Goal: Task Accomplishment & Management: Manage account settings

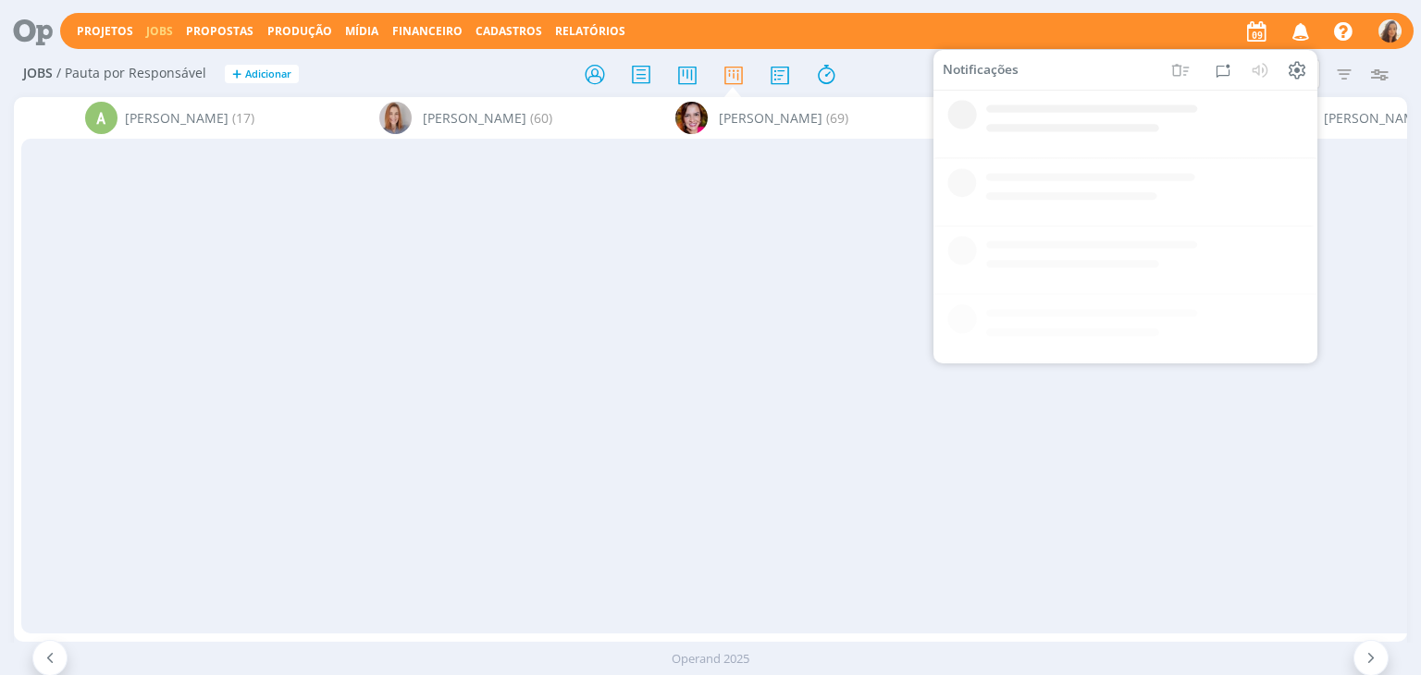
scroll to position [0, 2427]
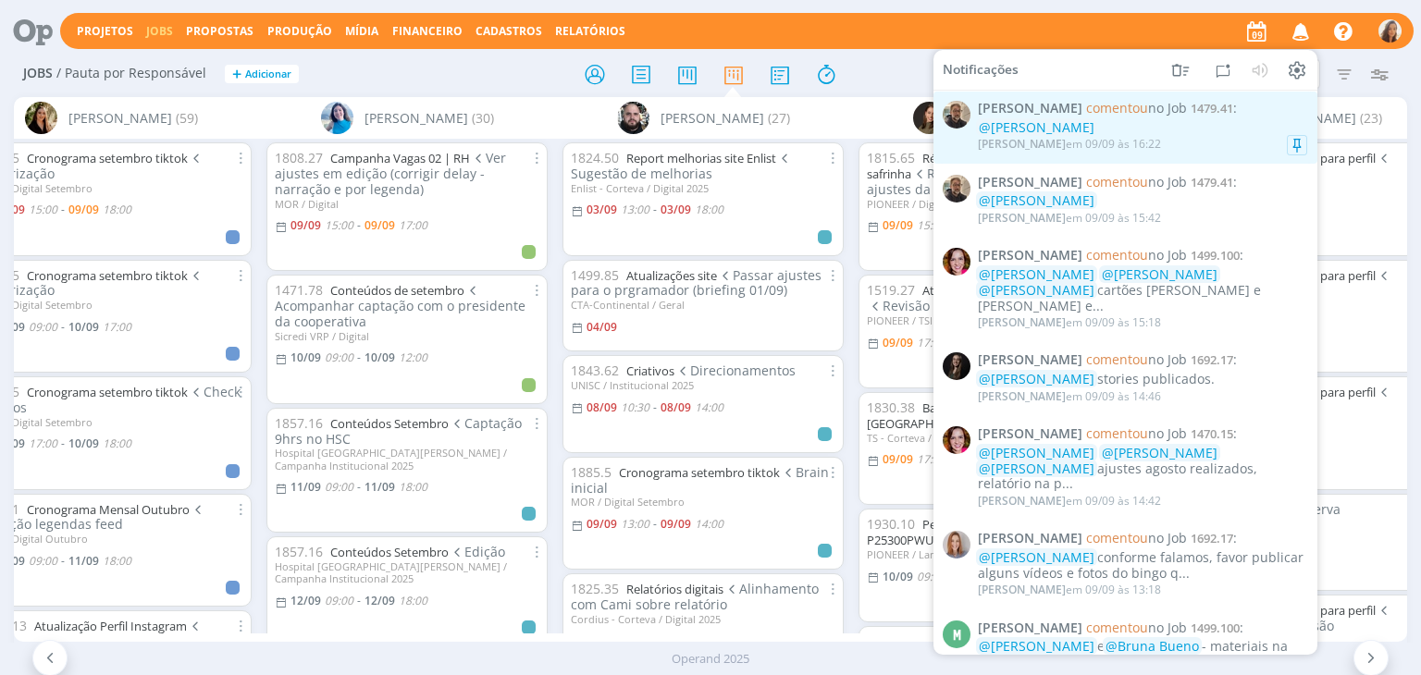
click at [1189, 122] on div "@[PERSON_NAME]" at bounding box center [1142, 128] width 329 height 16
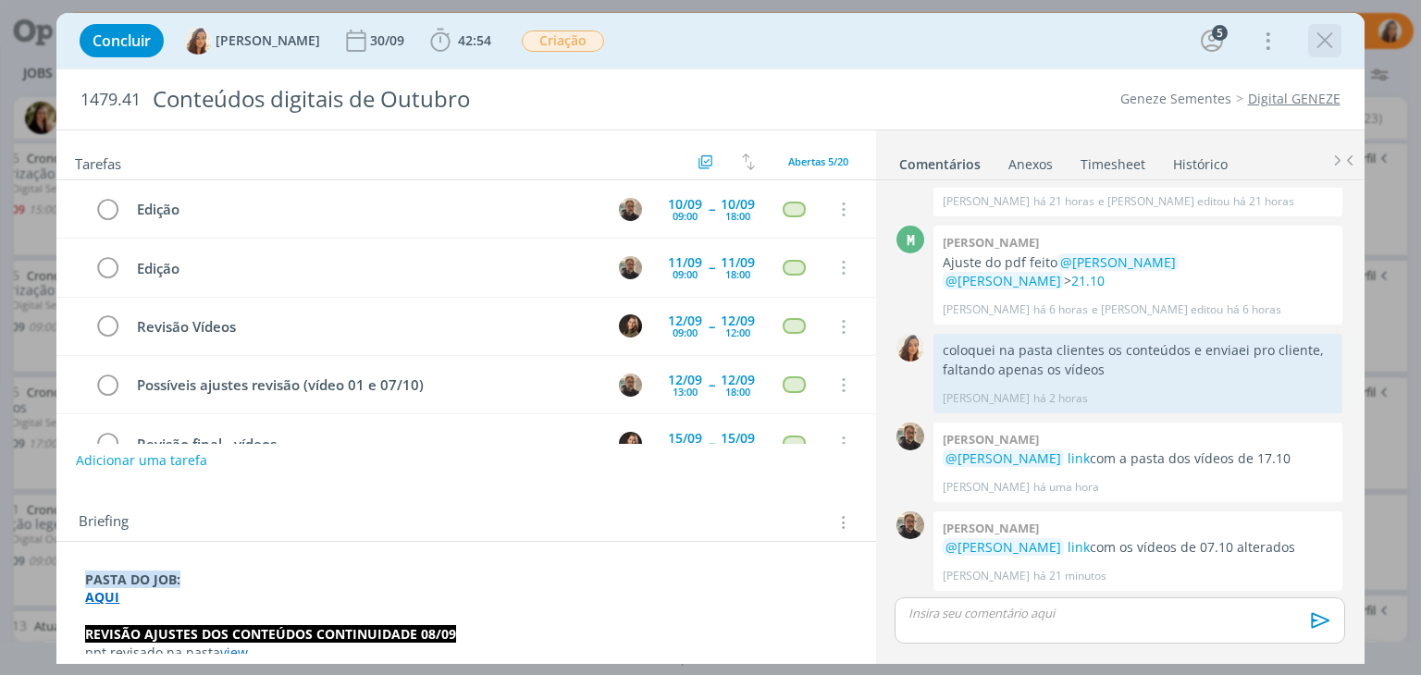
click at [1315, 49] on icon "dialog" at bounding box center [1325, 41] width 28 height 28
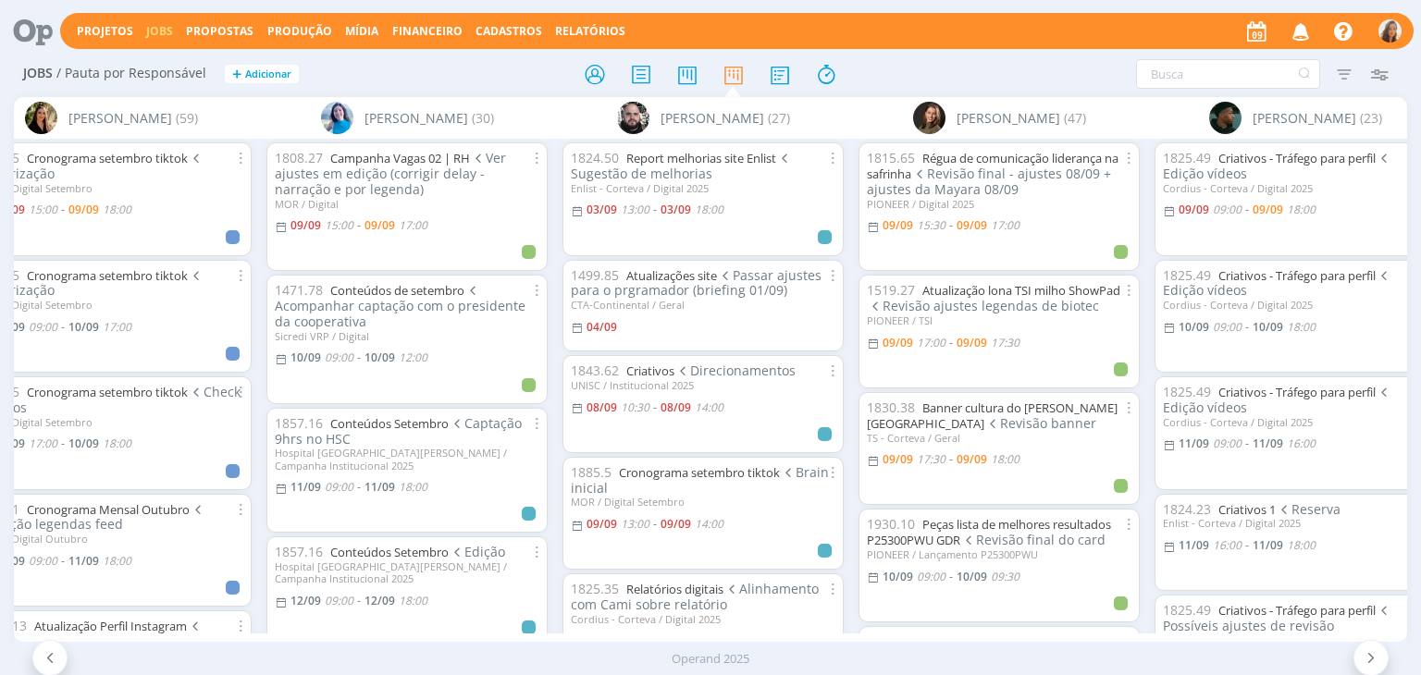
click at [22, 35] on icon at bounding box center [26, 31] width 38 height 36
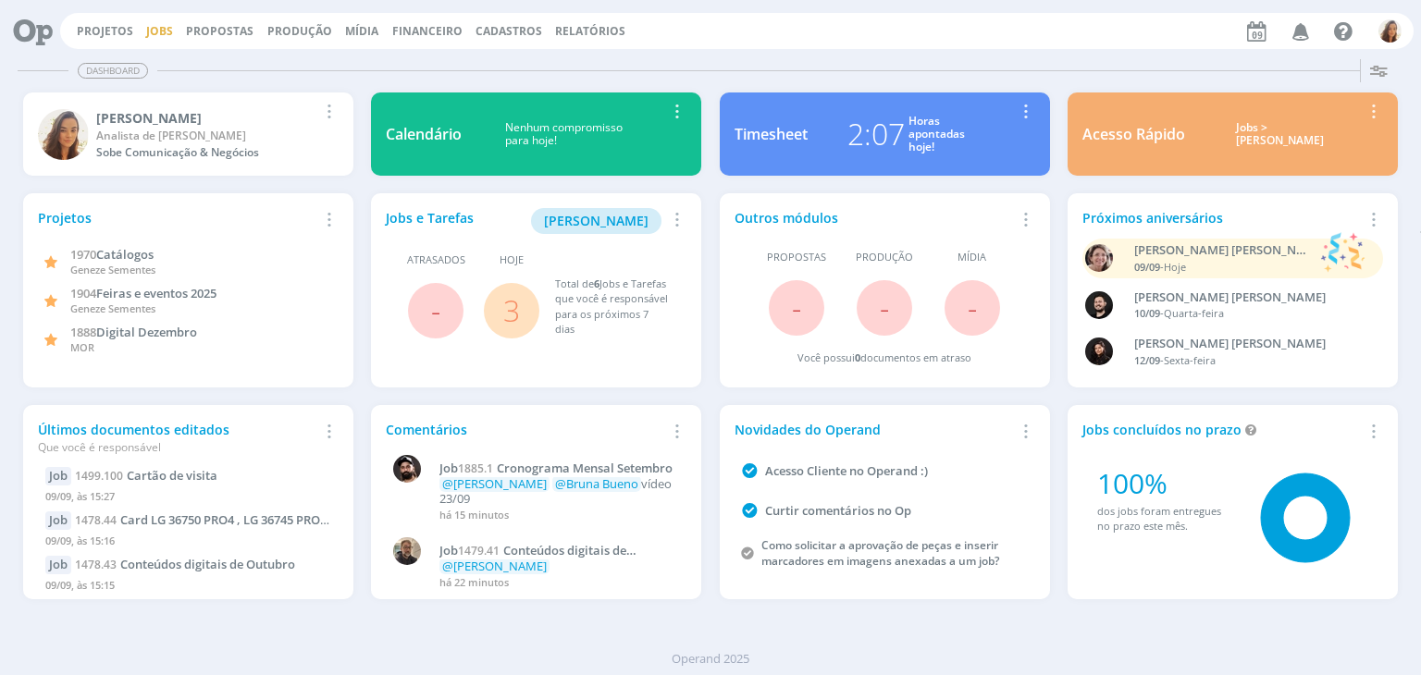
click at [163, 23] on link "Jobs" at bounding box center [159, 31] width 27 height 16
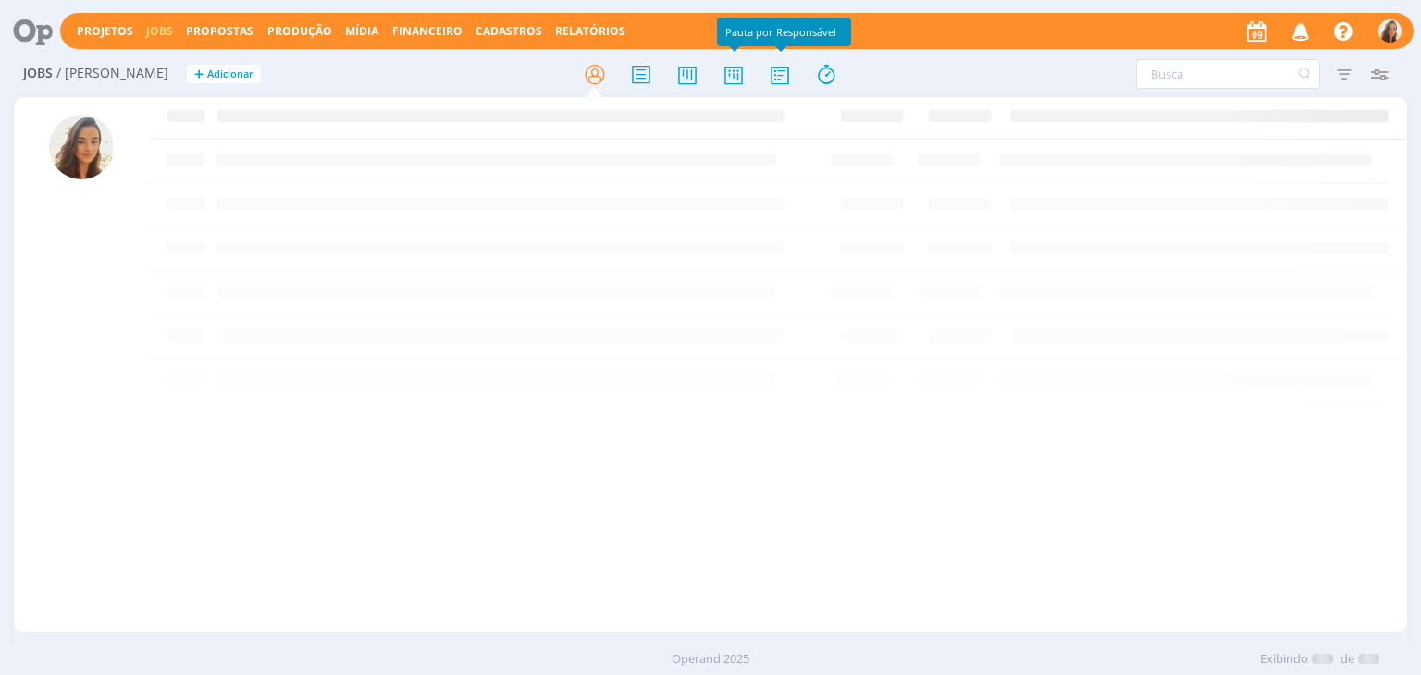
click at [733, 68] on icon at bounding box center [733, 74] width 33 height 36
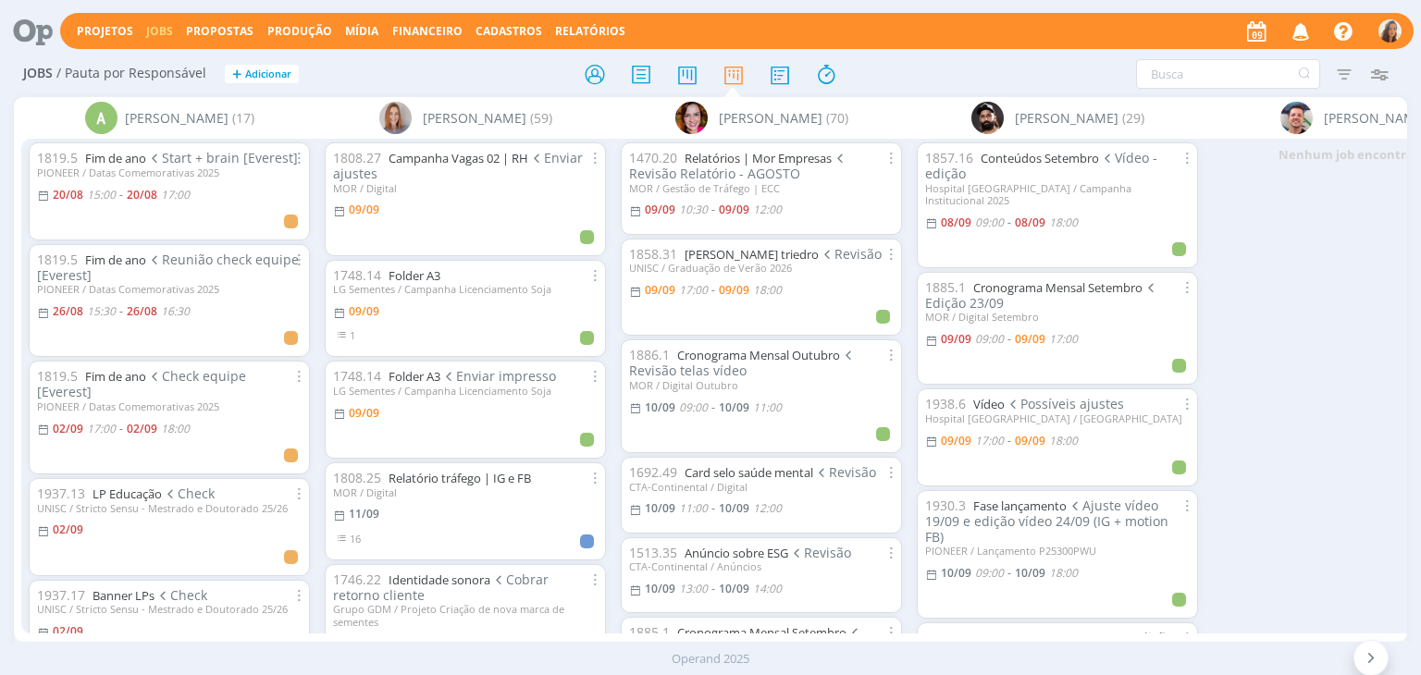
click at [0, 42] on header "Projetos Jobs Propostas Produção Mídia Financeiro Cadastros Relatórios Notifica…" at bounding box center [710, 26] width 1421 height 52
click at [39, 30] on icon at bounding box center [26, 31] width 38 height 36
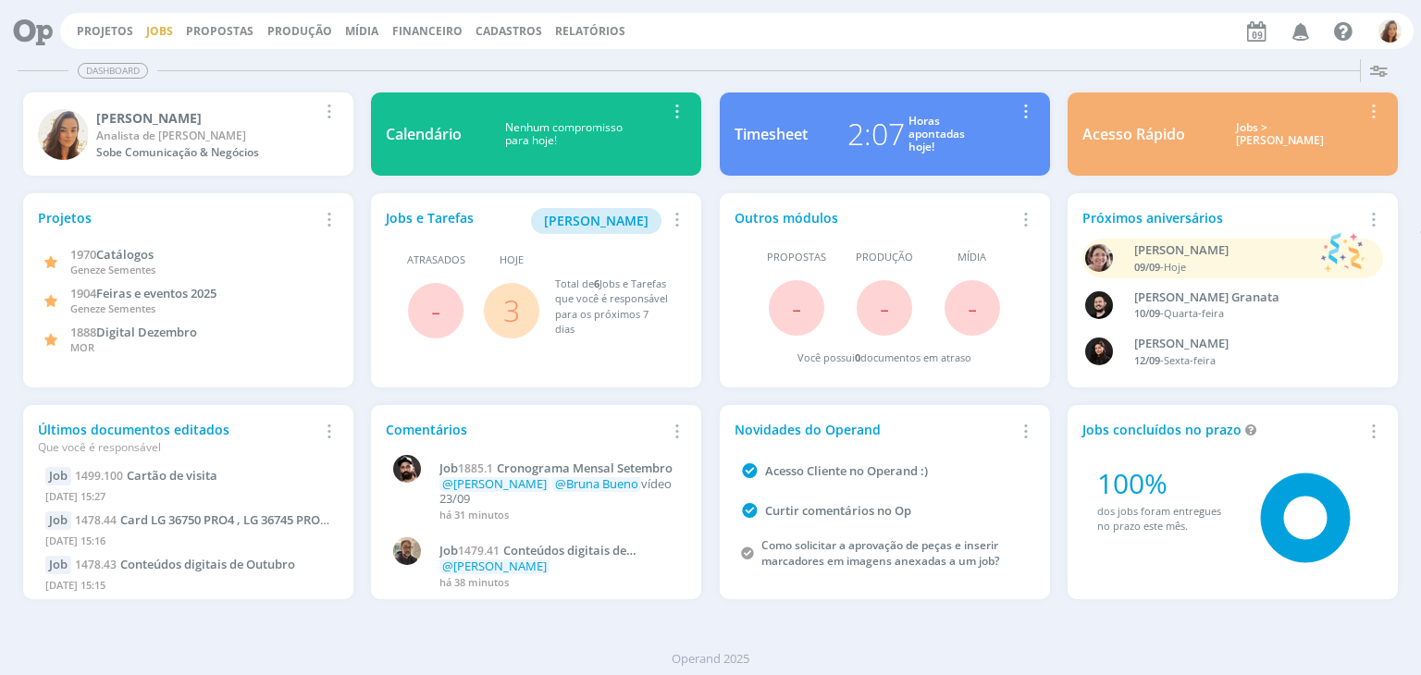
click at [159, 32] on link "Jobs" at bounding box center [159, 31] width 27 height 16
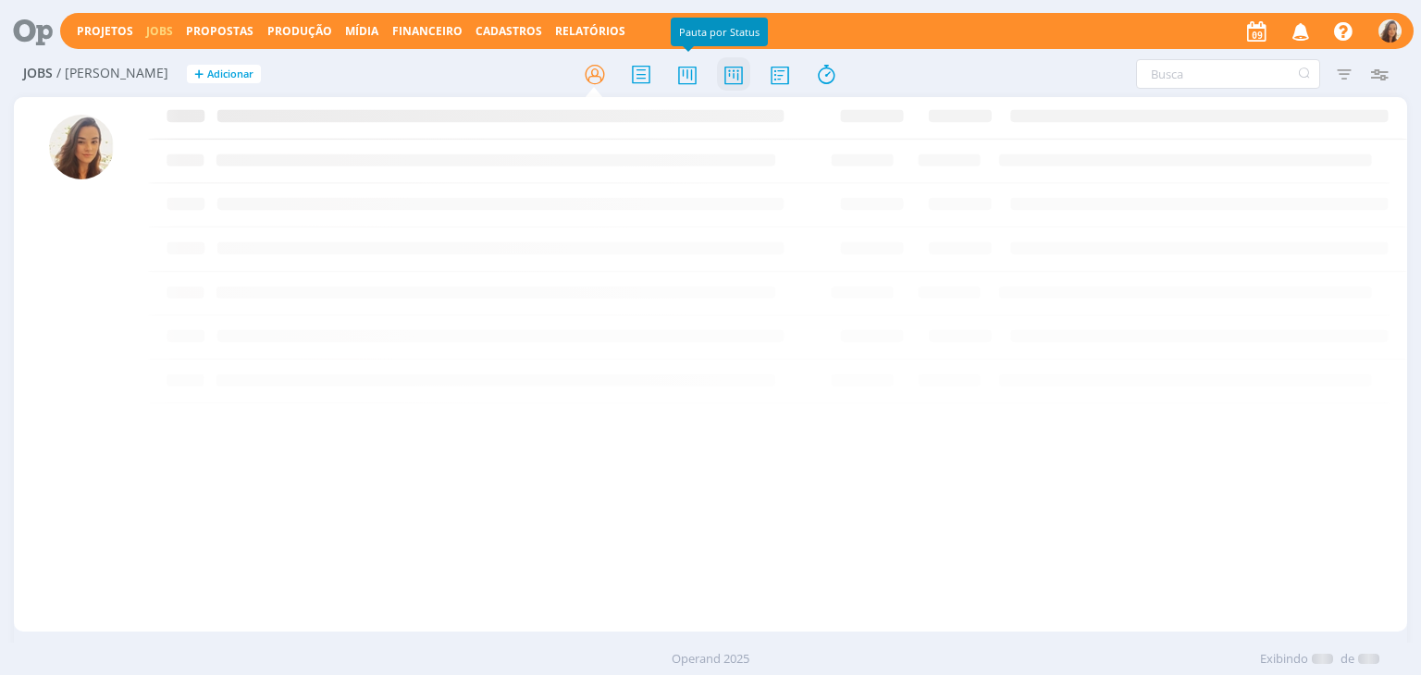
click at [735, 73] on icon at bounding box center [733, 74] width 33 height 36
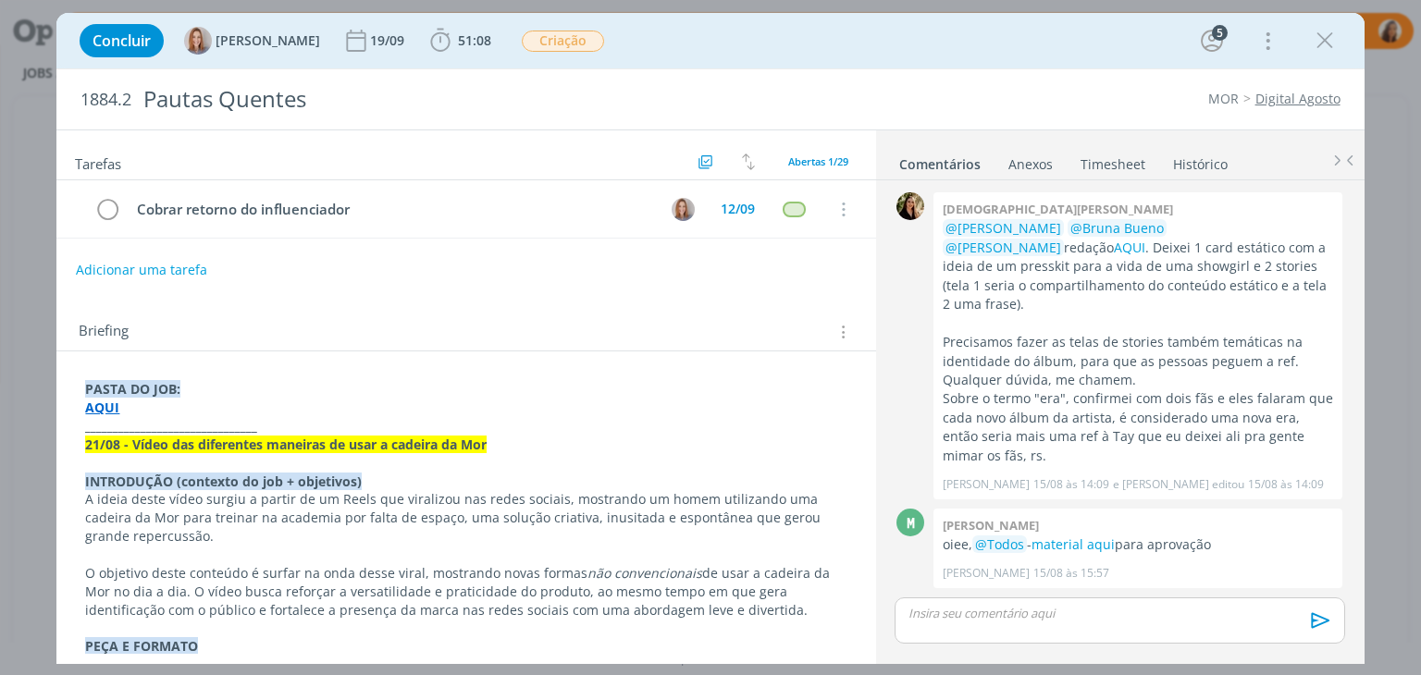
scroll to position [1664, 0]
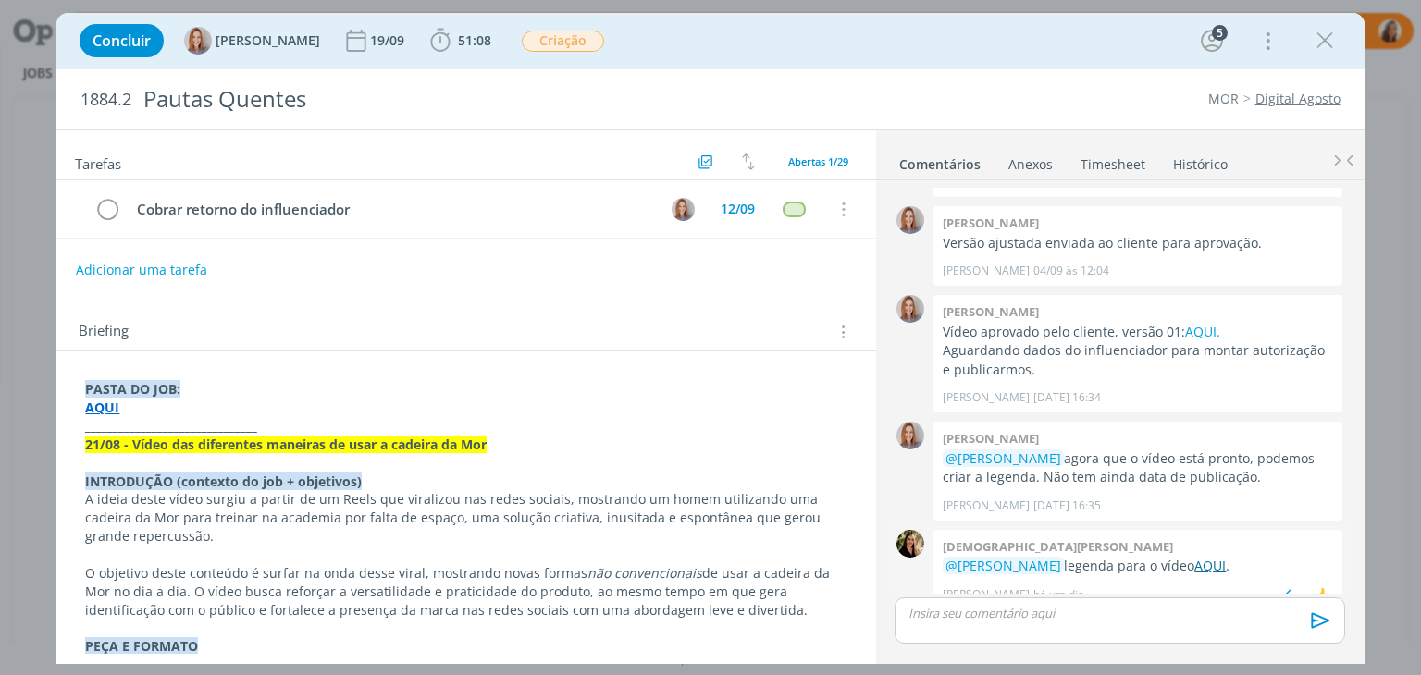
click at [1203, 557] on link "AQUI" at bounding box center [1209, 566] width 31 height 18
click at [108, 210] on icon "dialog" at bounding box center [107, 210] width 26 height 28
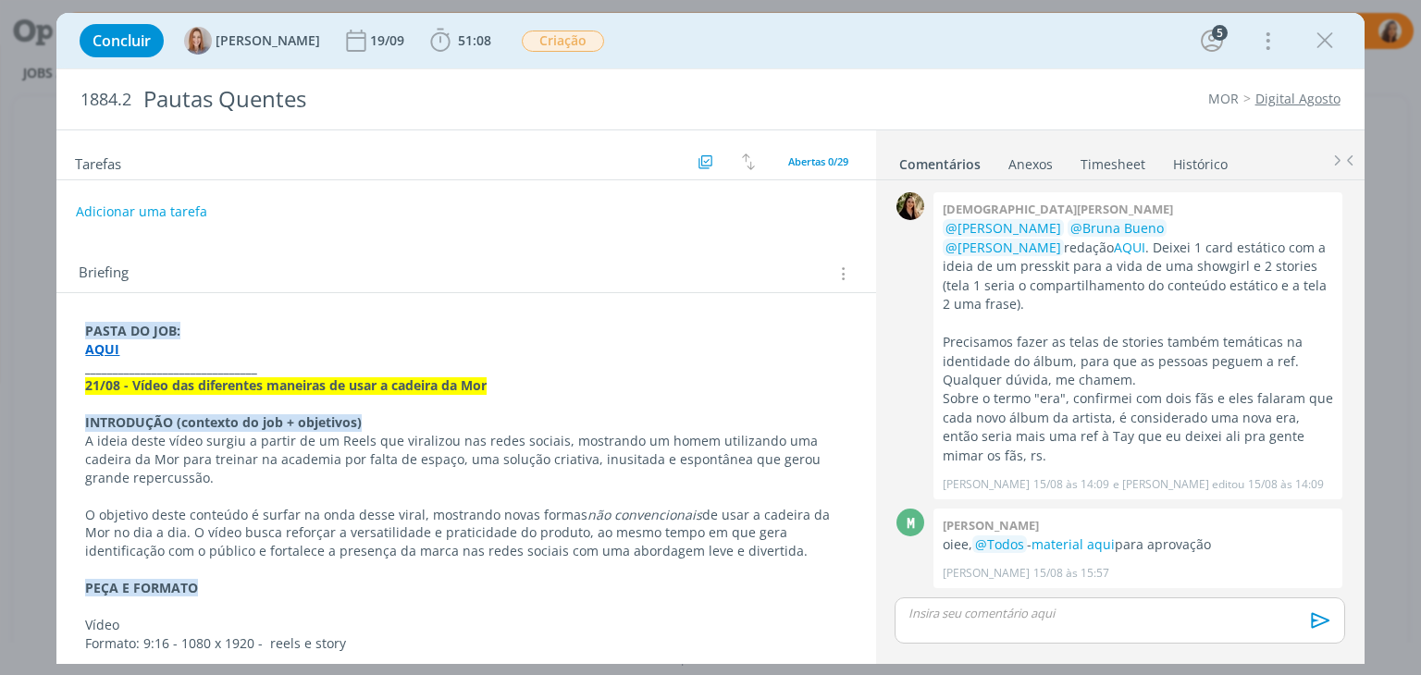
scroll to position [1664, 0]
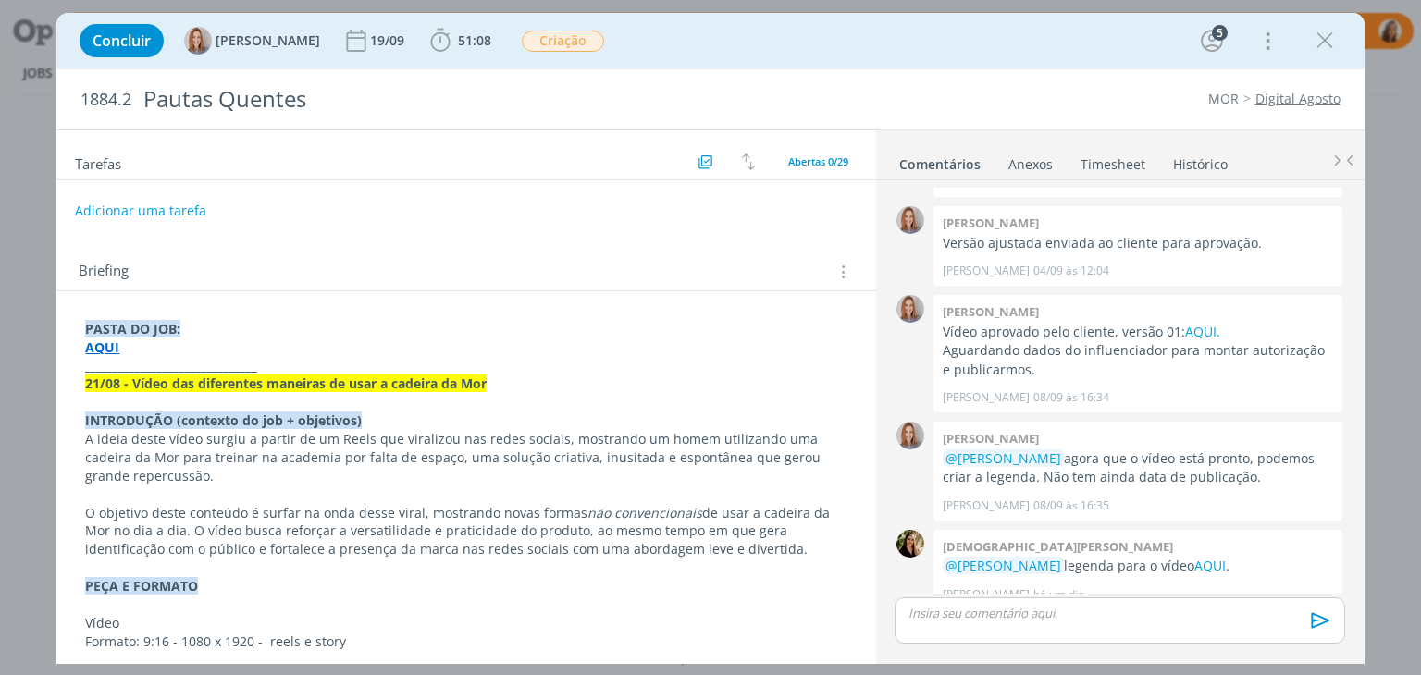
click at [185, 216] on button "Adicionar uma tarefa" at bounding box center [140, 210] width 131 height 31
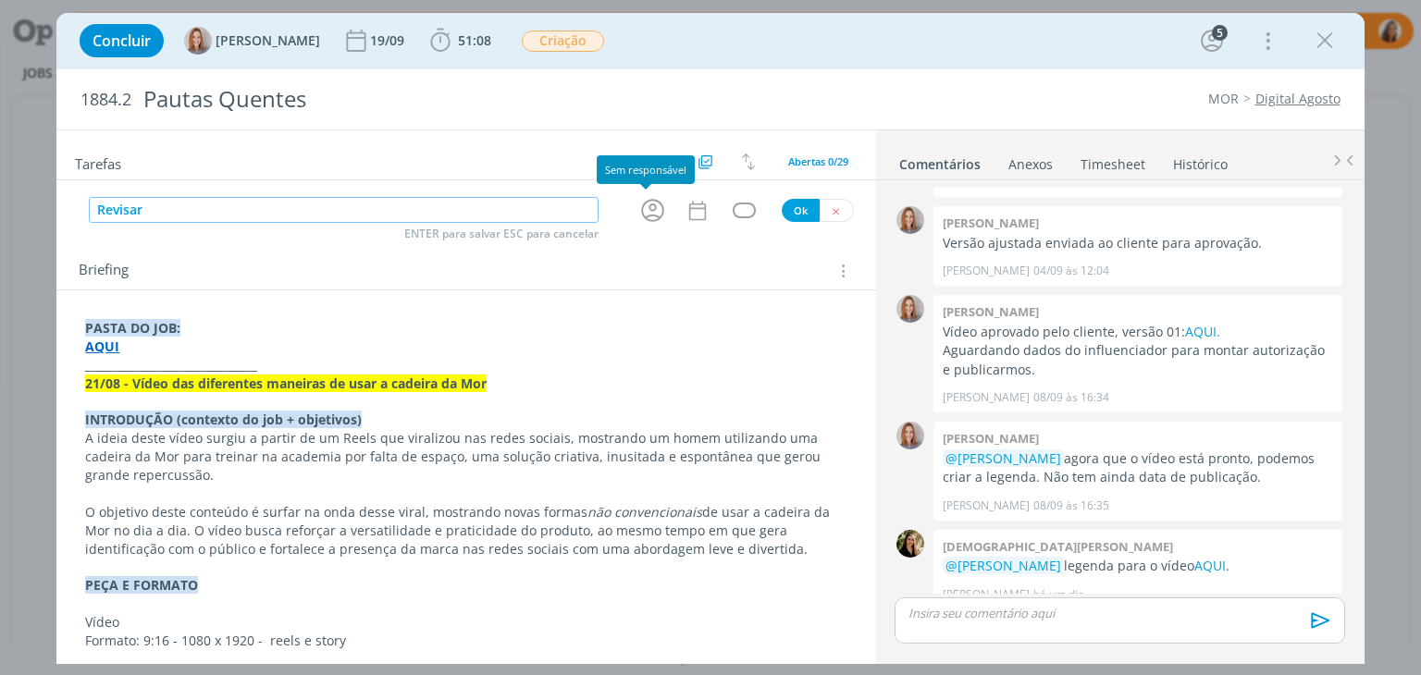
type input "Revisar"
click at [661, 204] on div "dialog" at bounding box center [655, 210] width 36 height 31
click at [641, 212] on icon "dialog" at bounding box center [652, 210] width 29 height 29
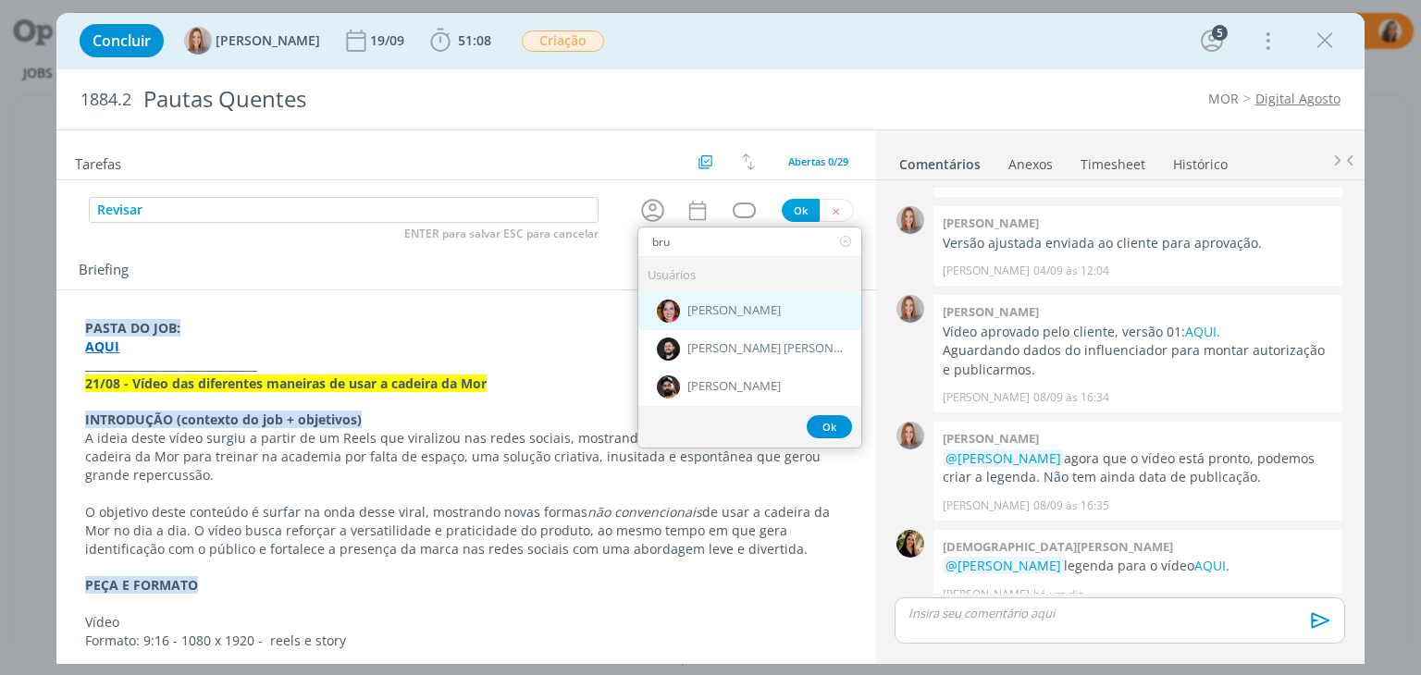
type input "bru"
click at [766, 308] on div "[PERSON_NAME]" at bounding box center [749, 311] width 223 height 38
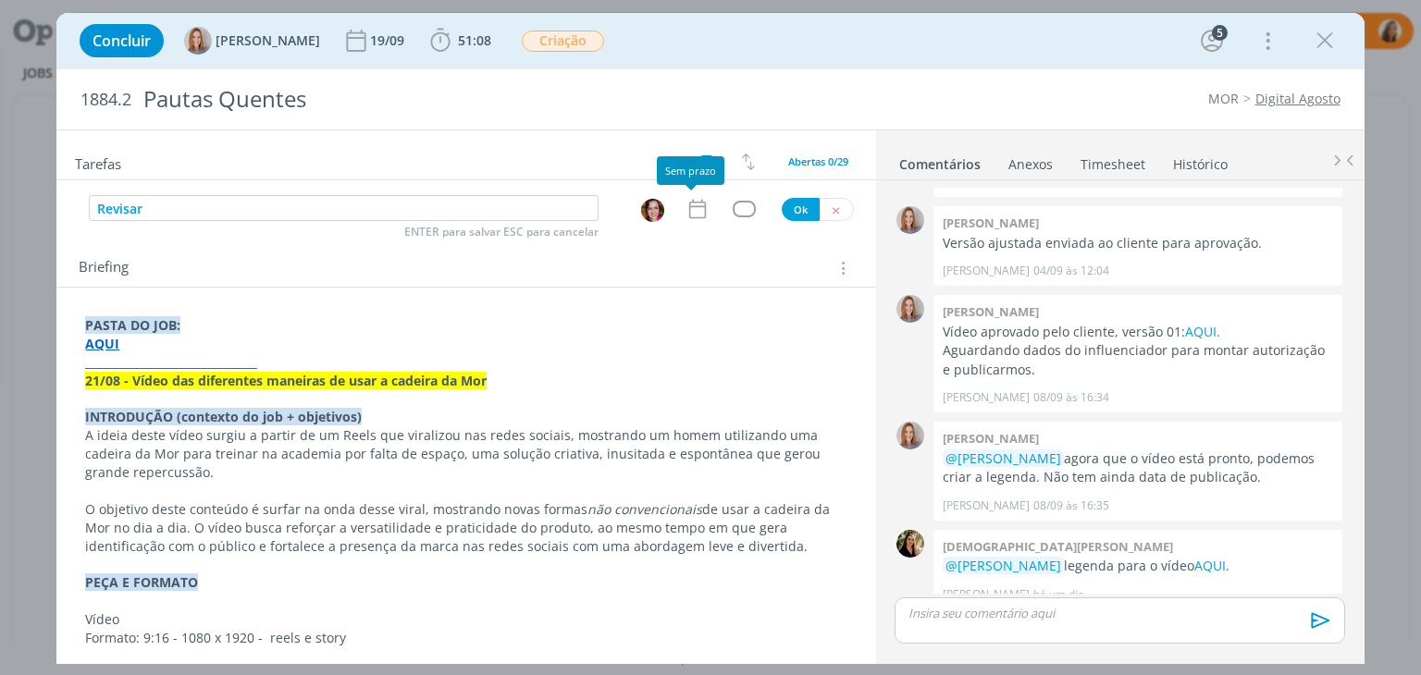
click at [690, 203] on icon "dialog" at bounding box center [698, 209] width 24 height 24
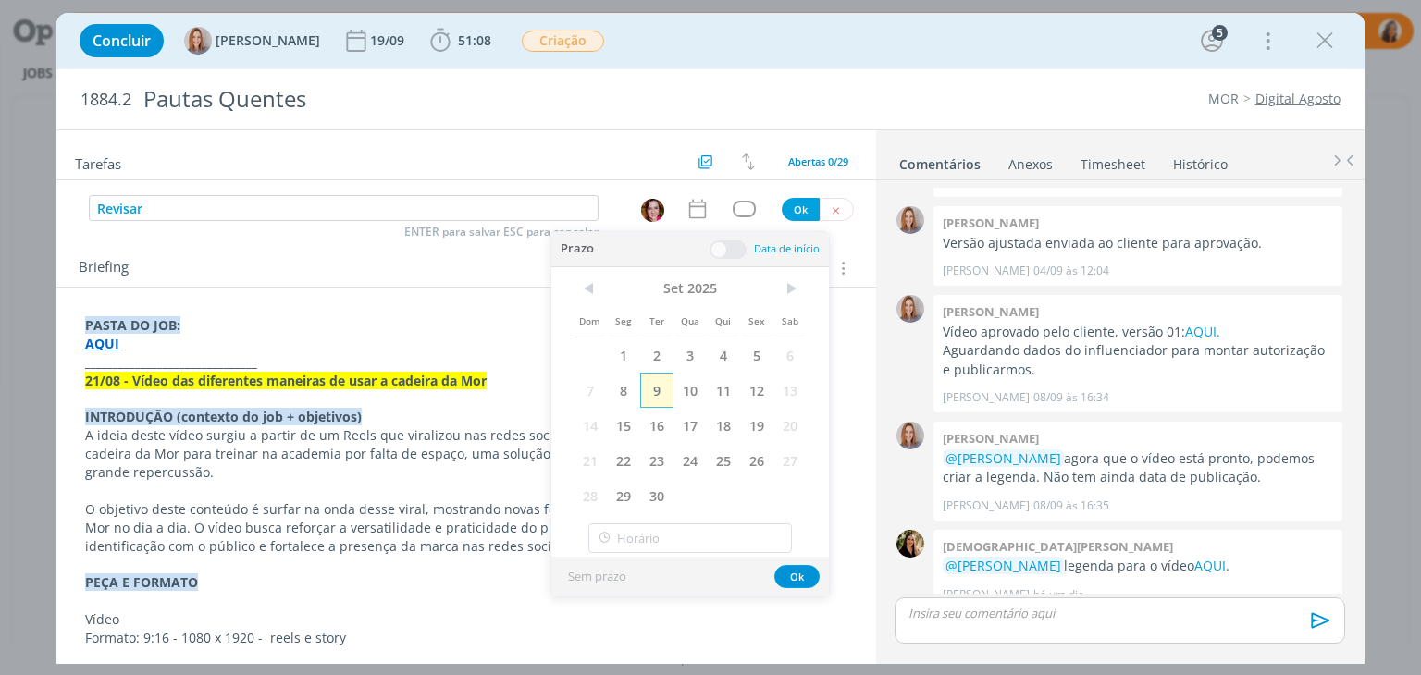
click at [659, 388] on span "9" at bounding box center [656, 390] width 33 height 35
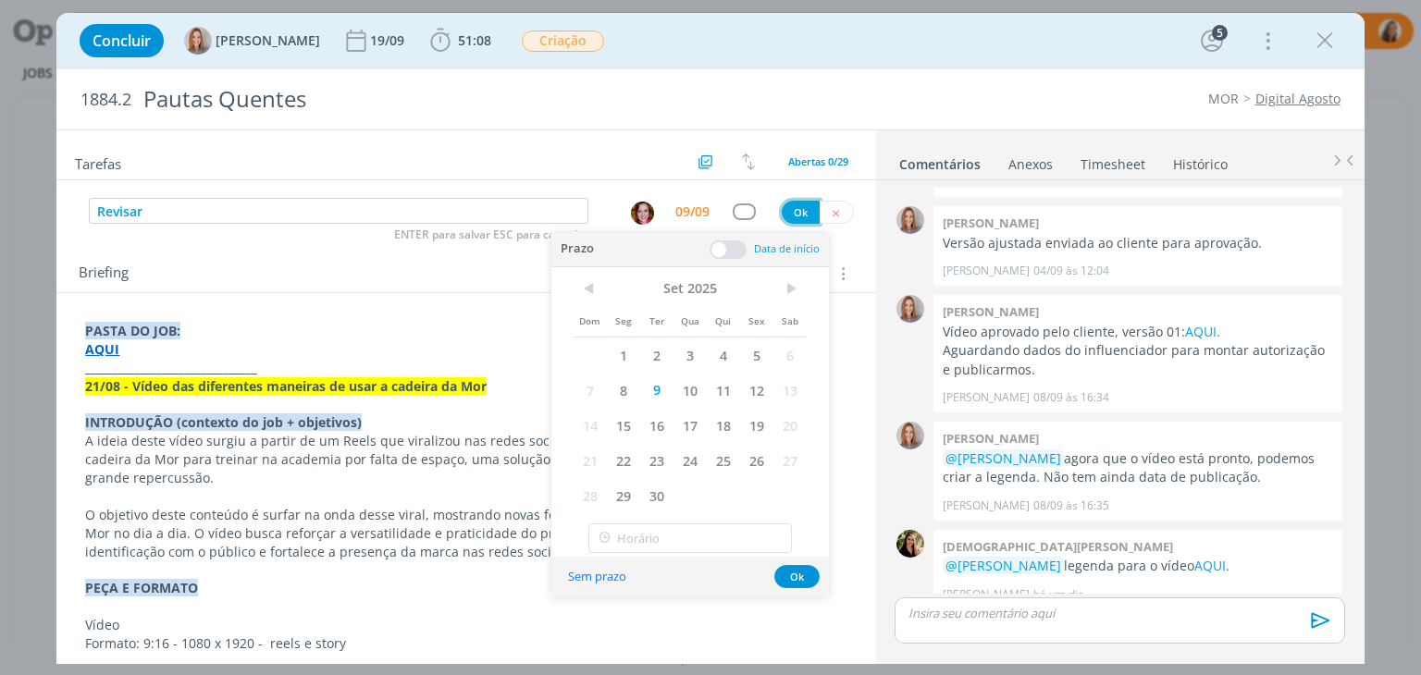
click at [801, 209] on button "Ok" at bounding box center [801, 212] width 38 height 23
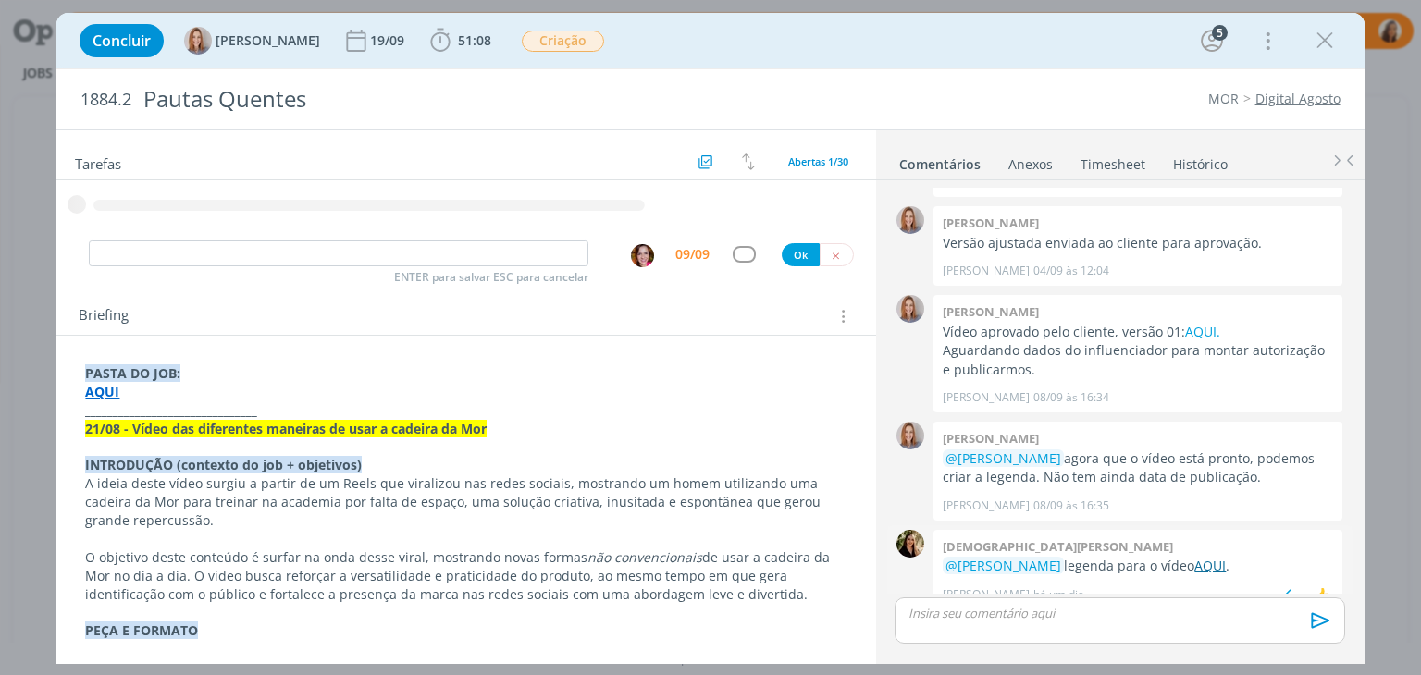
click at [1195, 557] on link "AQUI" at bounding box center [1209, 566] width 31 height 18
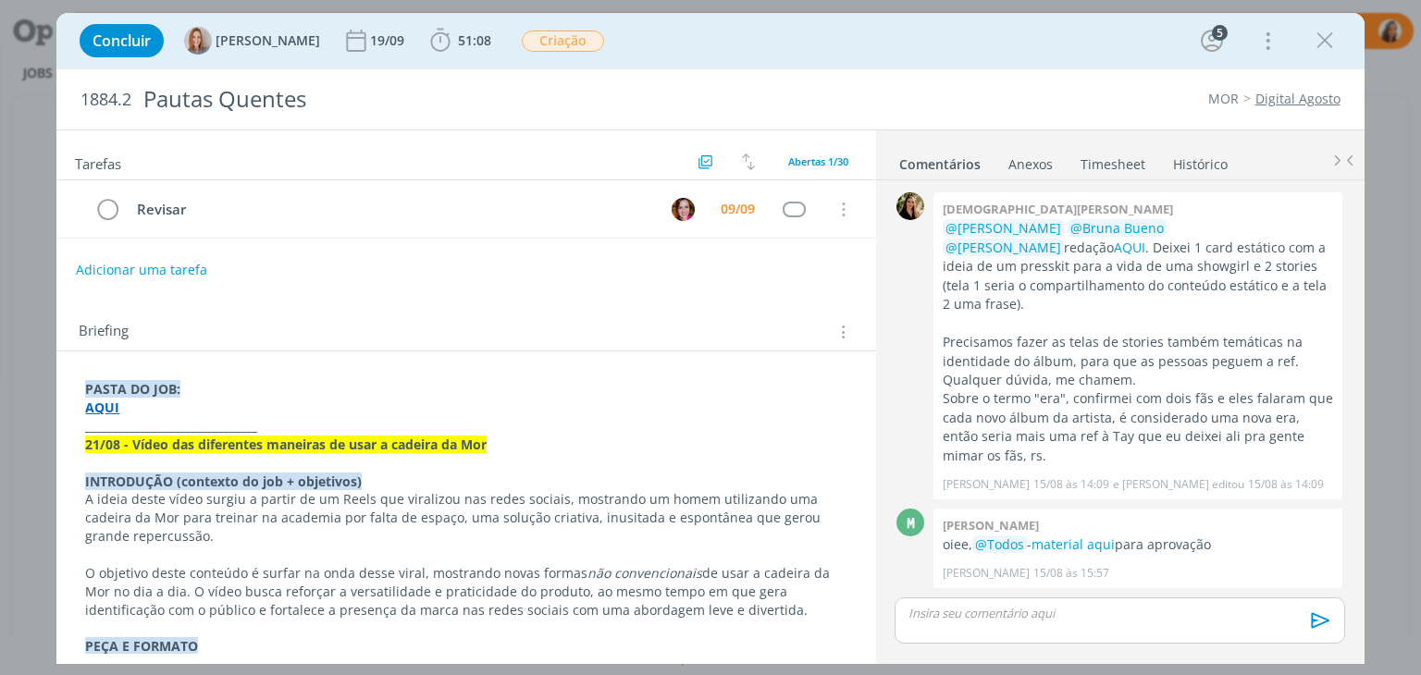
scroll to position [1664, 0]
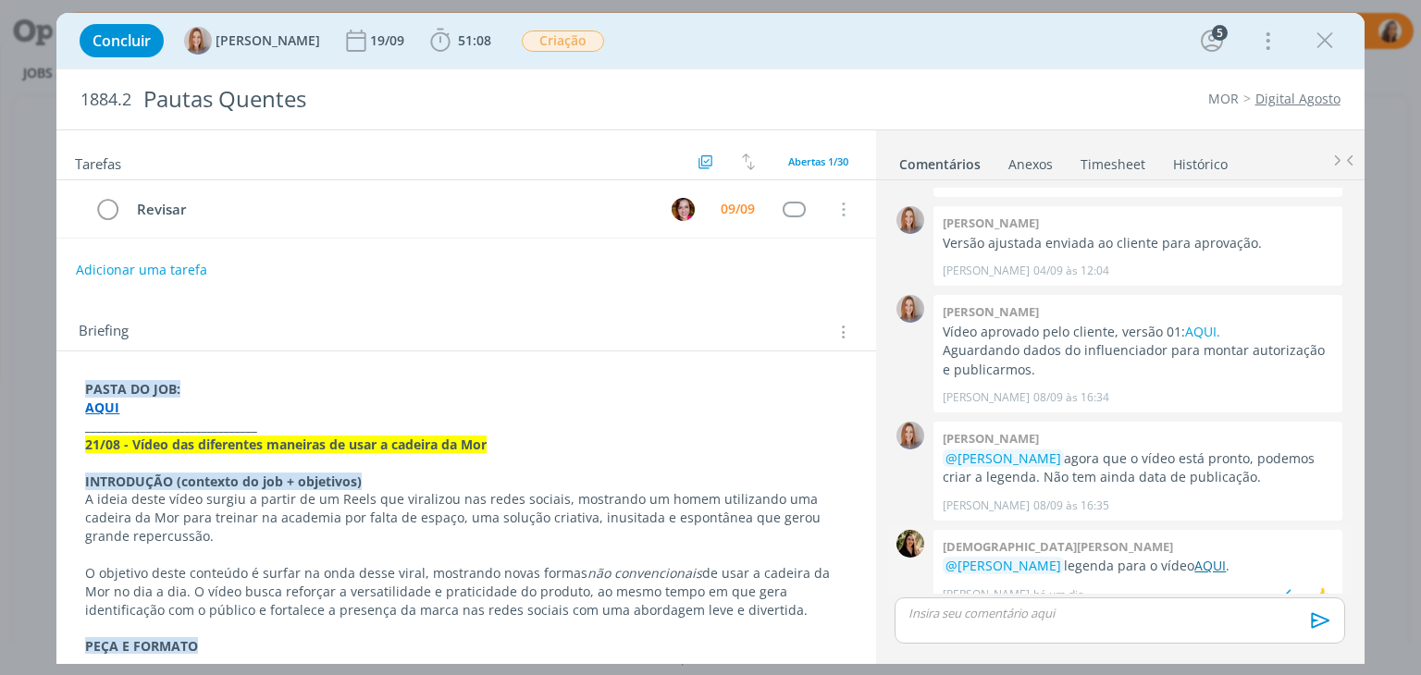
click at [1218, 557] on link "AQUI" at bounding box center [1209, 566] width 31 height 18
click at [1225, 630] on div "dialog" at bounding box center [1120, 621] width 450 height 46
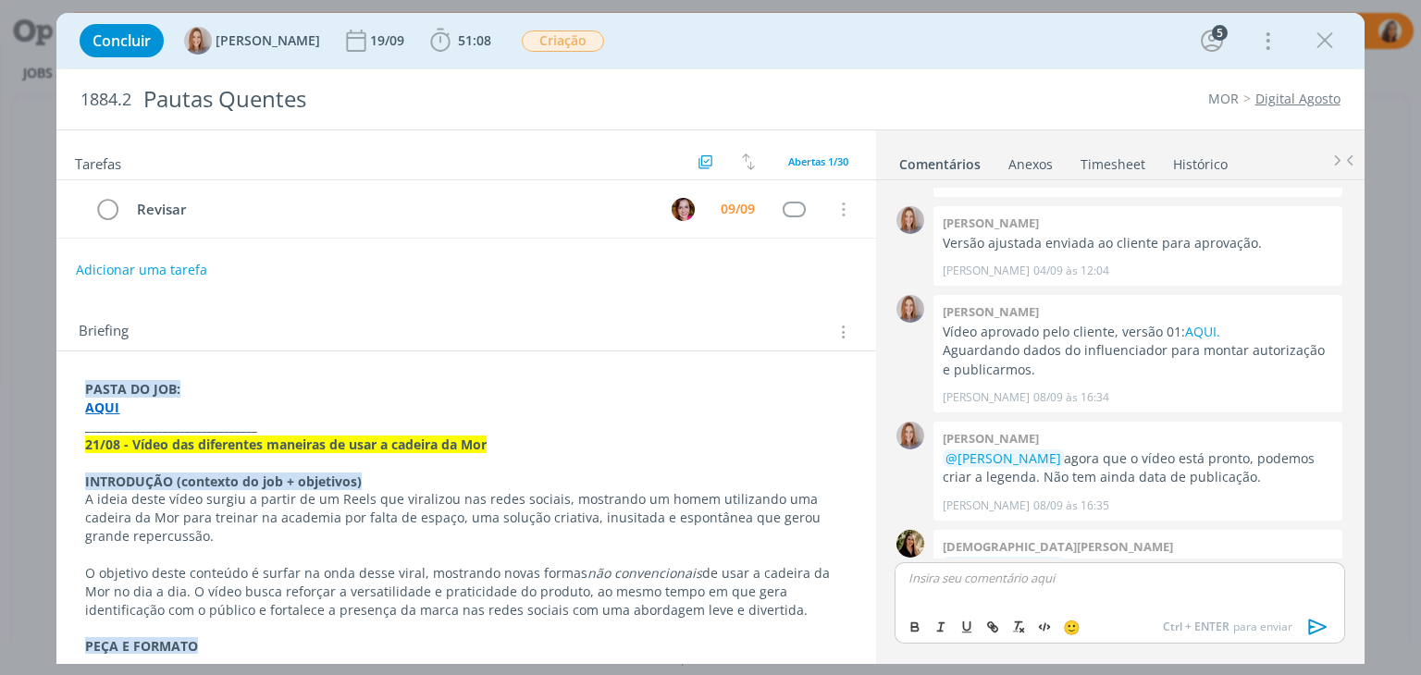
scroll to position [1699, 0]
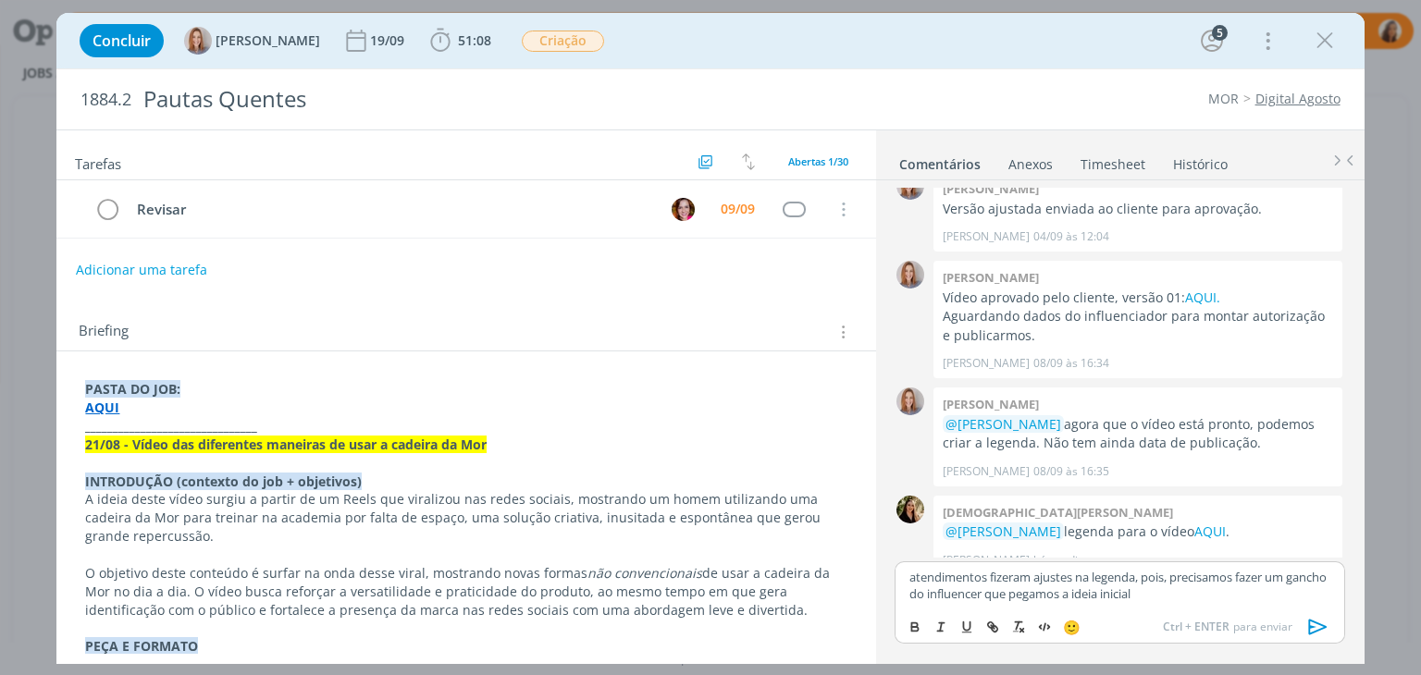
click at [1314, 628] on icon "dialog" at bounding box center [1319, 627] width 28 height 28
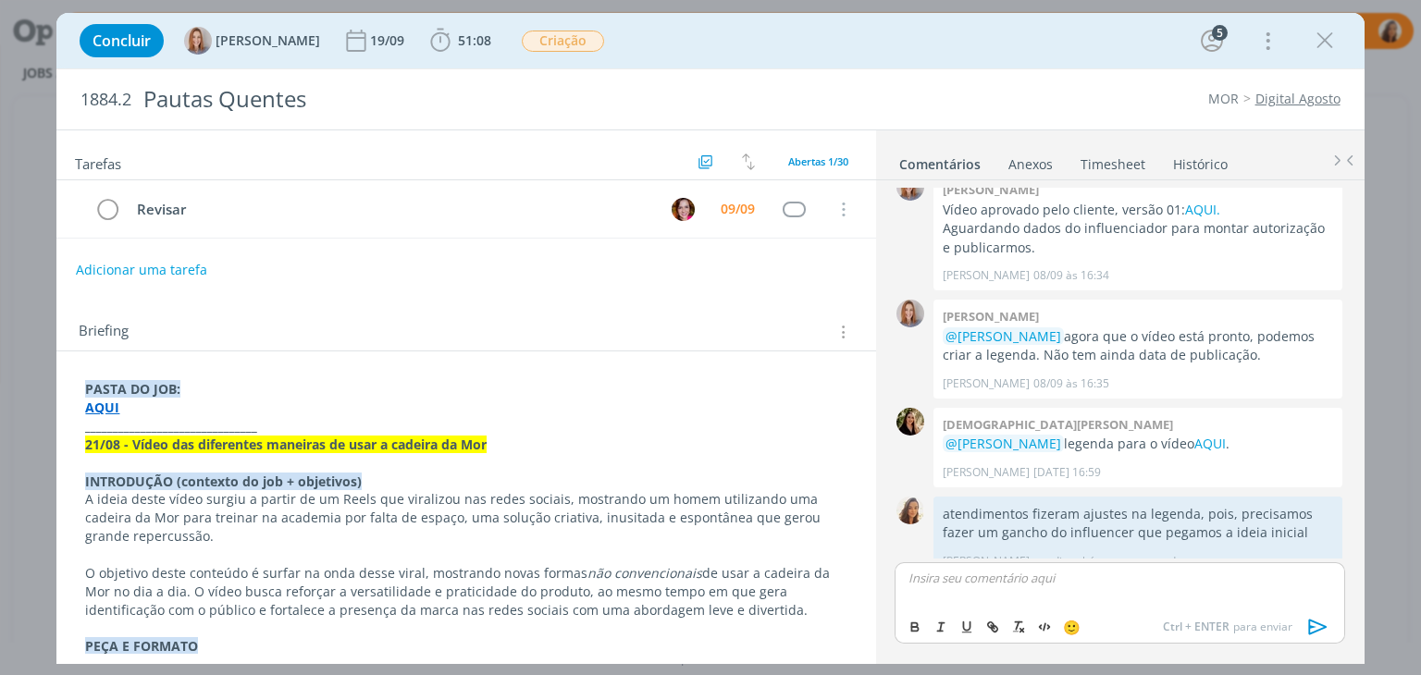
scroll to position [1787, 0]
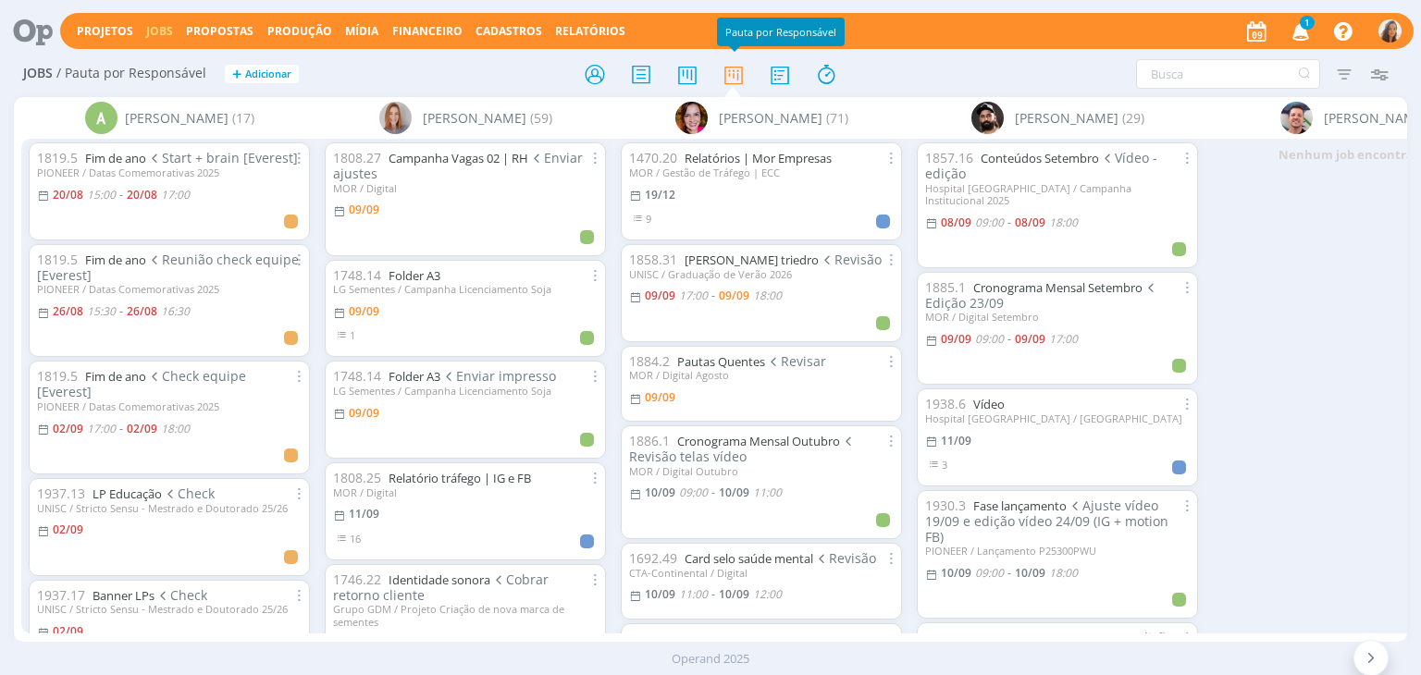
click at [1318, 27] on div "1 Notificações Central de Ajuda Área de Membros Implantação orientada Consultor…" at bounding box center [1323, 31] width 160 height 33
click at [1312, 30] on icon "button" at bounding box center [1301, 30] width 32 height 31
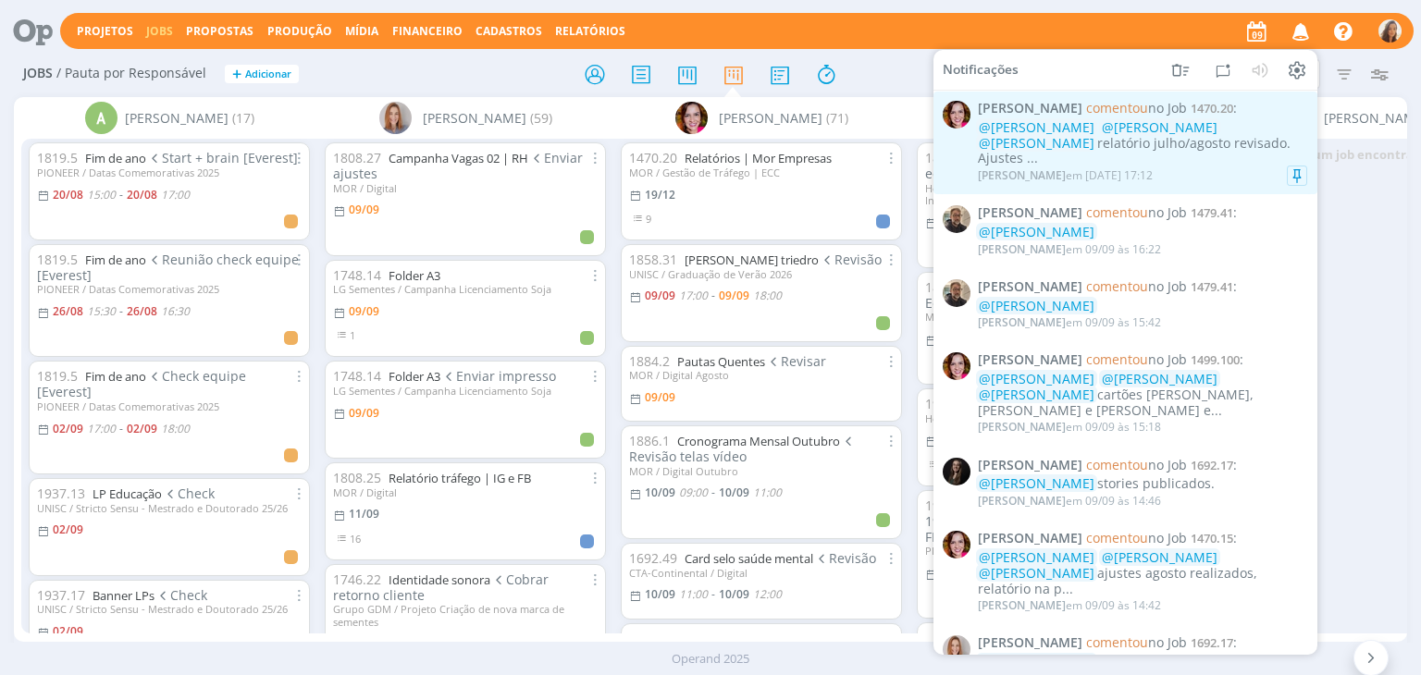
click at [1095, 133] on span "@Vanessa Feron" at bounding box center [1037, 142] width 116 height 18
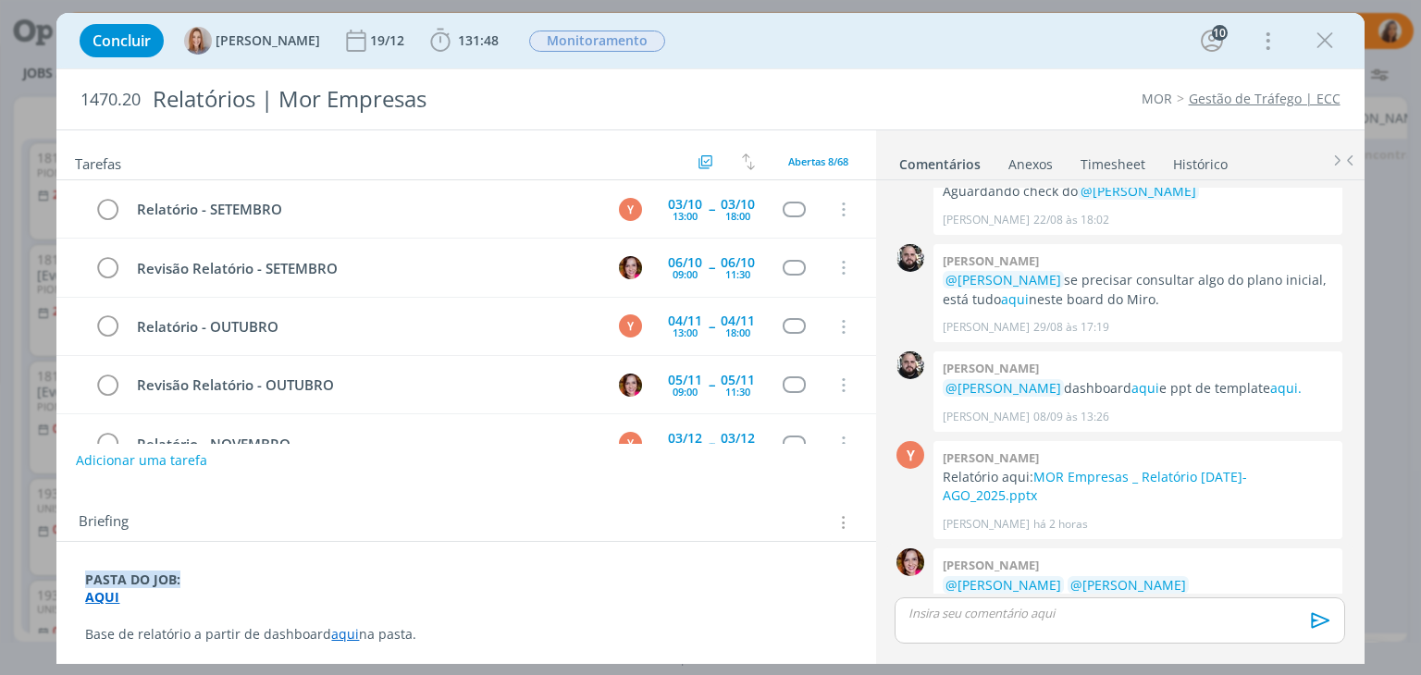
drag, startPoint x: 1018, startPoint y: 548, endPoint x: 940, endPoint y: 550, distance: 77.7
click at [940, 550] on div "Bruna bueno @Yuri Lopardo @Amanda Oliveira @Vanessa Feron relatório julho/agost…" at bounding box center [1138, 608] width 409 height 118
copy p "julho/agosto"
drag, startPoint x: 846, startPoint y: 662, endPoint x: 844, endPoint y: 673, distance: 10.3
click at [845, 667] on div "Concluir Amanda Oliveira 19/12 131:48 Iniciar Apontar Data * 09/09/2025 Horas *…" at bounding box center [710, 337] width 1421 height 675
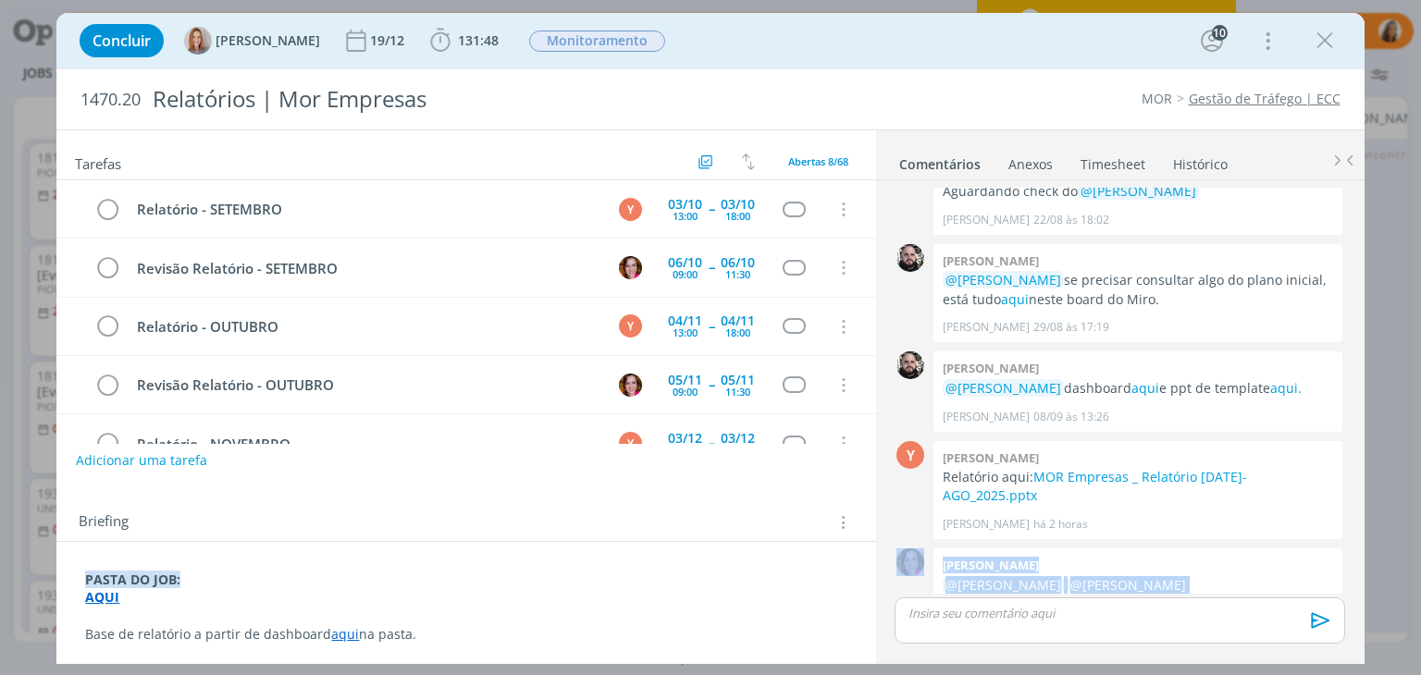
drag, startPoint x: 1016, startPoint y: 545, endPoint x: 933, endPoint y: 549, distance: 83.4
click at [933, 549] on div "0 Bruna bueno @Yuri Lopardo @Amanda Oliveira @Vanessa Feron relatório julho/ago…" at bounding box center [1119, 607] width 464 height 127
click at [983, 576] on p "@Yuri Lopardo @Amanda Oliveira @Vanessa Feron relatório julho/agosto revisado. …" at bounding box center [1138, 604] width 390 height 56
click at [1019, 576] on p "@Yuri Lopardo @Amanda Oliveira @Vanessa Feron relatório julho/agosto revisado. …" at bounding box center [1138, 604] width 390 height 56
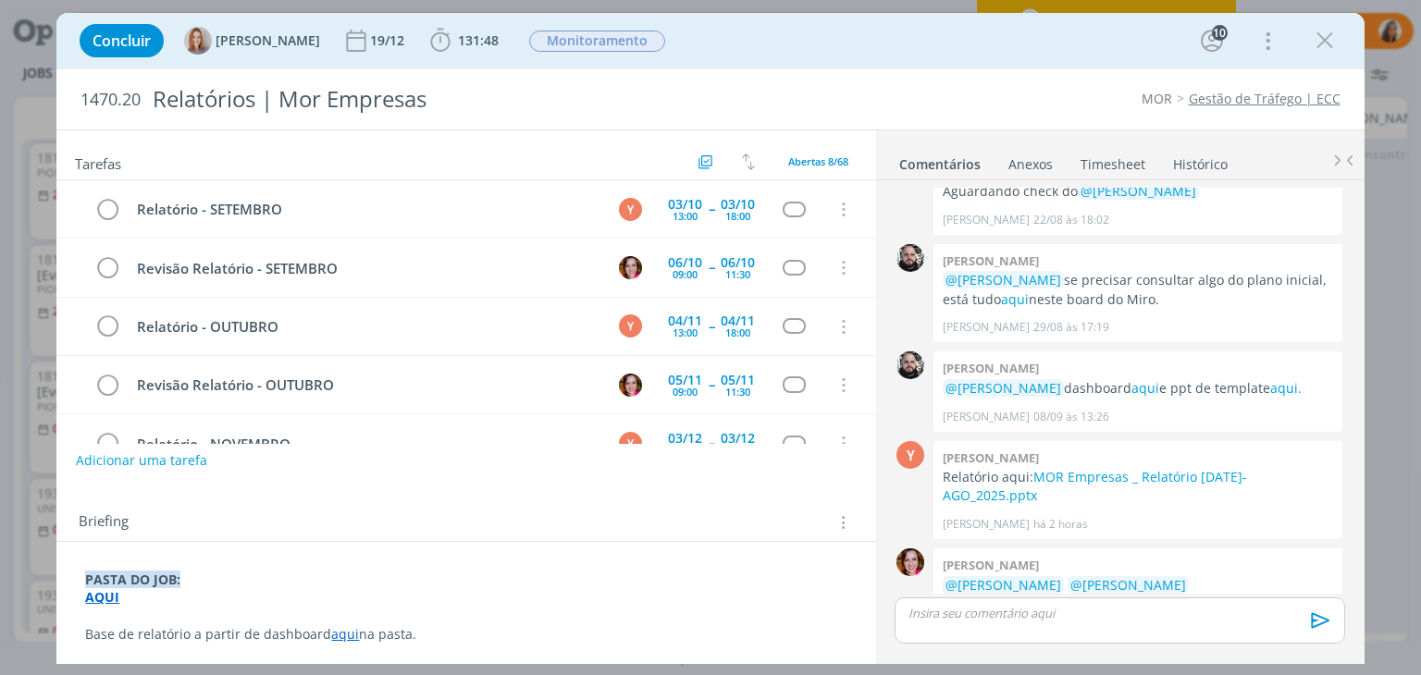
drag, startPoint x: 1019, startPoint y: 547, endPoint x: 945, endPoint y: 543, distance: 74.1
click at [945, 576] on p "@Yuri Lopardo @Amanda Oliveira @Vanessa Feron relatório julho/agosto revisado. …" at bounding box center [1138, 604] width 390 height 56
click at [91, 518] on span "Briefing" at bounding box center [104, 523] width 50 height 24
click at [127, 463] on button "Adicionar uma tarefa" at bounding box center [140, 459] width 131 height 31
paste input "julho/agosto"
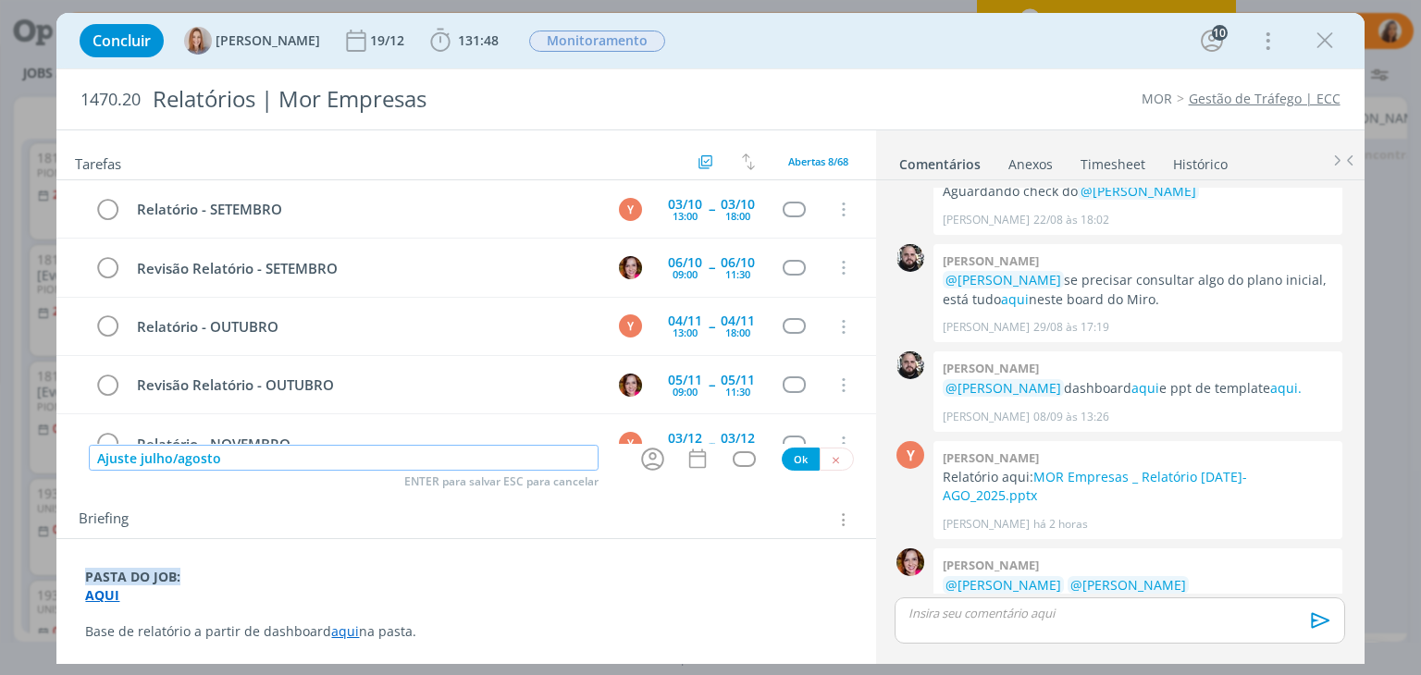
click at [141, 460] on input "Ajuste julho/agosto" at bounding box center [344, 458] width 510 height 26
click at [643, 453] on icon "dialog" at bounding box center [652, 459] width 23 height 23
type input "Ajuste relatório julho/agosto"
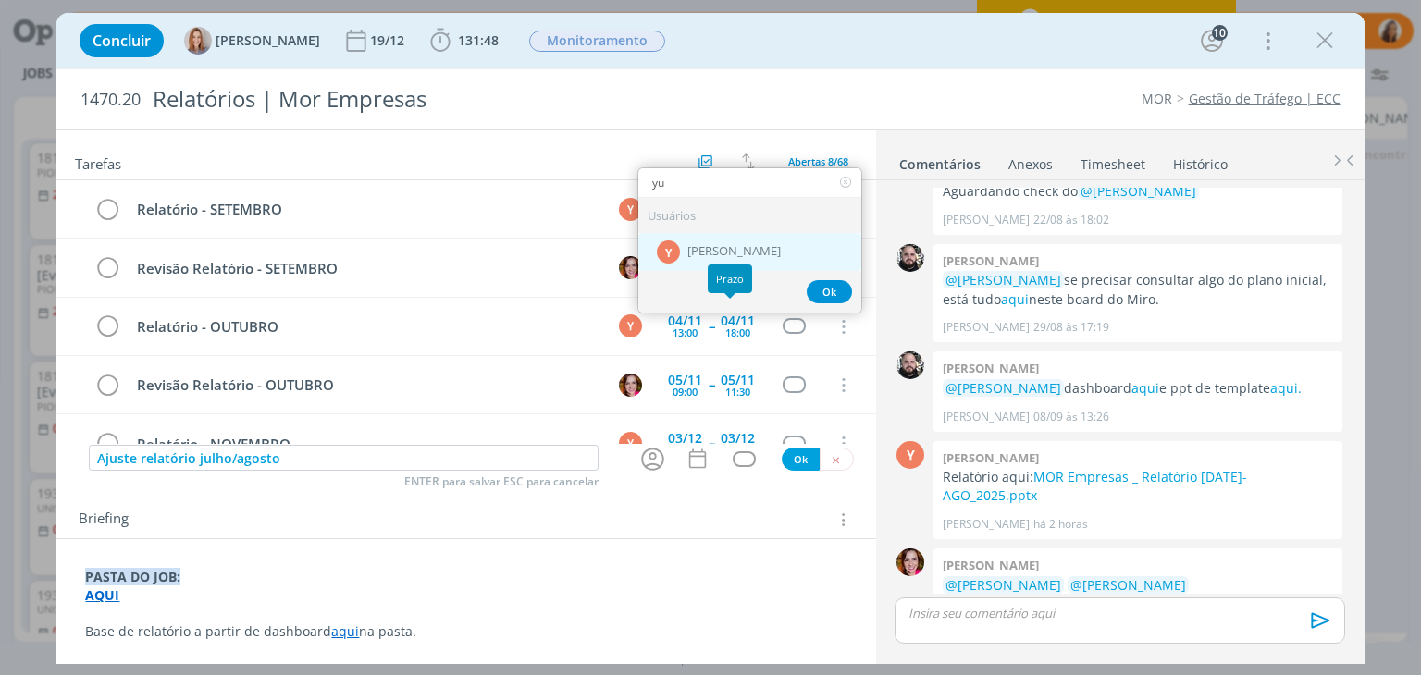
type input "yu"
click at [736, 244] on span "[PERSON_NAME]" at bounding box center [733, 251] width 93 height 15
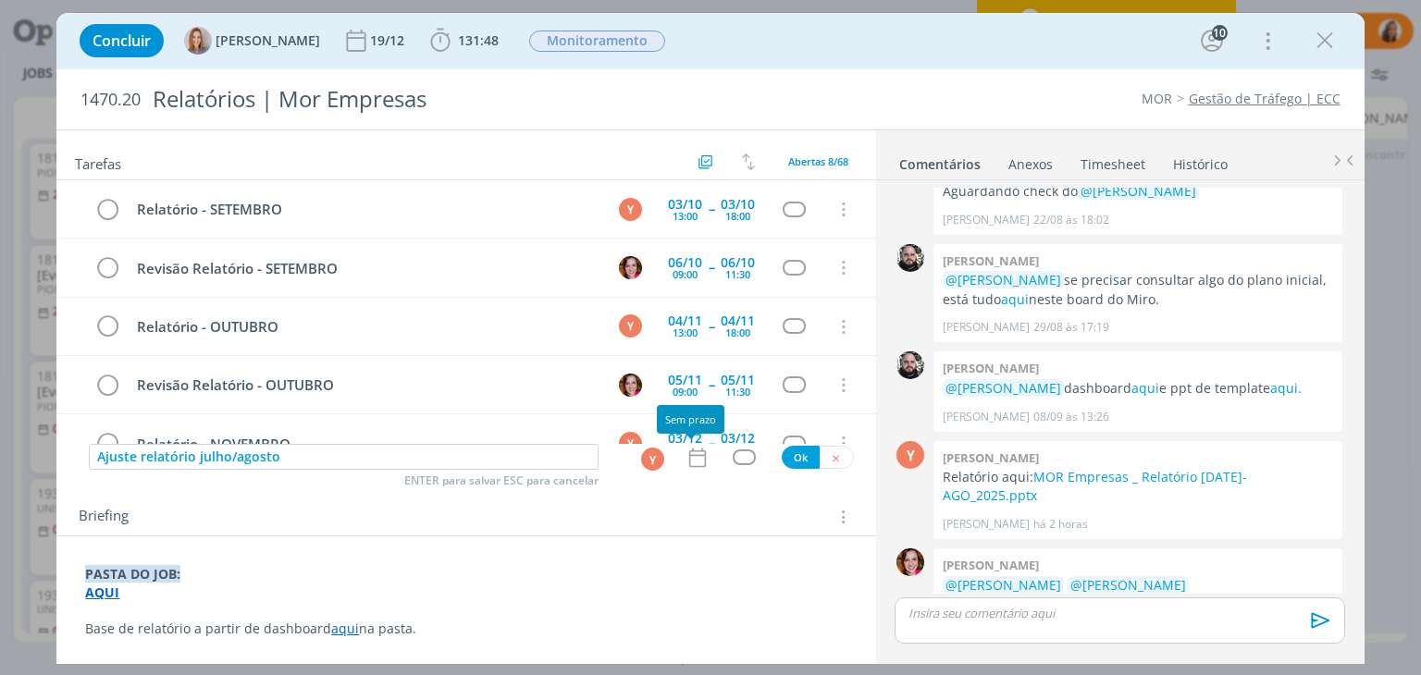
click at [690, 464] on icon "dialog" at bounding box center [698, 458] width 24 height 24
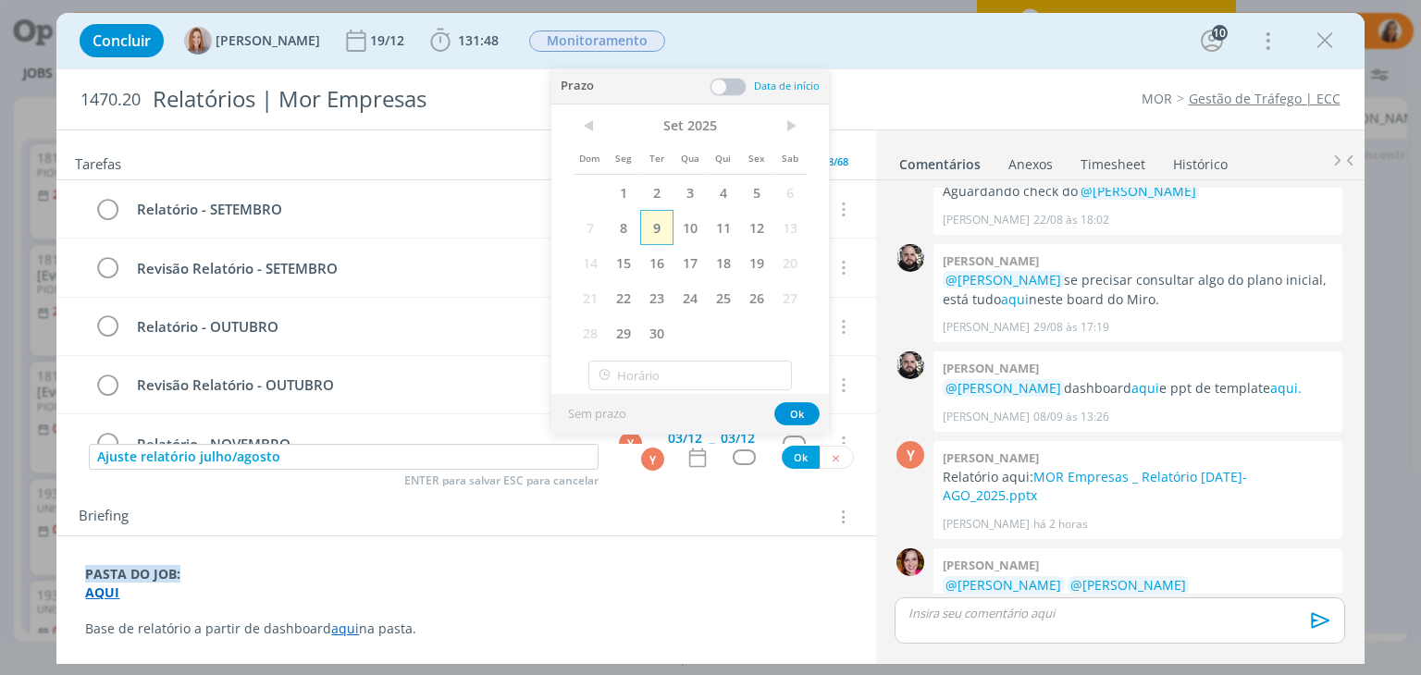
click at [659, 231] on span "9" at bounding box center [656, 227] width 33 height 35
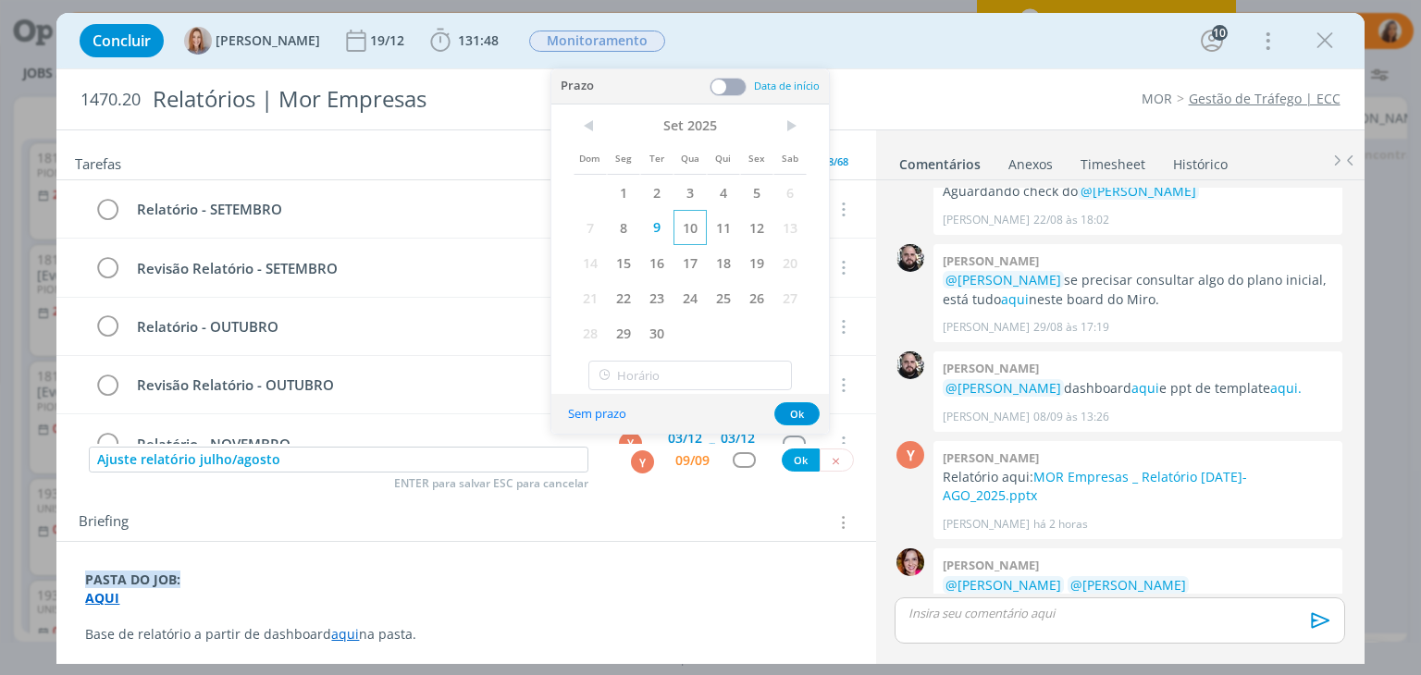
click at [690, 227] on span "10" at bounding box center [690, 227] width 33 height 35
click at [733, 88] on span at bounding box center [728, 87] width 37 height 19
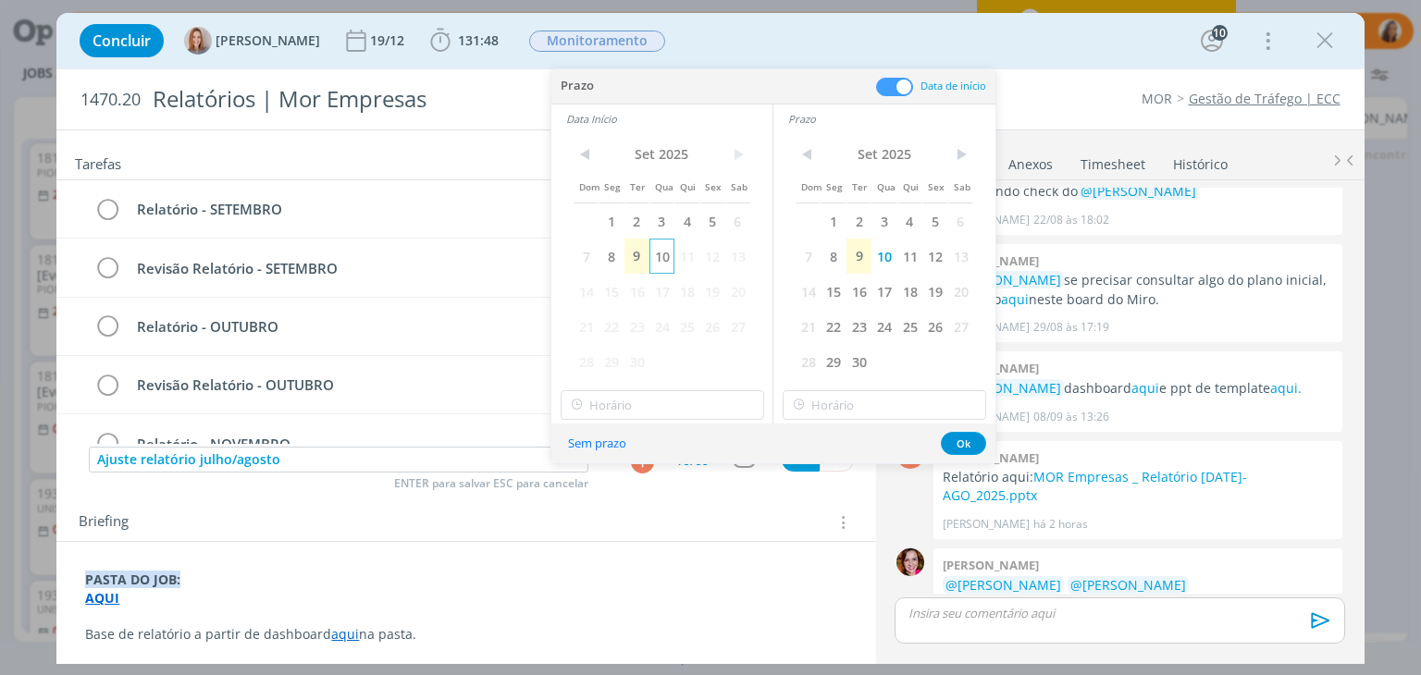
click at [669, 254] on span "10" at bounding box center [661, 256] width 25 height 35
click at [674, 404] on input "text" at bounding box center [663, 405] width 204 height 30
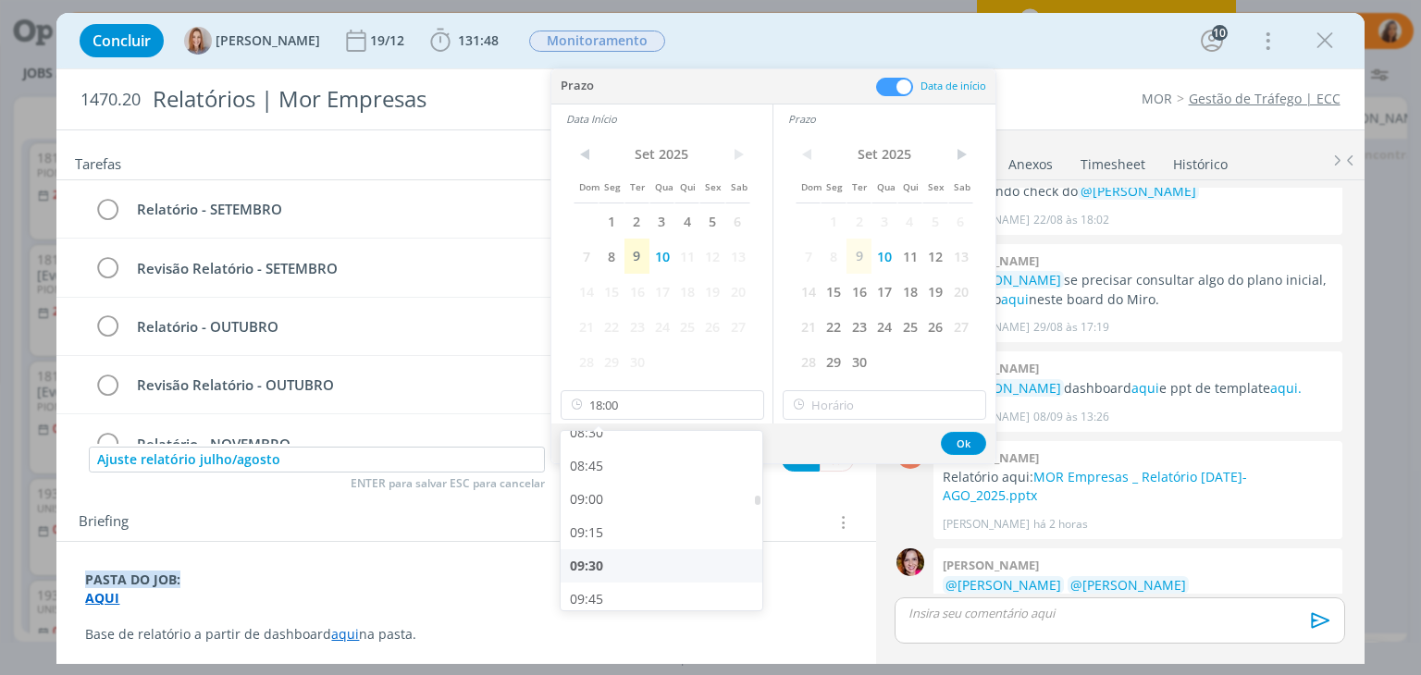
click at [671, 488] on div "09:00" at bounding box center [664, 499] width 207 height 33
type input "09:00"
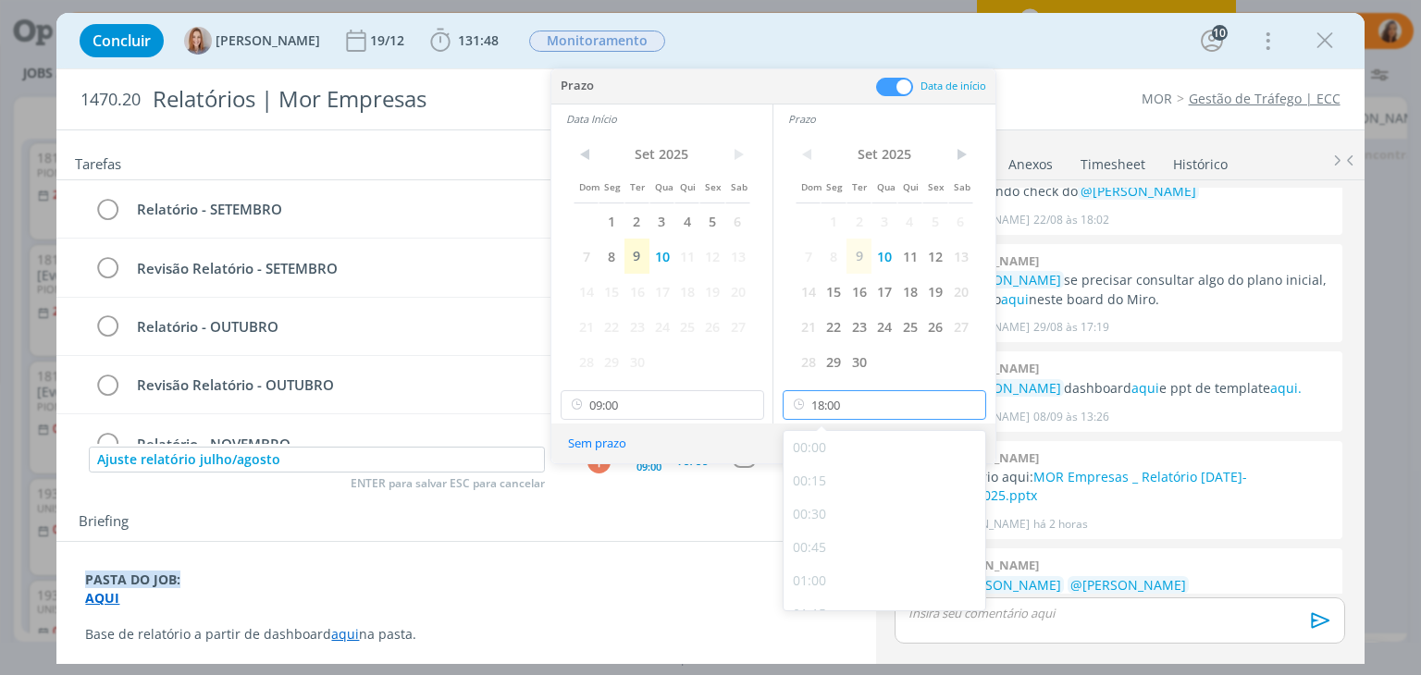
click at [825, 404] on input "18:00" at bounding box center [885, 405] width 204 height 30
click at [841, 483] on div "09:30" at bounding box center [887, 473] width 207 height 33
type input "09:30"
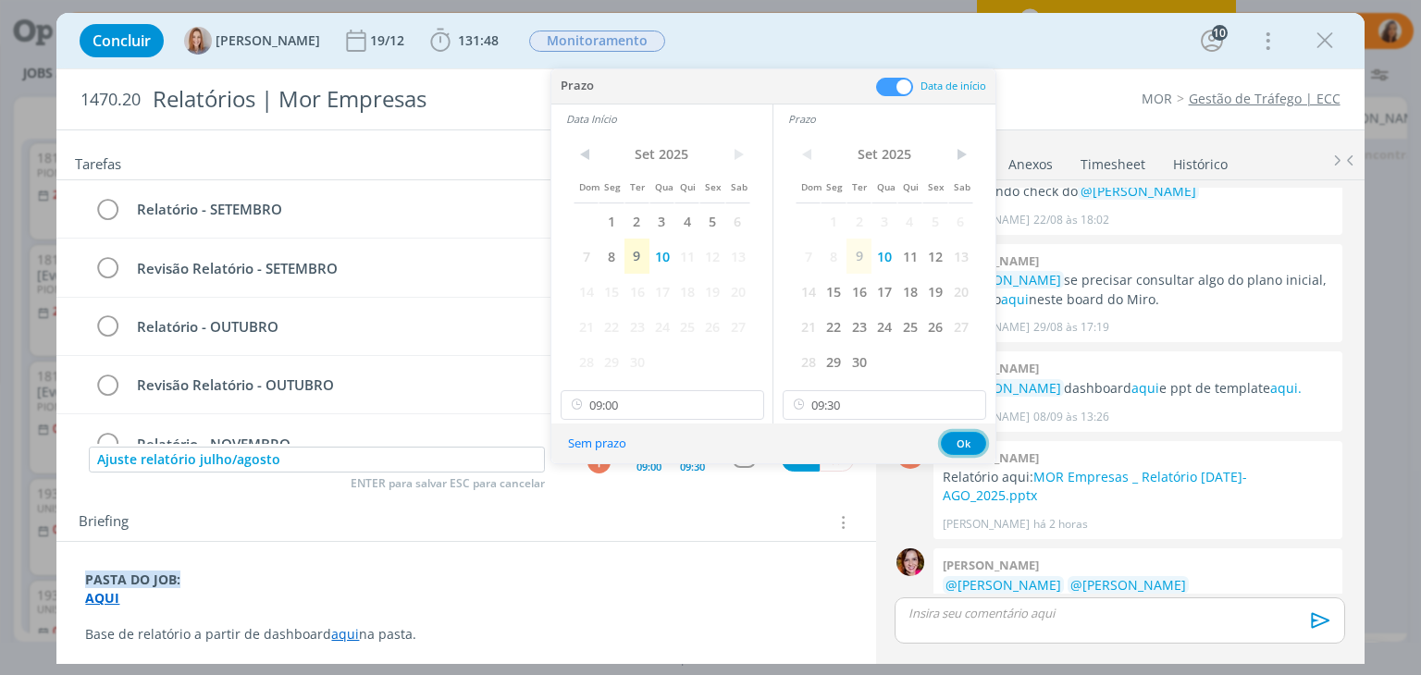
click at [966, 435] on button "Ok" at bounding box center [963, 443] width 45 height 23
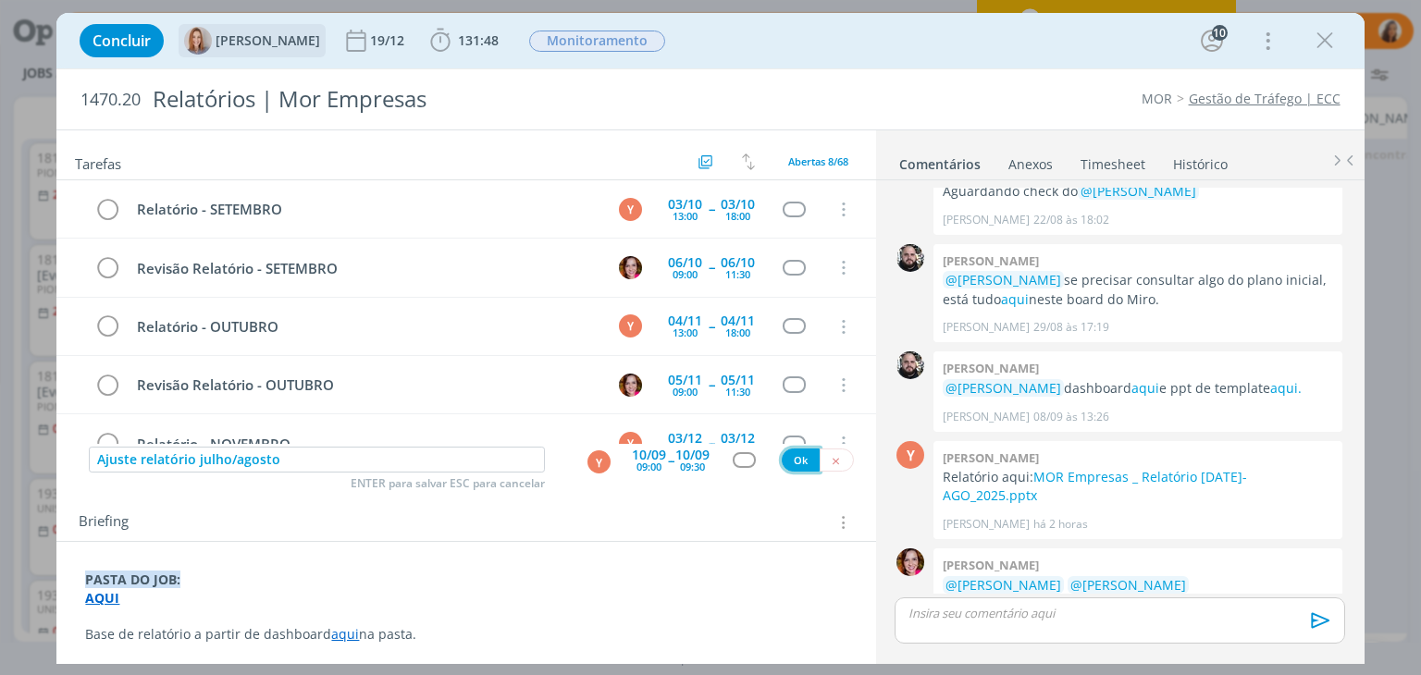
drag, startPoint x: 792, startPoint y: 461, endPoint x: 307, endPoint y: 31, distance: 647.6
click at [791, 462] on button "Ok" at bounding box center [801, 460] width 38 height 23
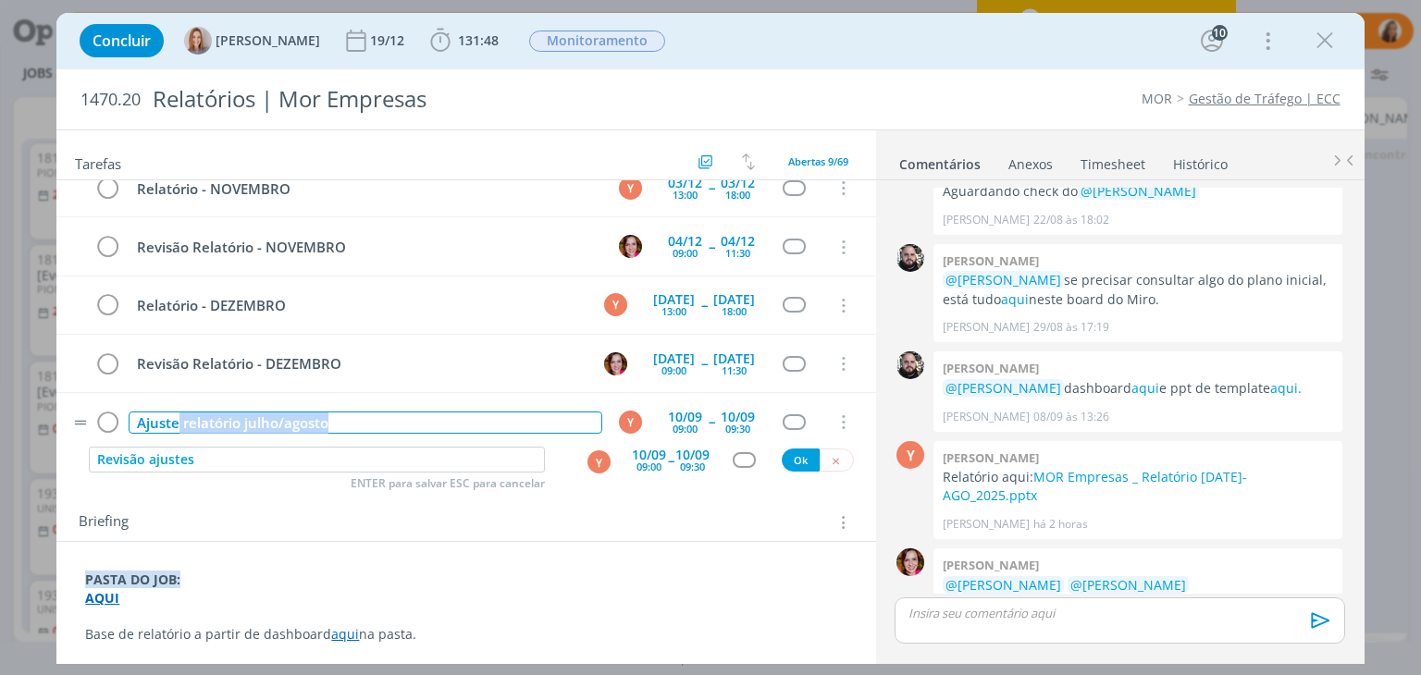
drag, startPoint x: 359, startPoint y: 414, endPoint x: 178, endPoint y: 427, distance: 181.8
click at [178, 427] on div "Ajuste relatório julho/agosto" at bounding box center [365, 423] width 473 height 23
copy div "relatório julho/agosto"
click at [303, 453] on input "Revisão ajustes" at bounding box center [317, 460] width 456 height 26
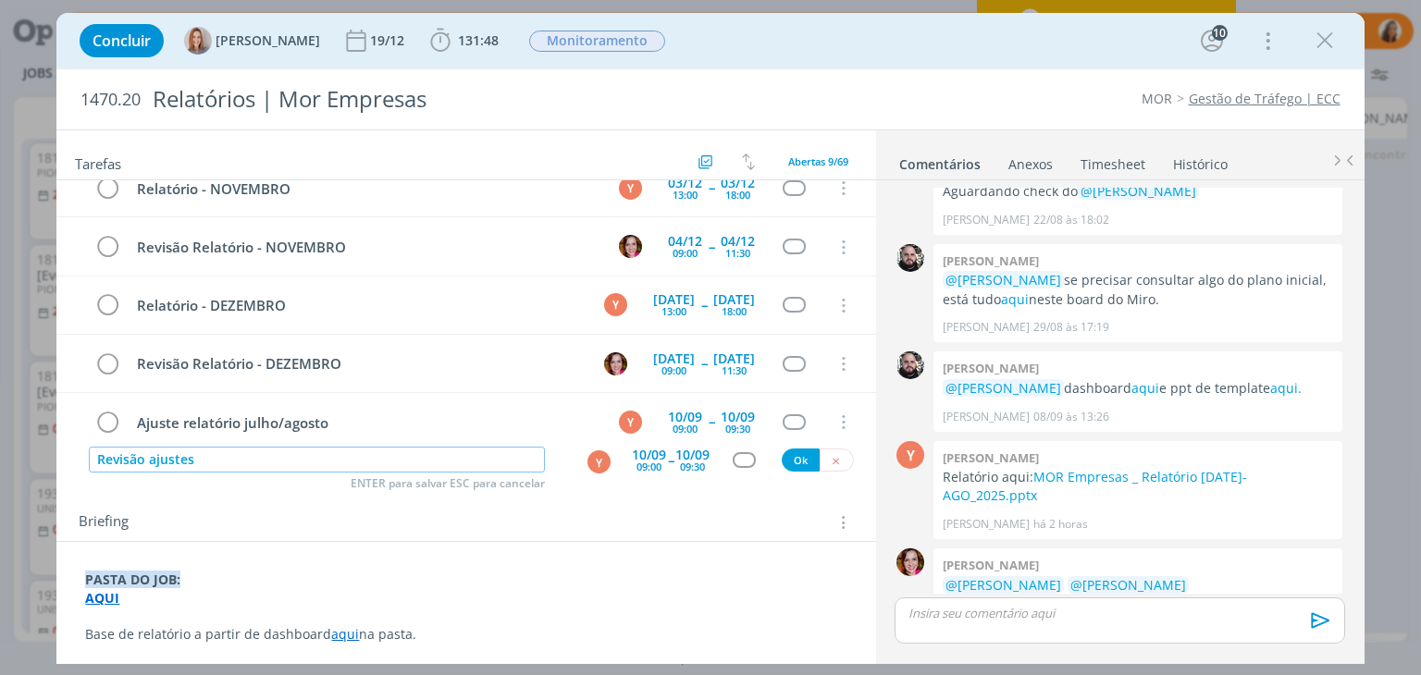
paste input "relatório julho/agosto"
click at [588, 460] on div "Y" at bounding box center [599, 462] width 23 height 23
type input "Revisão ajustes relatório julho/agosto"
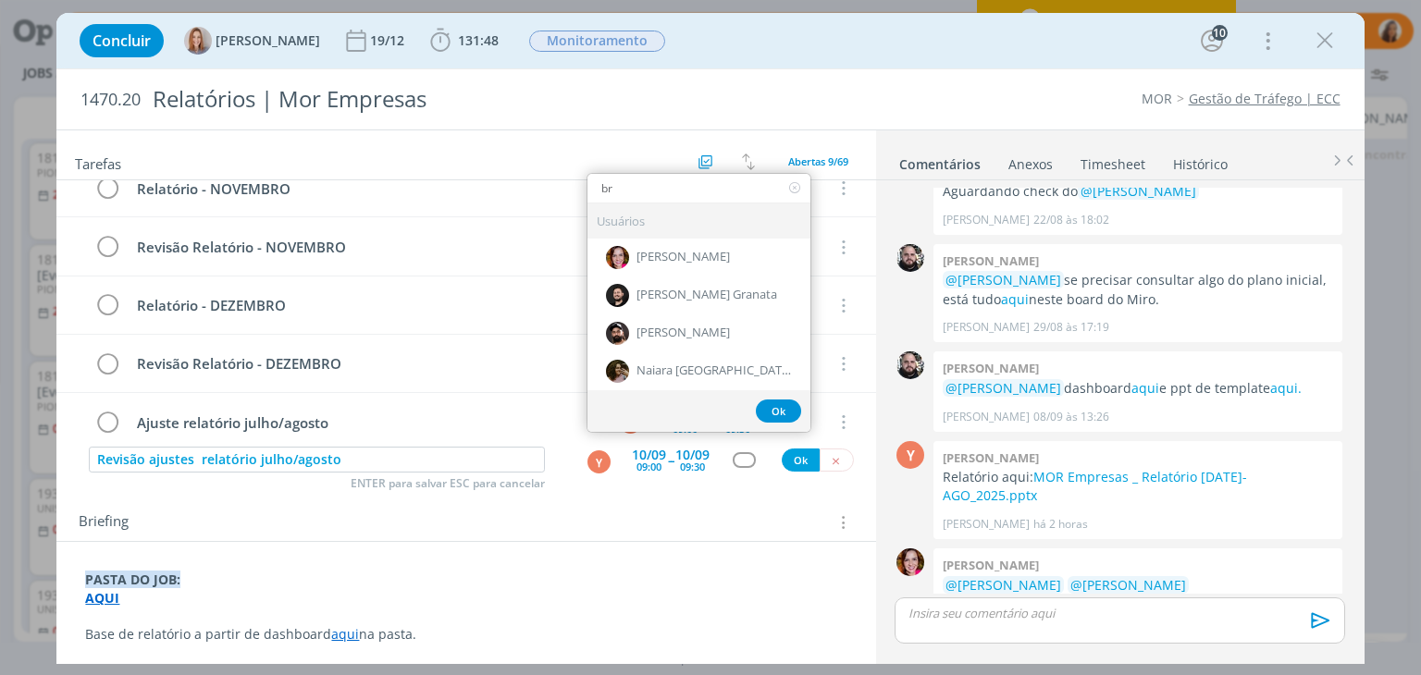
type input "br"
click at [721, 234] on div "Usuários" at bounding box center [699, 221] width 223 height 35
click at [690, 260] on span "[PERSON_NAME]" at bounding box center [683, 257] width 93 height 15
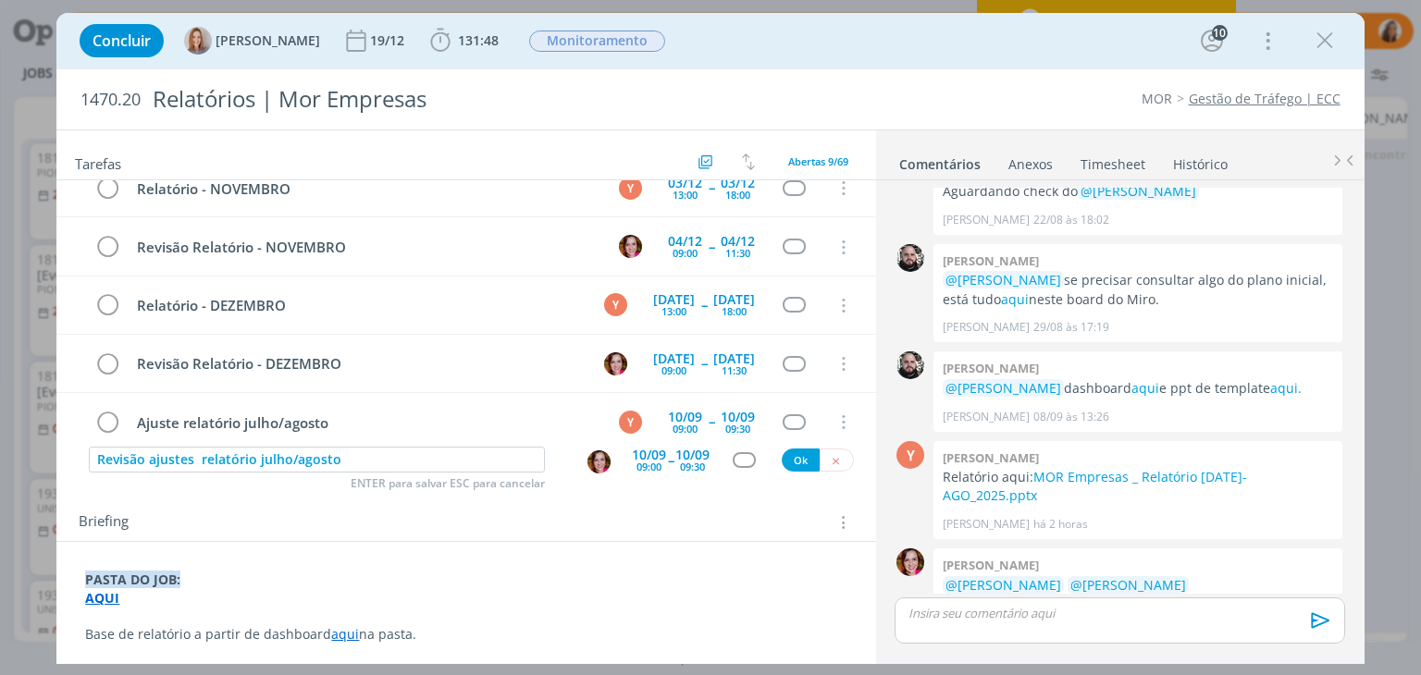
click at [640, 466] on div "09:00" at bounding box center [649, 467] width 25 height 10
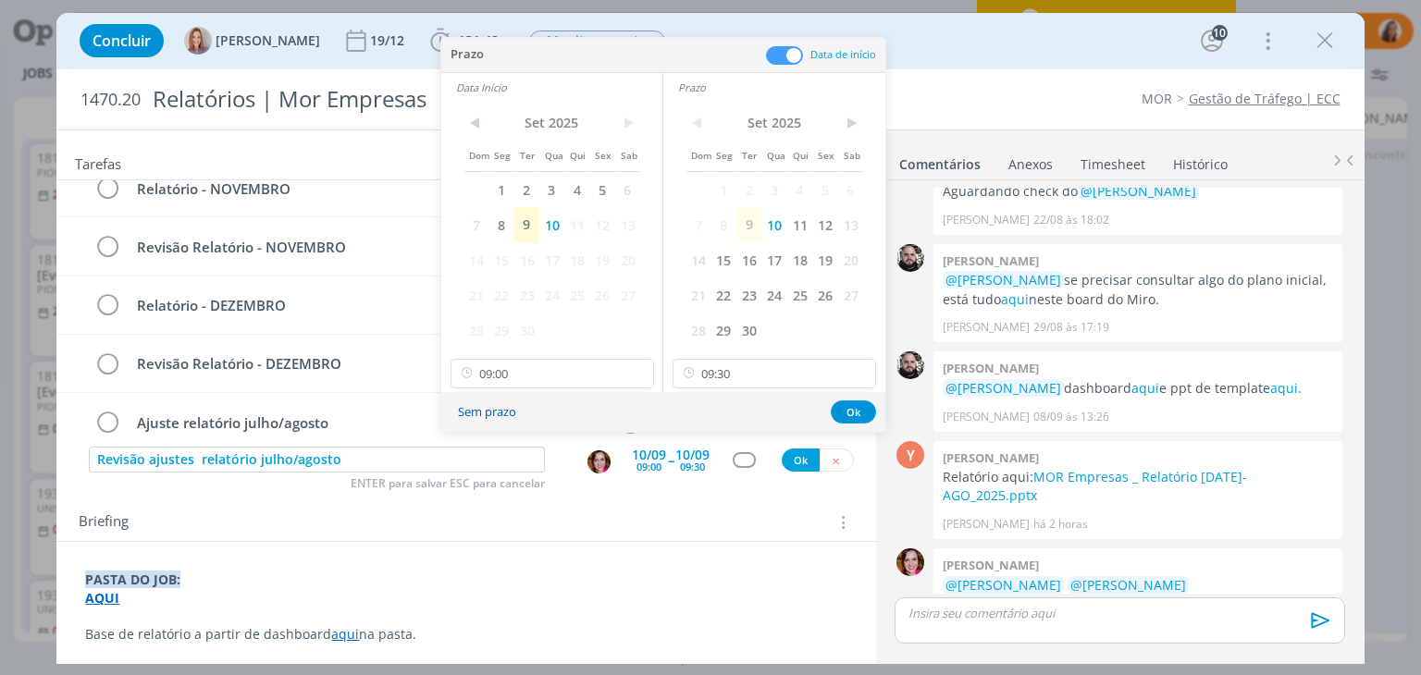
click at [496, 414] on button "Sem prazo" at bounding box center [487, 412] width 82 height 25
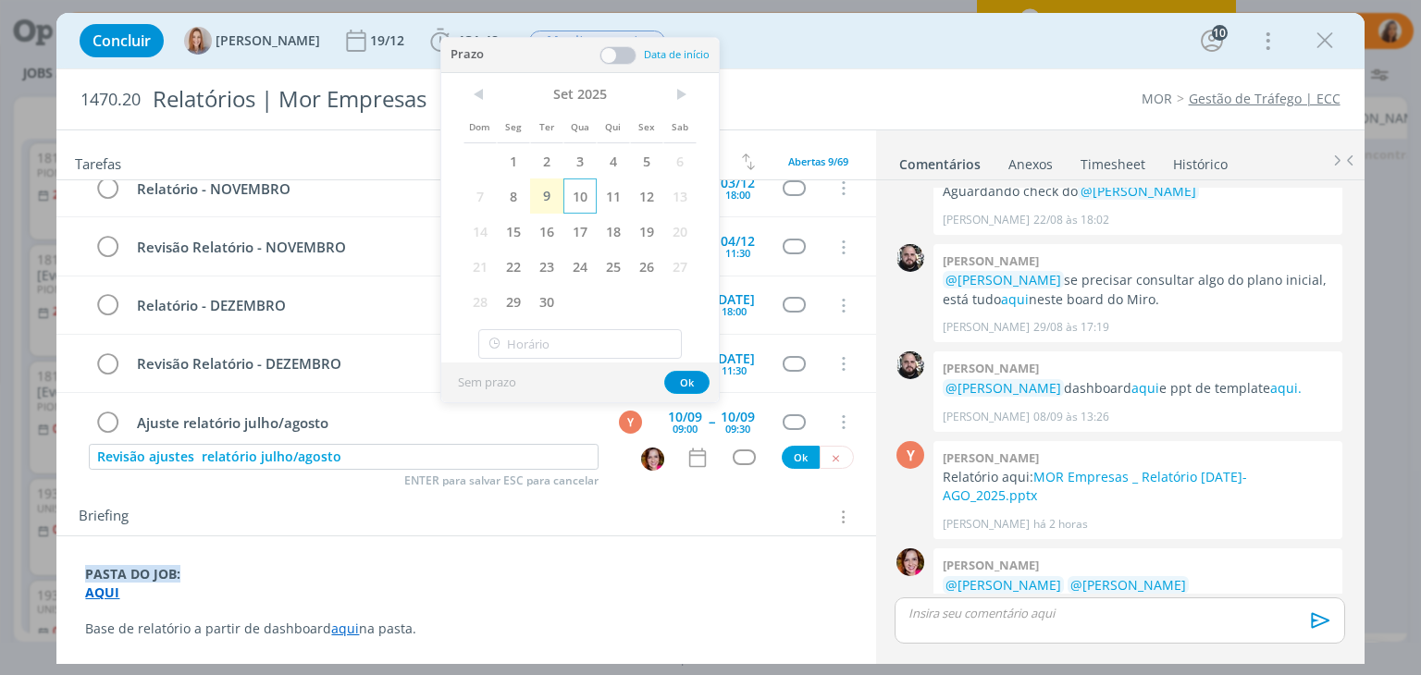
click at [577, 180] on span "10" at bounding box center [579, 196] width 33 height 35
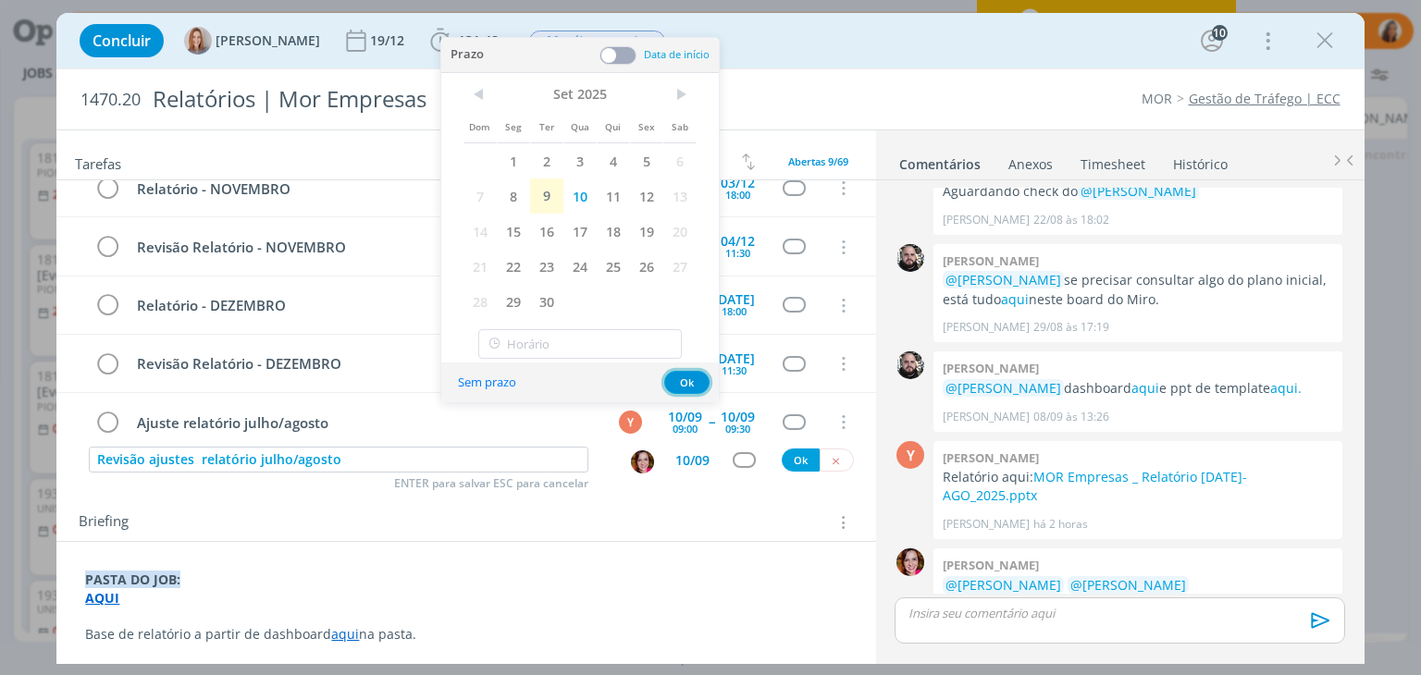
click at [687, 381] on button "Ok" at bounding box center [686, 382] width 45 height 23
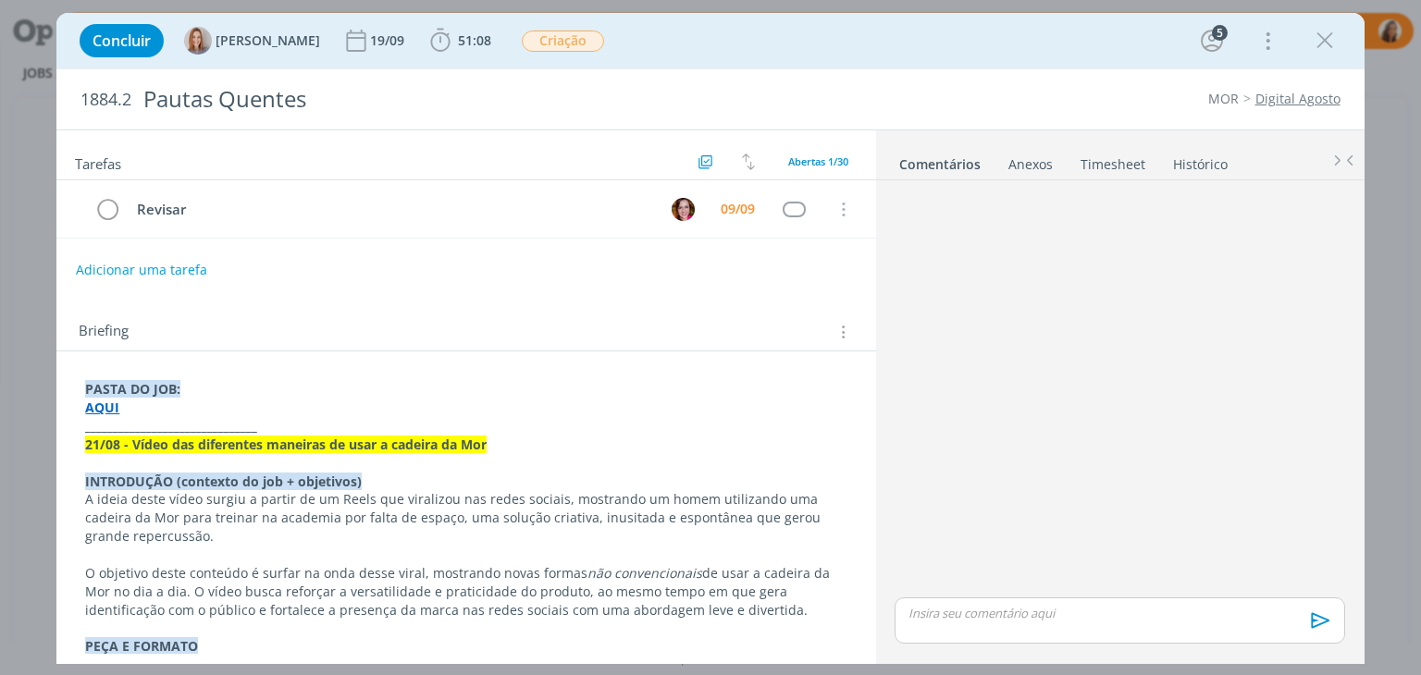
scroll to position [1753, 0]
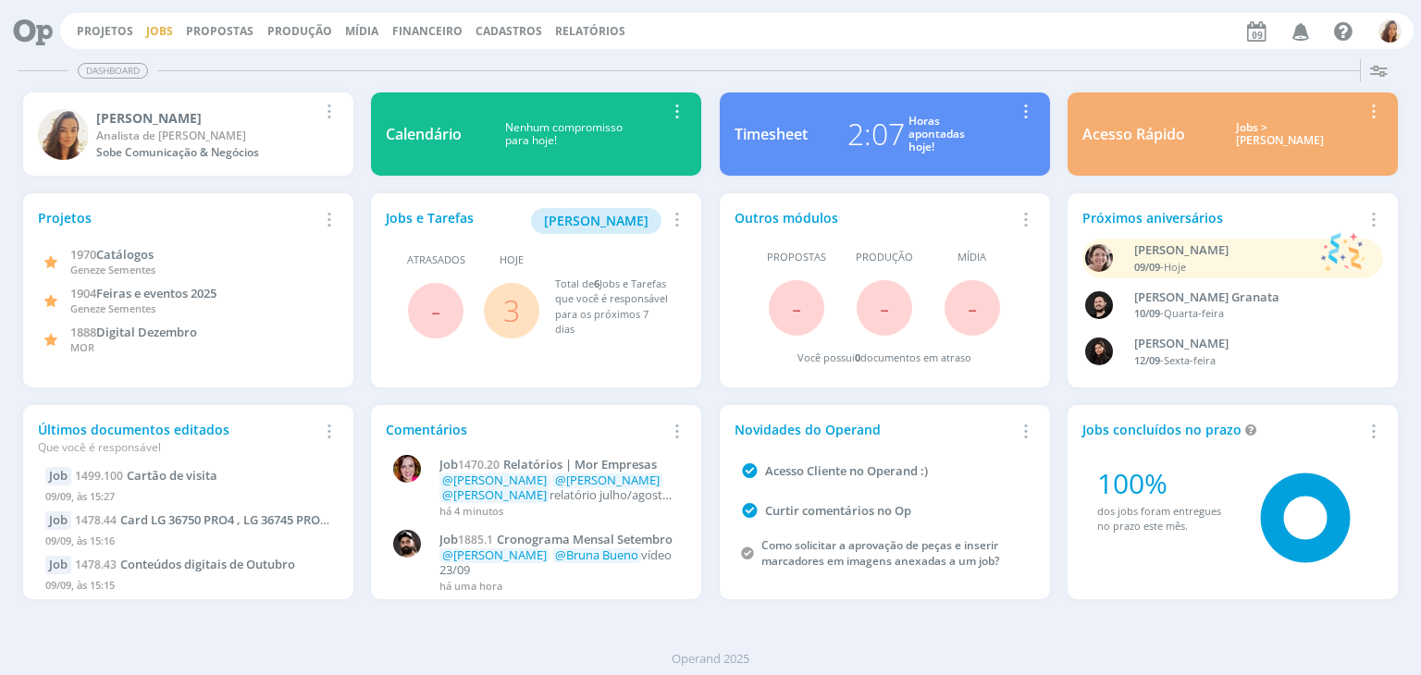
click at [150, 31] on link "Jobs" at bounding box center [159, 31] width 27 height 16
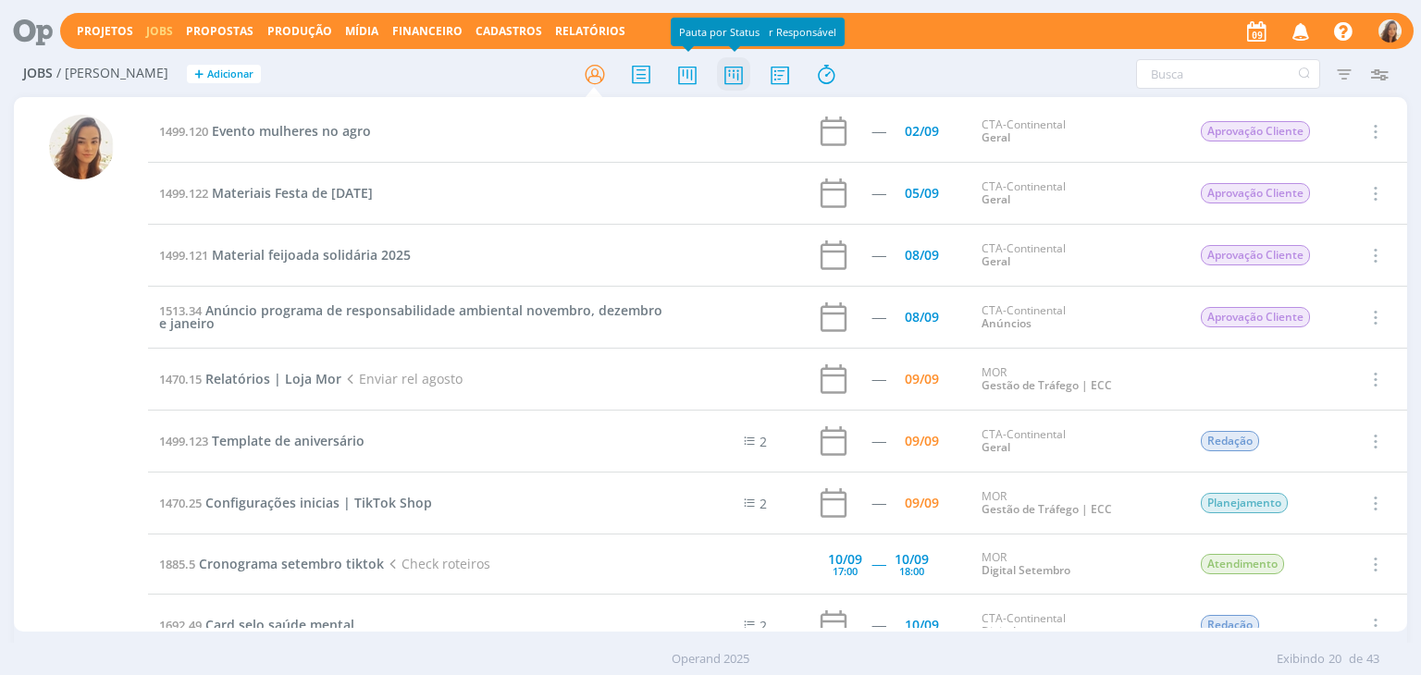
click at [733, 74] on icon at bounding box center [733, 74] width 33 height 36
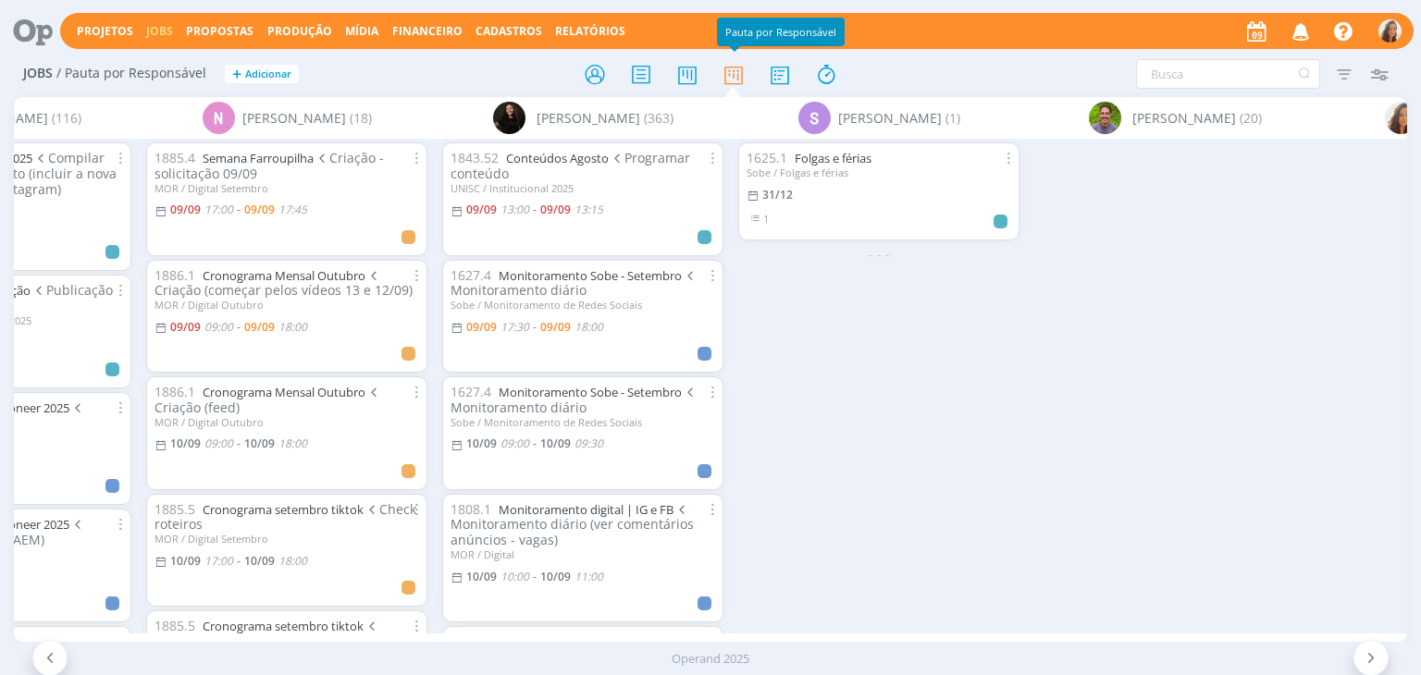
scroll to position [0, 4491]
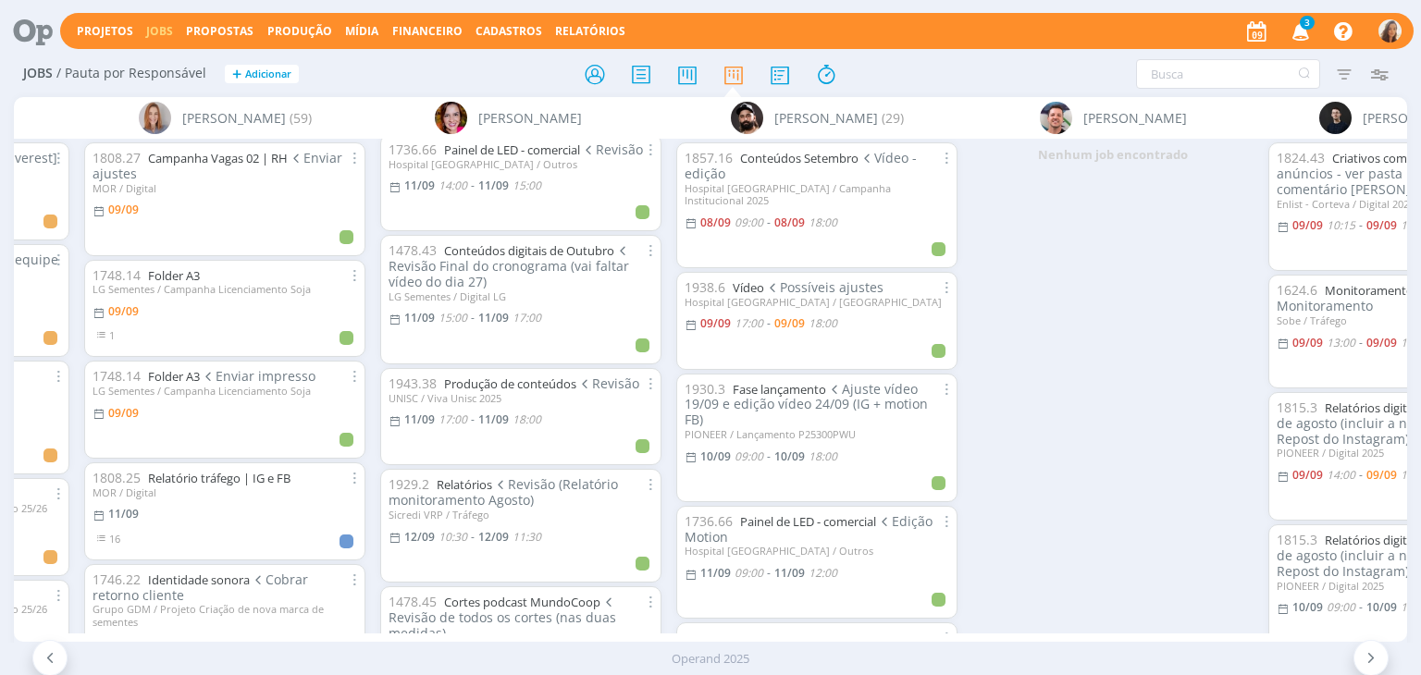
scroll to position [1853, 0]
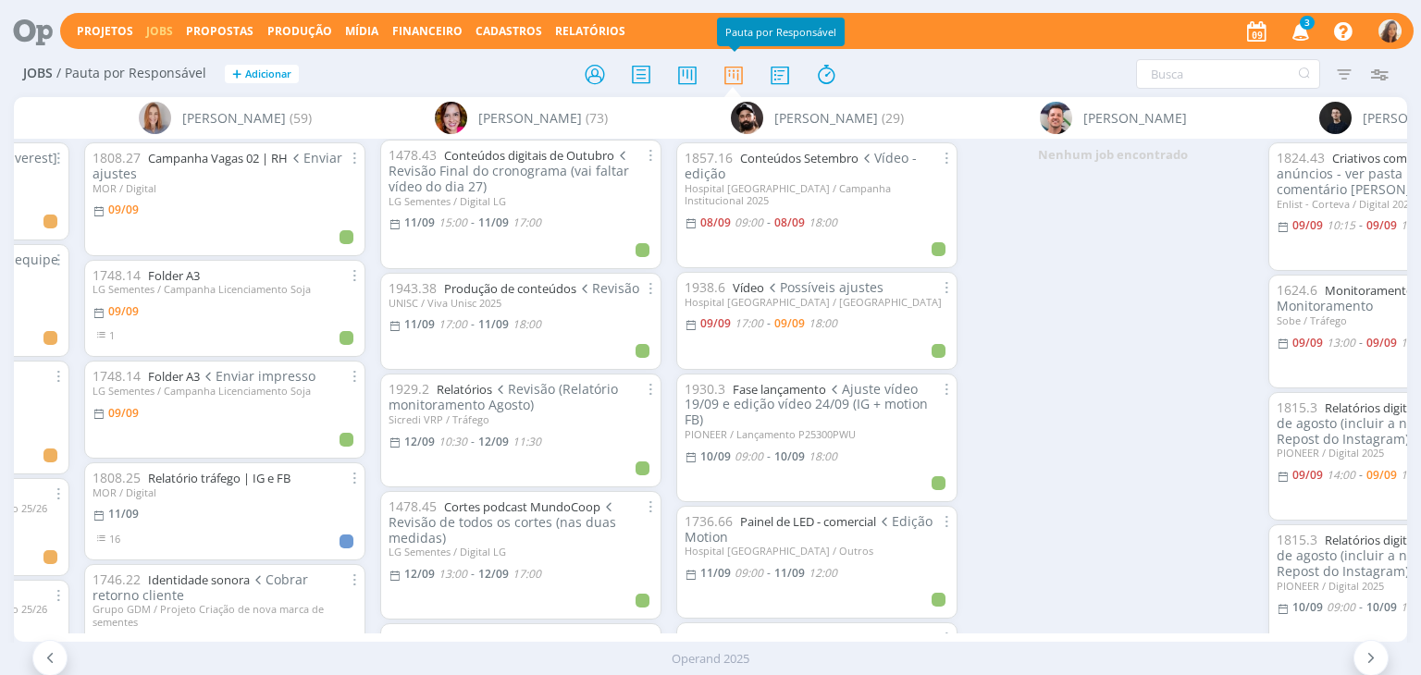
click at [1310, 28] on span "3" at bounding box center [1307, 23] width 15 height 14
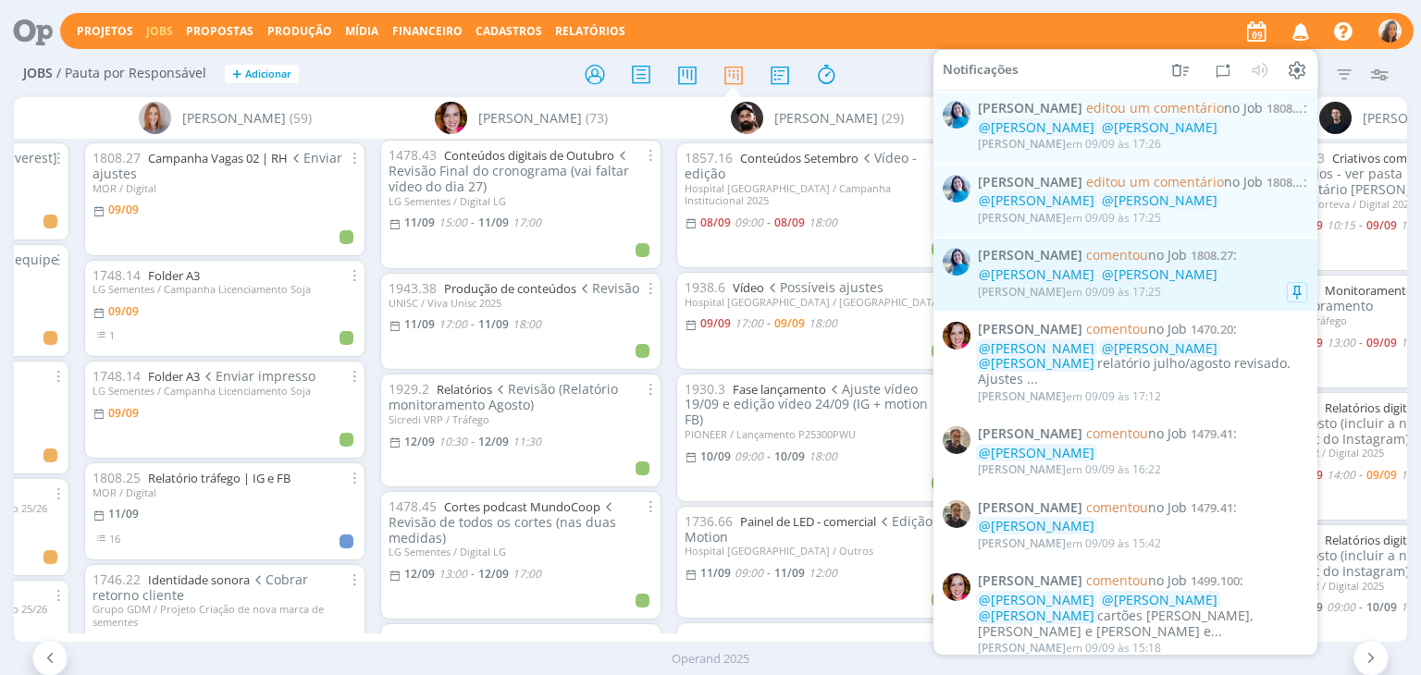
click at [1199, 282] on div "@Amanda Oliveira @Vanessa Feron" at bounding box center [1142, 275] width 329 height 16
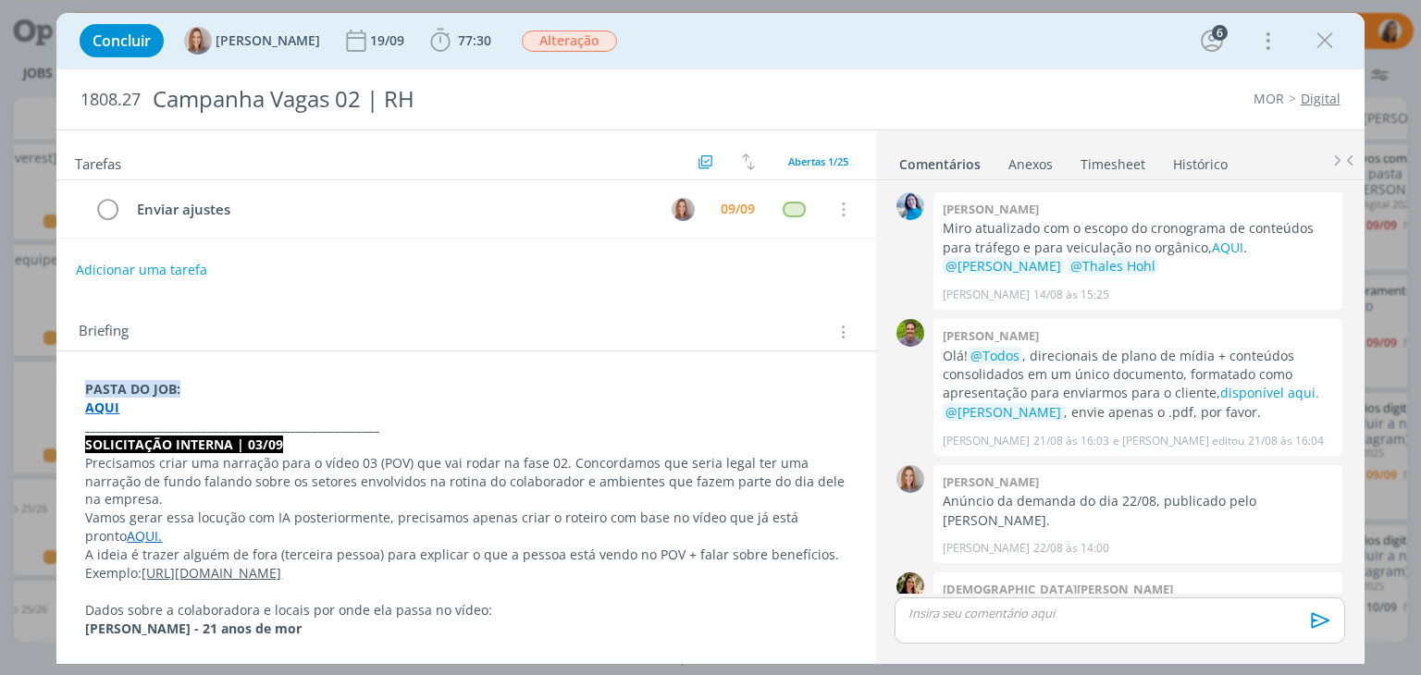
scroll to position [2375, 0]
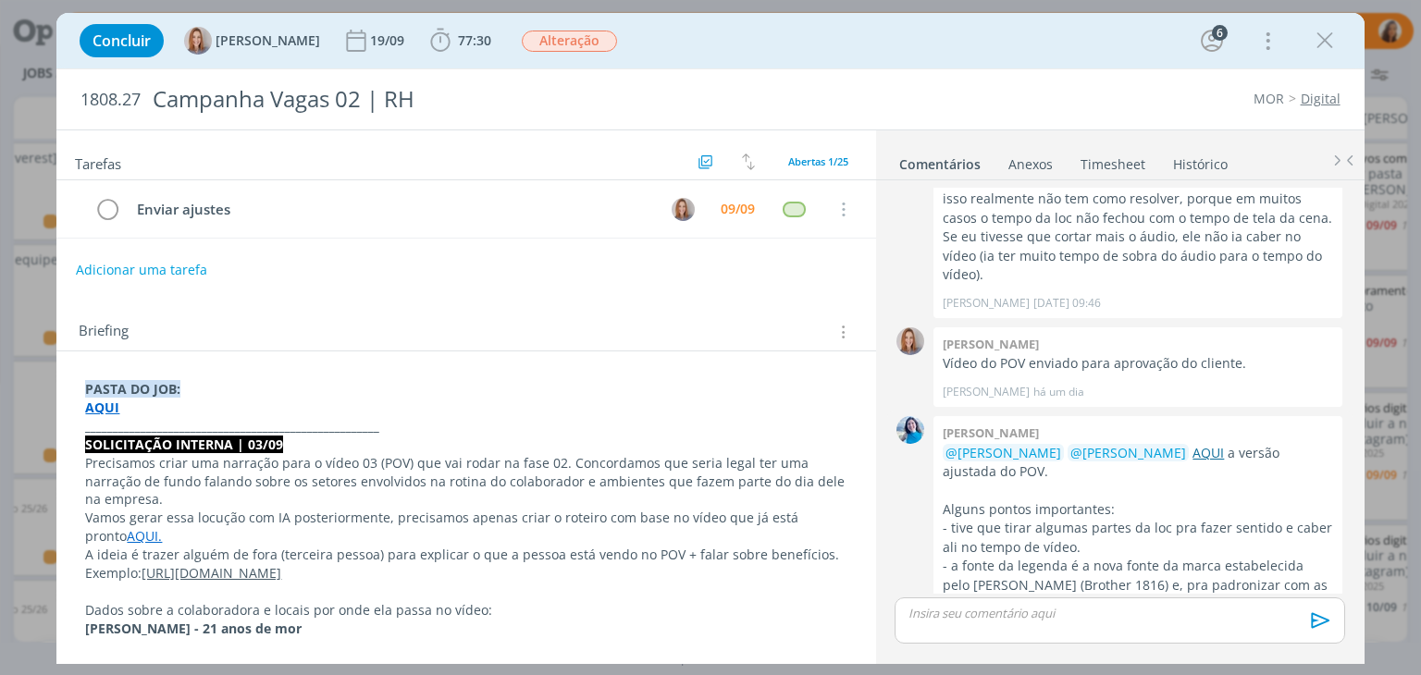
click at [1193, 444] on link "AQUI" at bounding box center [1208, 453] width 31 height 18
click at [1325, 40] on icon "dialog" at bounding box center [1325, 41] width 28 height 28
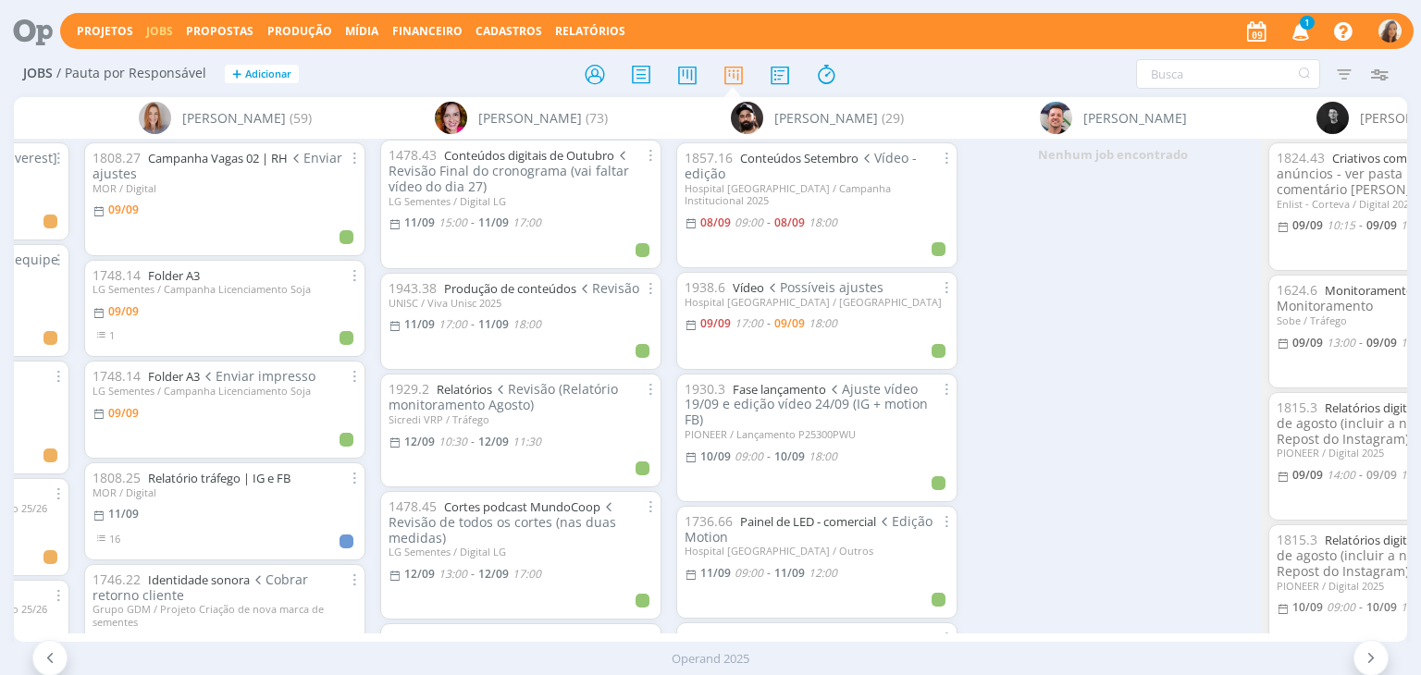
click at [1293, 25] on icon "button" at bounding box center [1301, 30] width 32 height 31
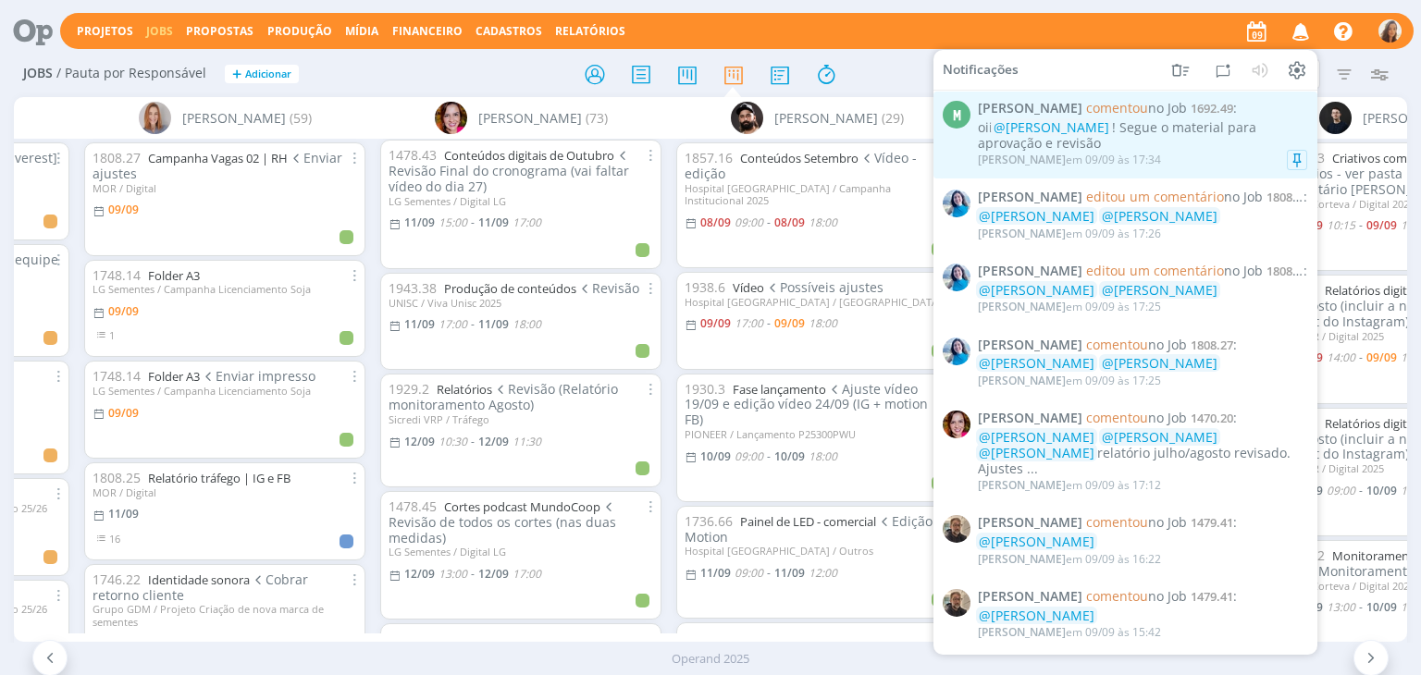
click at [1240, 145] on div "oii @Vanessa Feron ! Segue o material para aprovação e revisão" at bounding box center [1142, 135] width 329 height 31
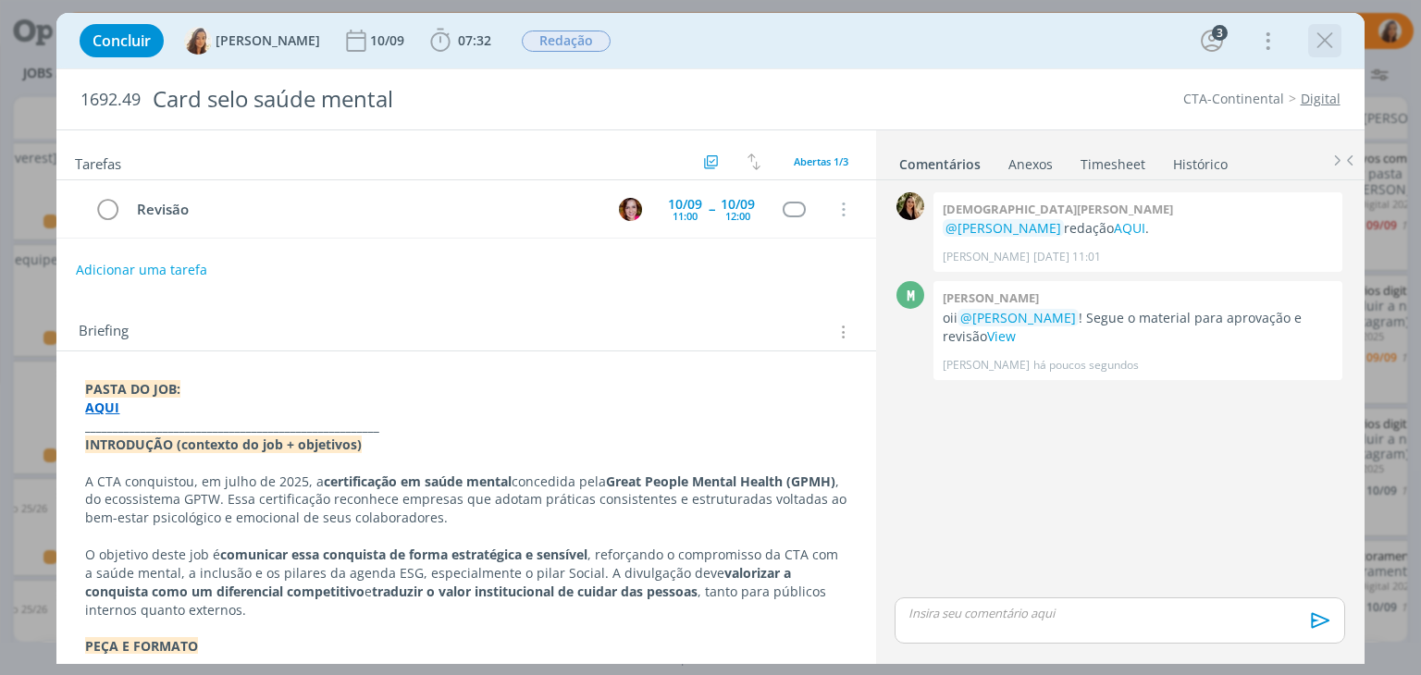
click at [1320, 35] on icon "dialog" at bounding box center [1325, 41] width 28 height 28
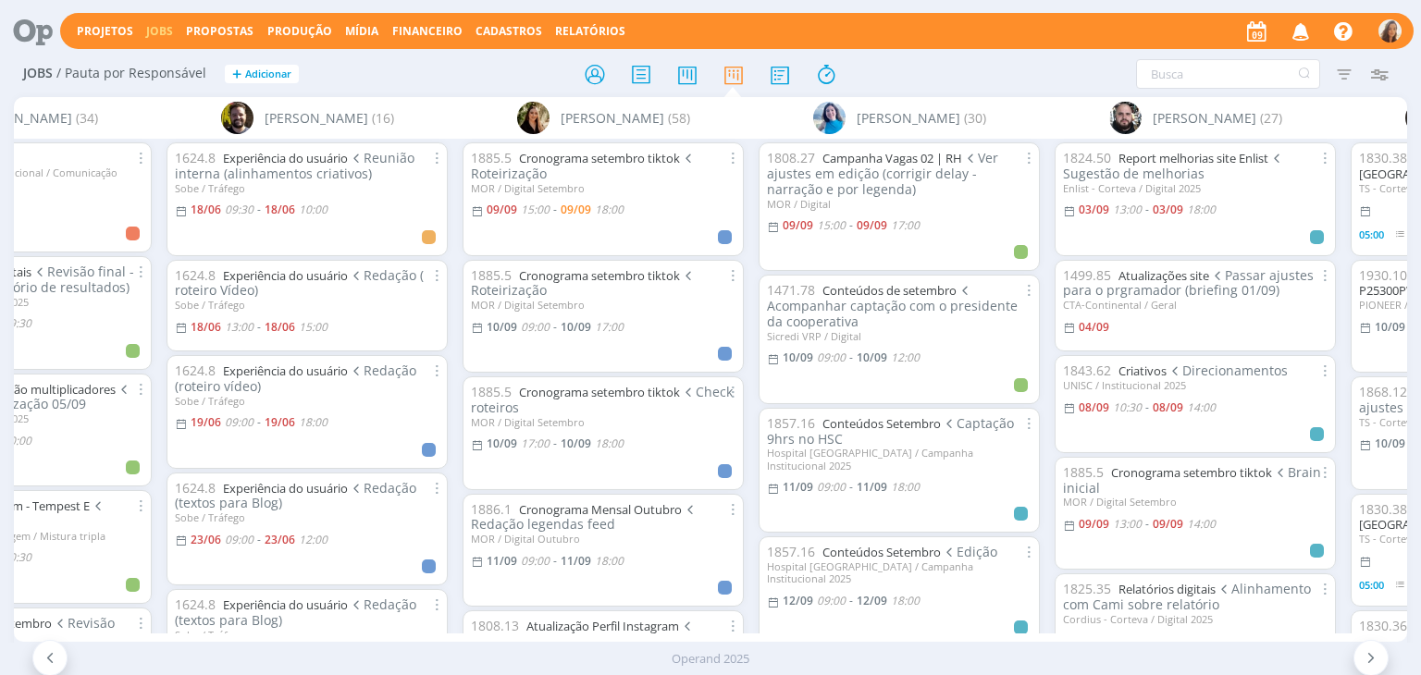
scroll to position [0, 2127]
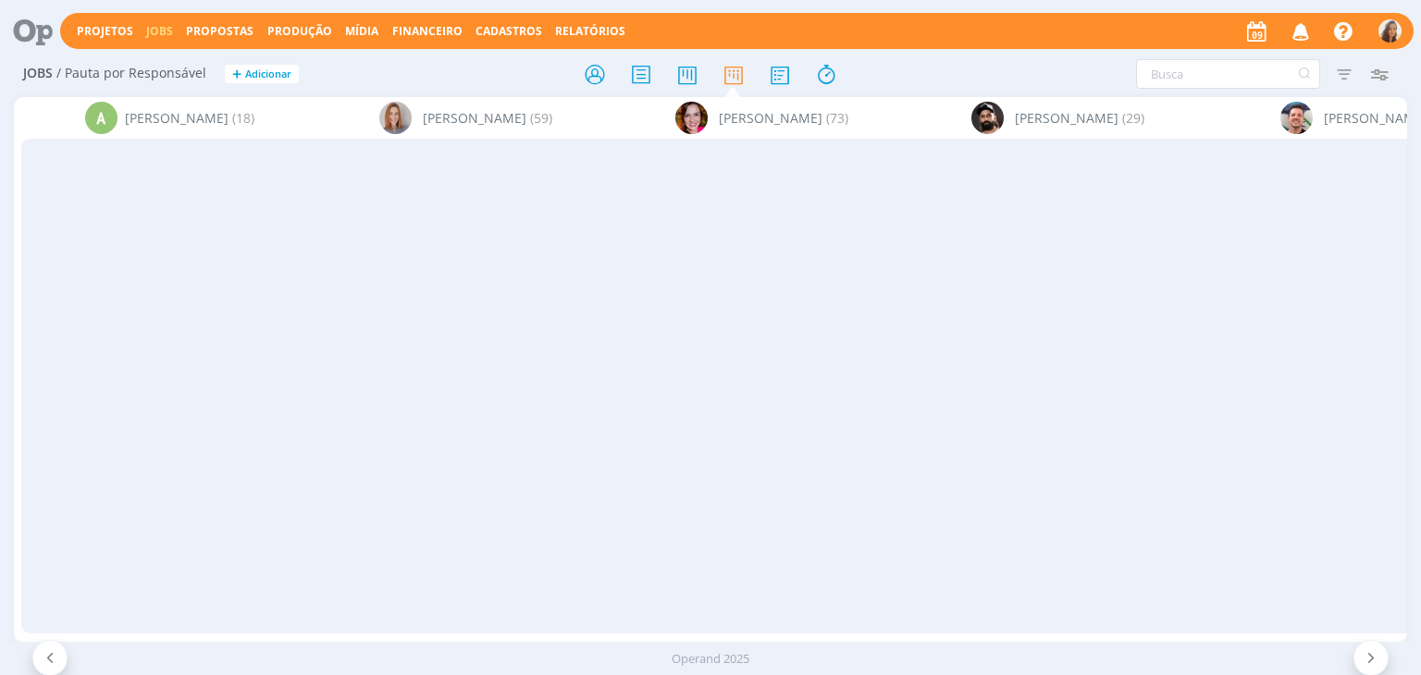
scroll to position [0, 3392]
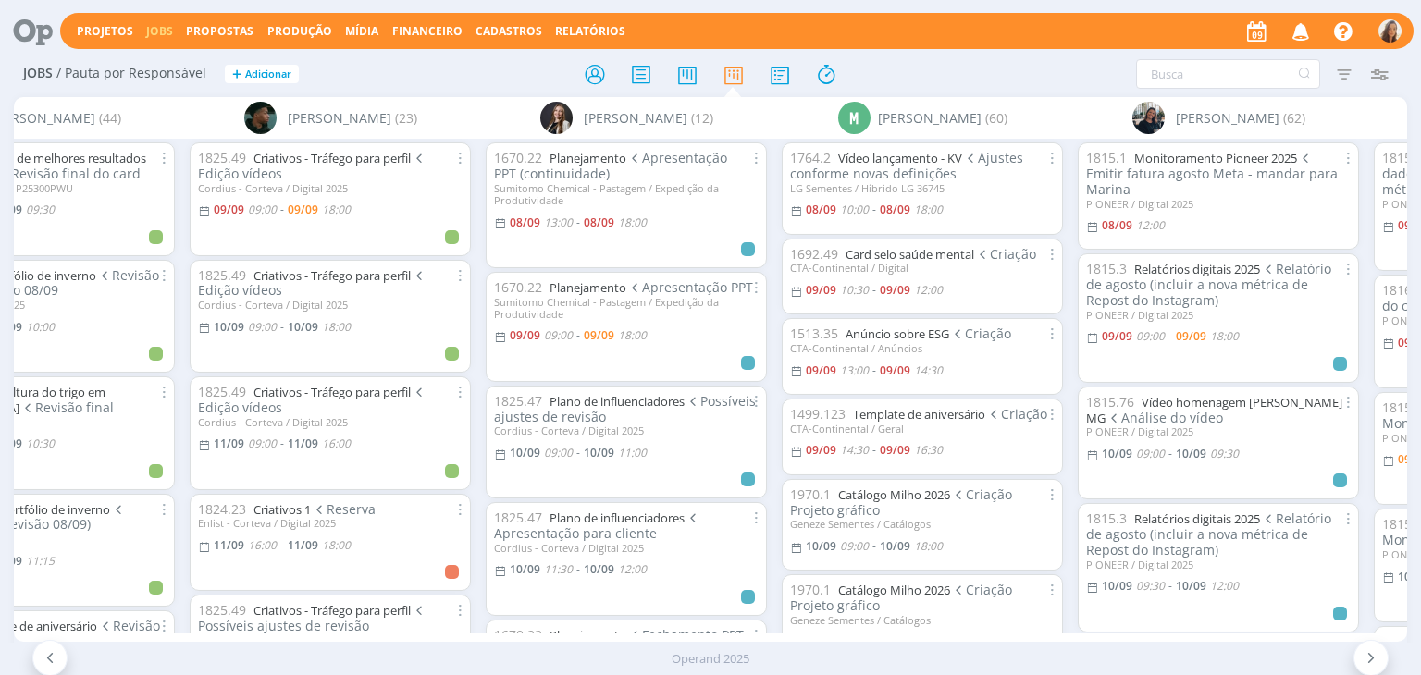
click at [1305, 30] on icon "button" at bounding box center [1301, 30] width 32 height 31
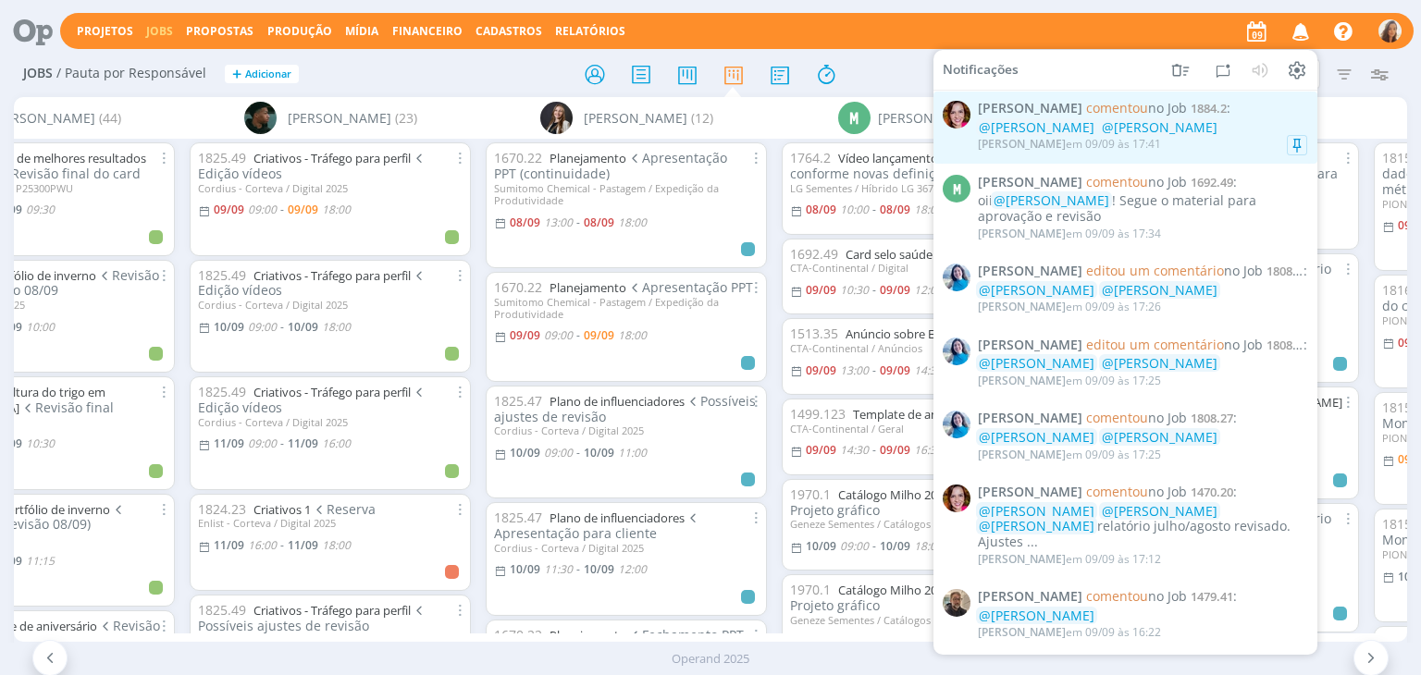
click at [1185, 122] on span "@Amanda Oliveira" at bounding box center [1160, 127] width 116 height 18
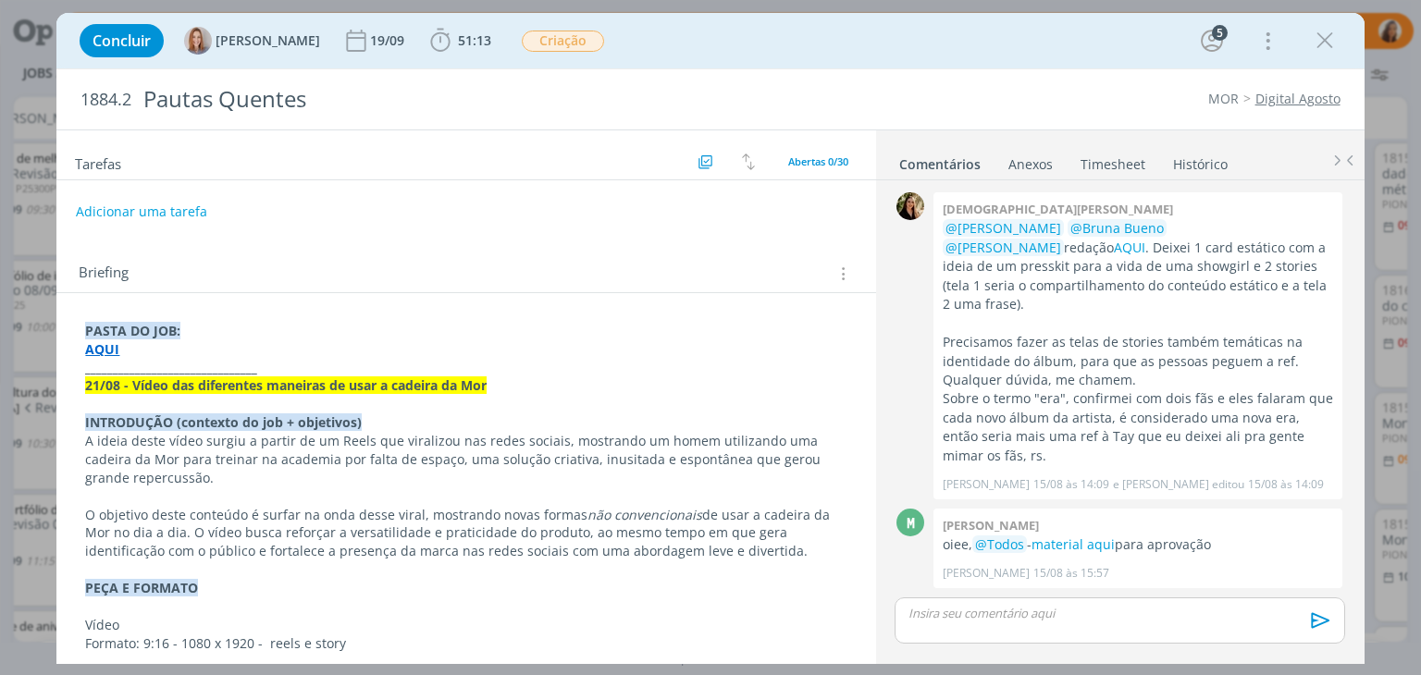
scroll to position [1862, 0]
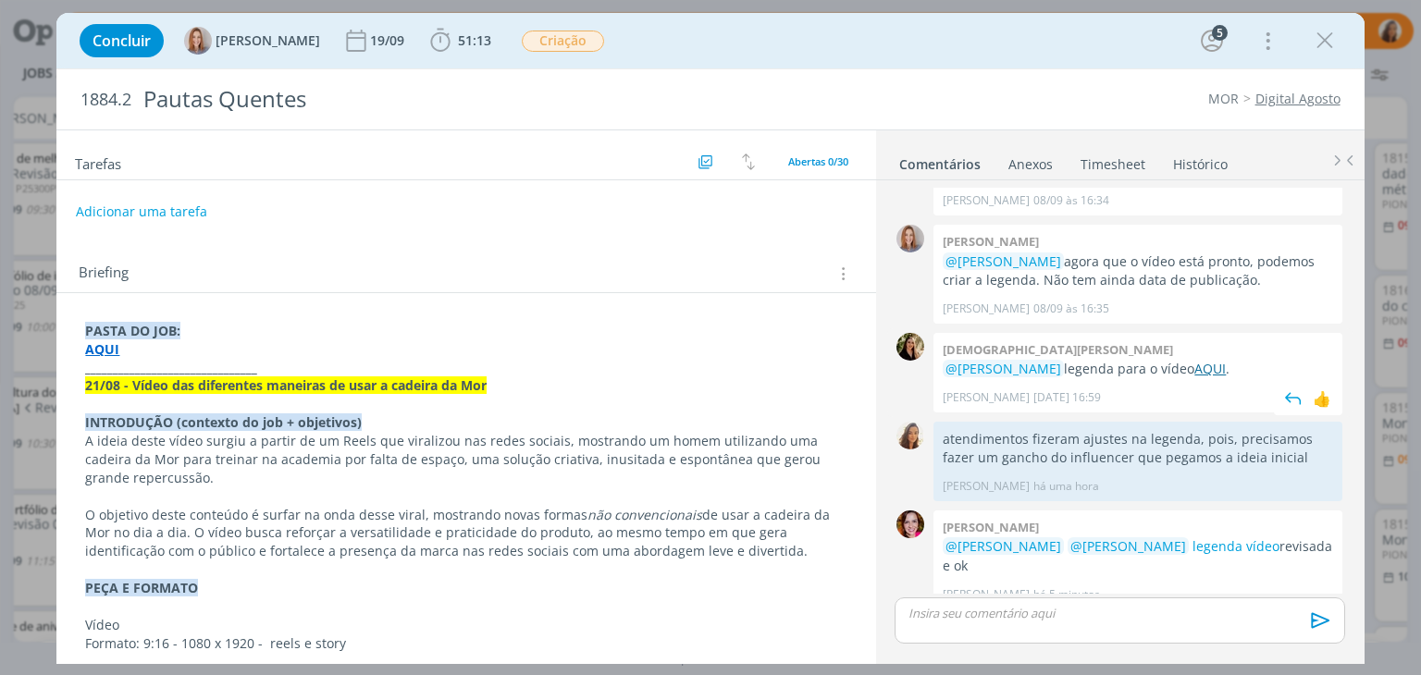
click at [1206, 360] on link "AQUI" at bounding box center [1209, 369] width 31 height 18
click at [1082, 615] on p "dialog" at bounding box center [1119, 613] width 420 height 17
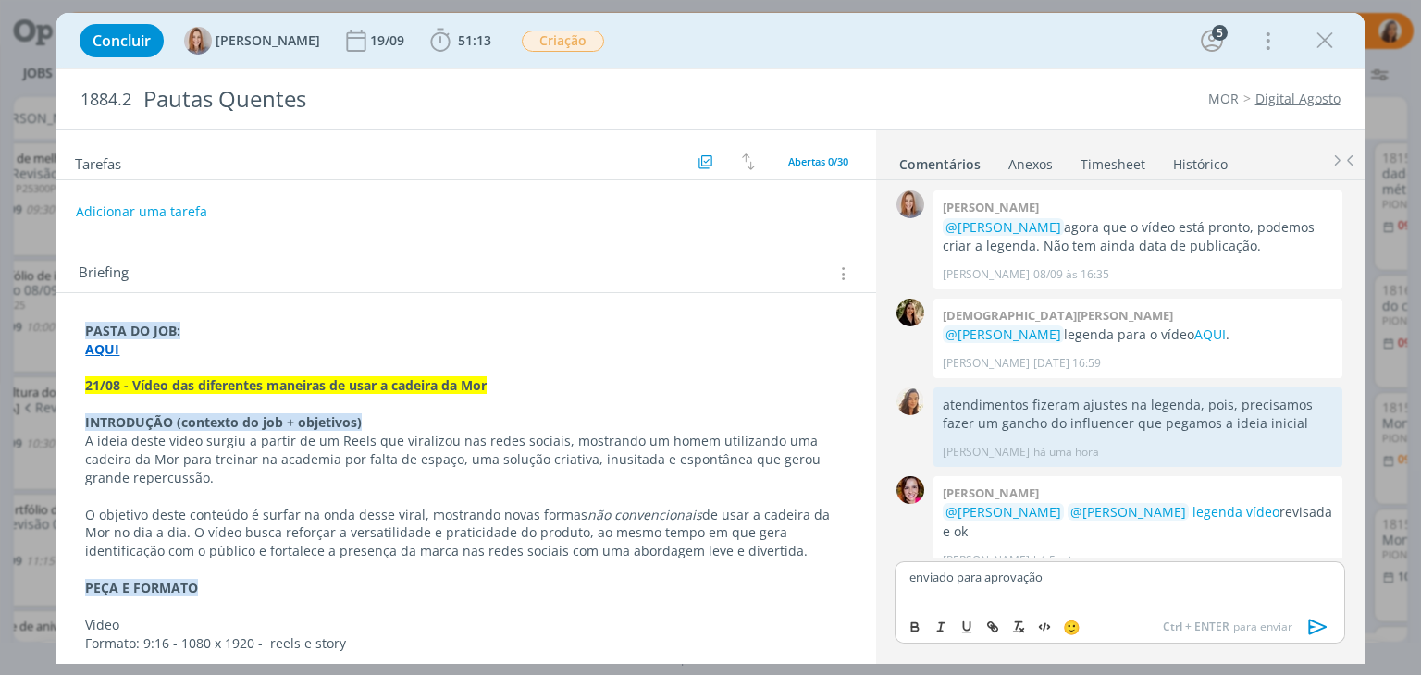
click at [1317, 624] on icon "dialog" at bounding box center [1317, 628] width 19 height 16
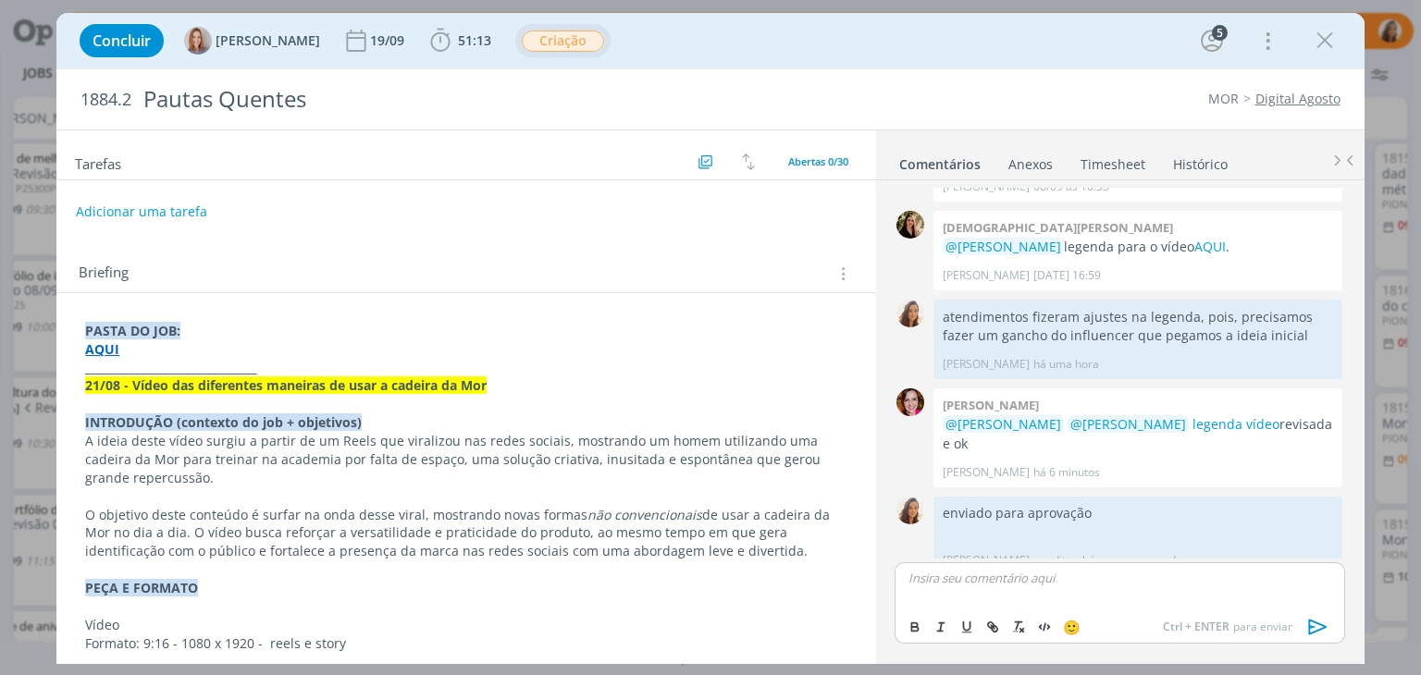
click at [601, 45] on span "Criação" at bounding box center [563, 41] width 82 height 21
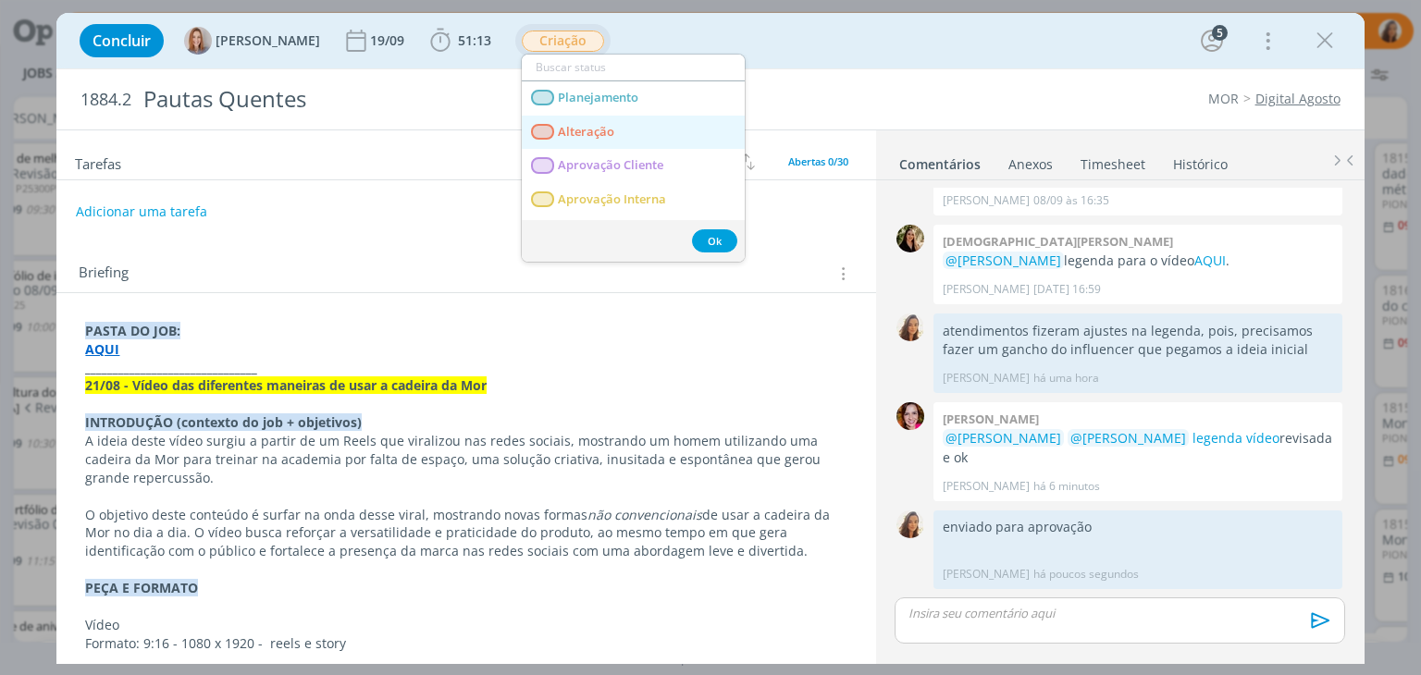
scroll to position [1949, 0]
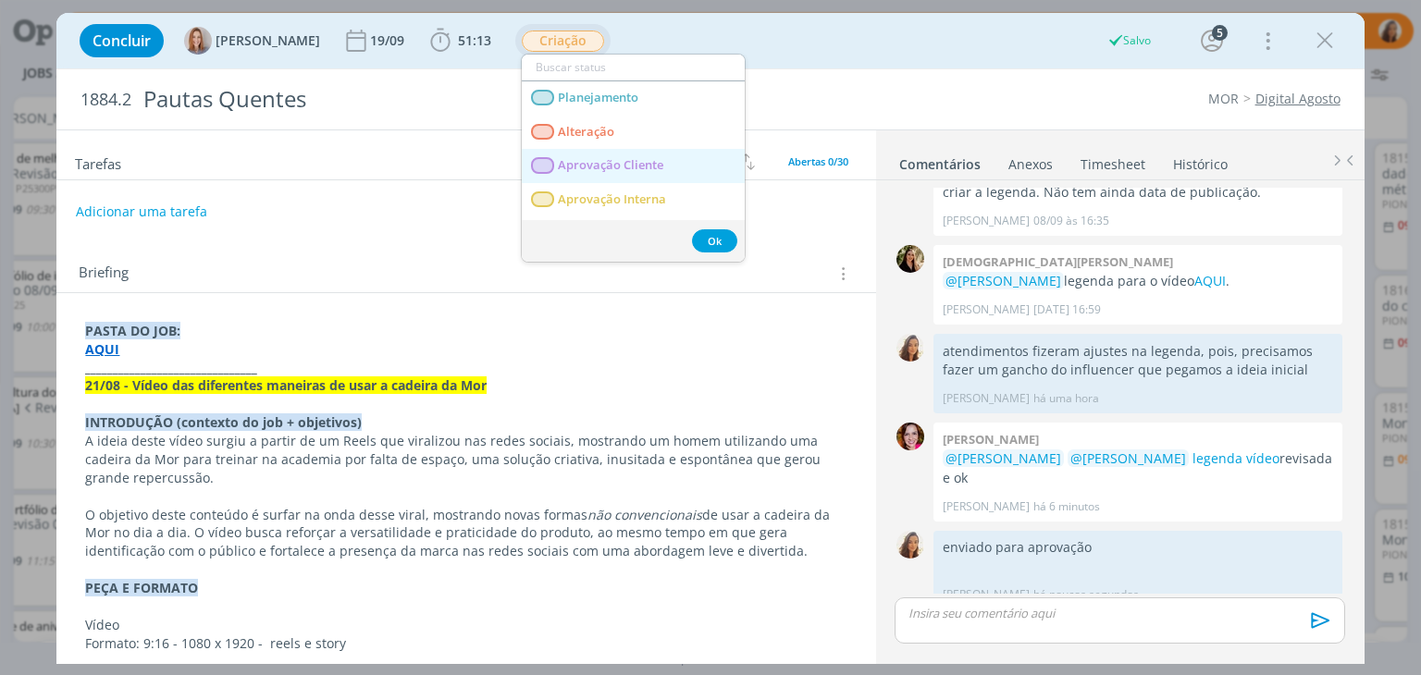
click at [598, 168] on span "Aprovação Cliente" at bounding box center [611, 165] width 105 height 15
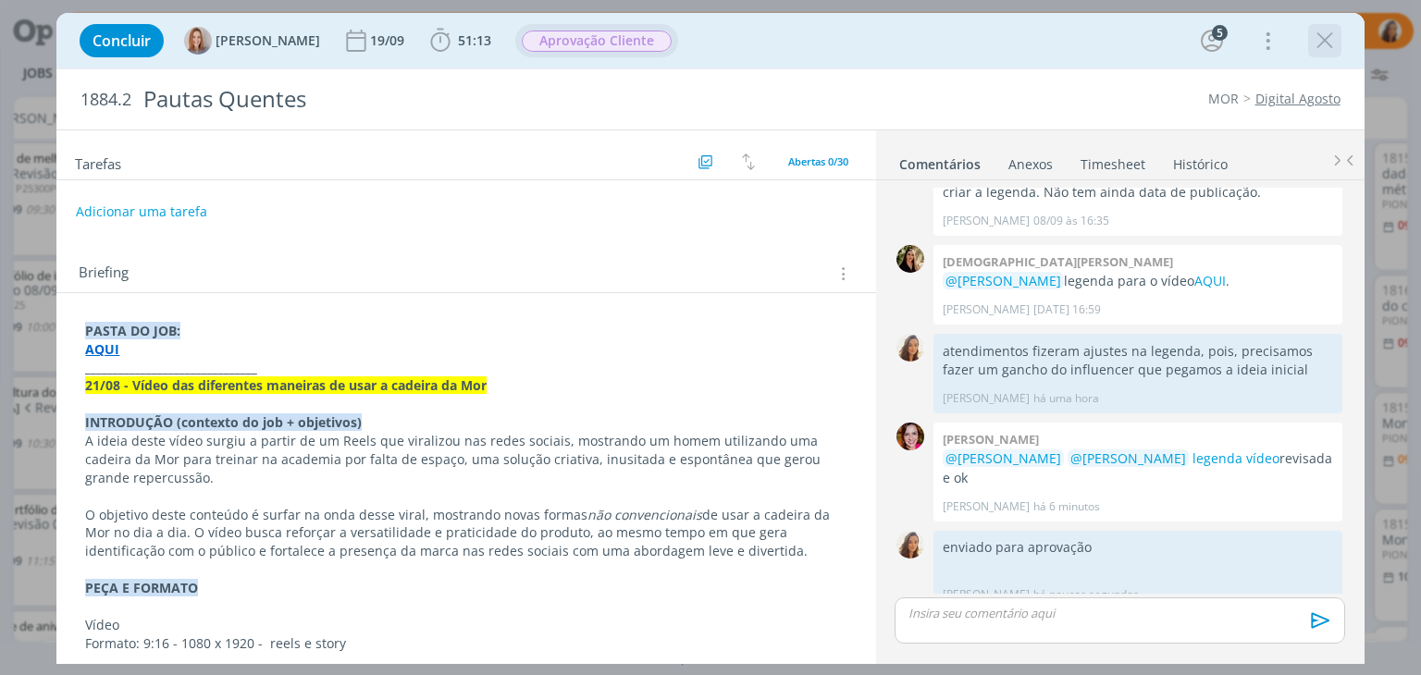
drag, startPoint x: 1342, startPoint y: 32, endPoint x: 1333, endPoint y: 38, distance: 10.8
click at [1342, 32] on div "Concluir Amanda Oliveira 19/09 51:13 Iniciar Apontar Data * 09/09/2025 Horas * …" at bounding box center [710, 41] width 1280 height 44
click at [1326, 41] on icon "dialog" at bounding box center [1325, 41] width 28 height 28
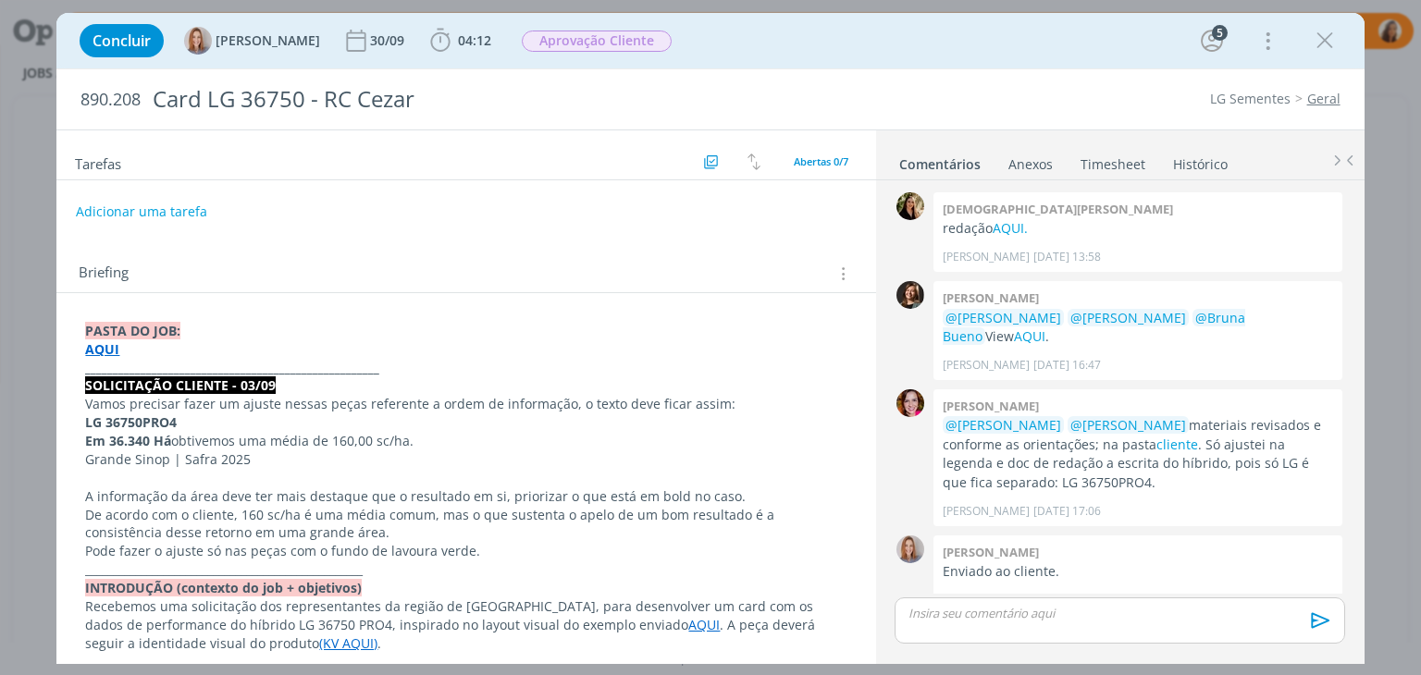
scroll to position [202, 0]
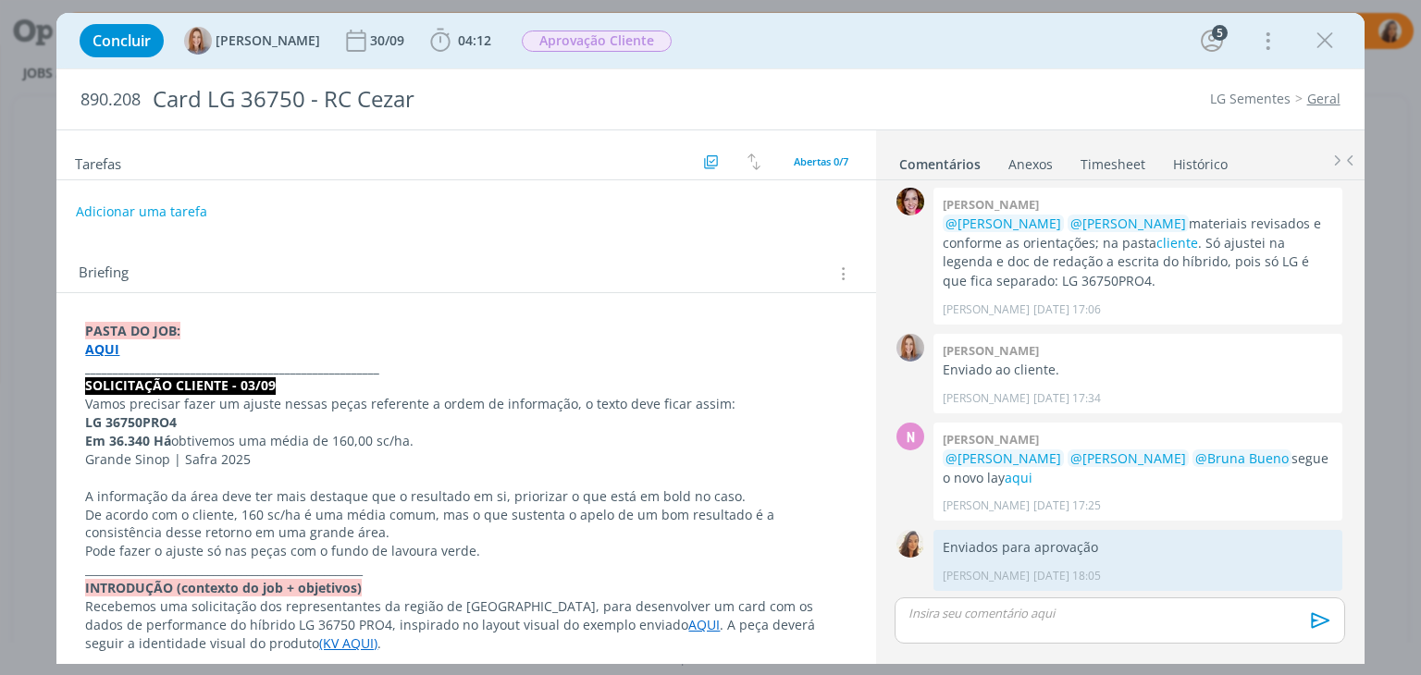
click at [1321, 97] on link "Geral" at bounding box center [1323, 99] width 33 height 18
click at [94, 349] on strong "AQUI" at bounding box center [102, 349] width 34 height 18
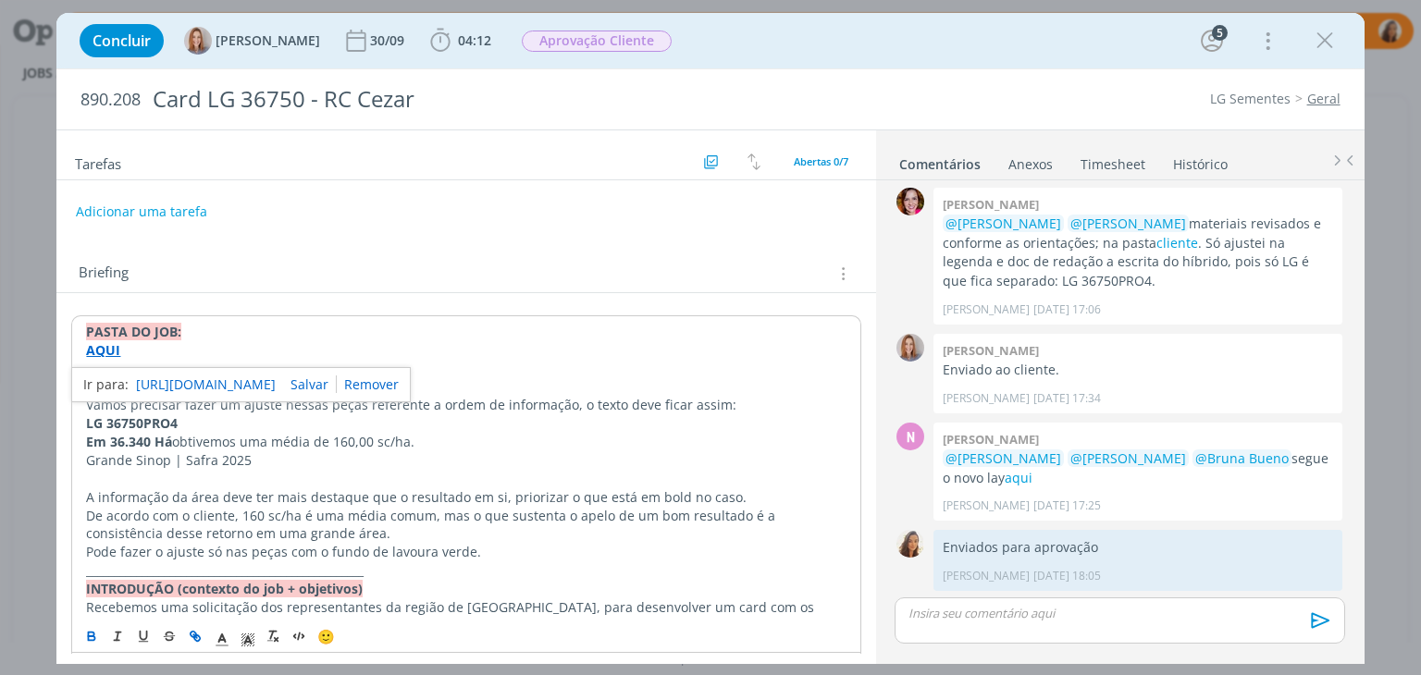
click at [178, 386] on link "https://sobeae.sharepoint.com/:f:/s/SOBEAE/Ej3E9U0SL4hMr4MhN3yuPCIBSP4Us-eX9EHp…" at bounding box center [206, 385] width 140 height 24
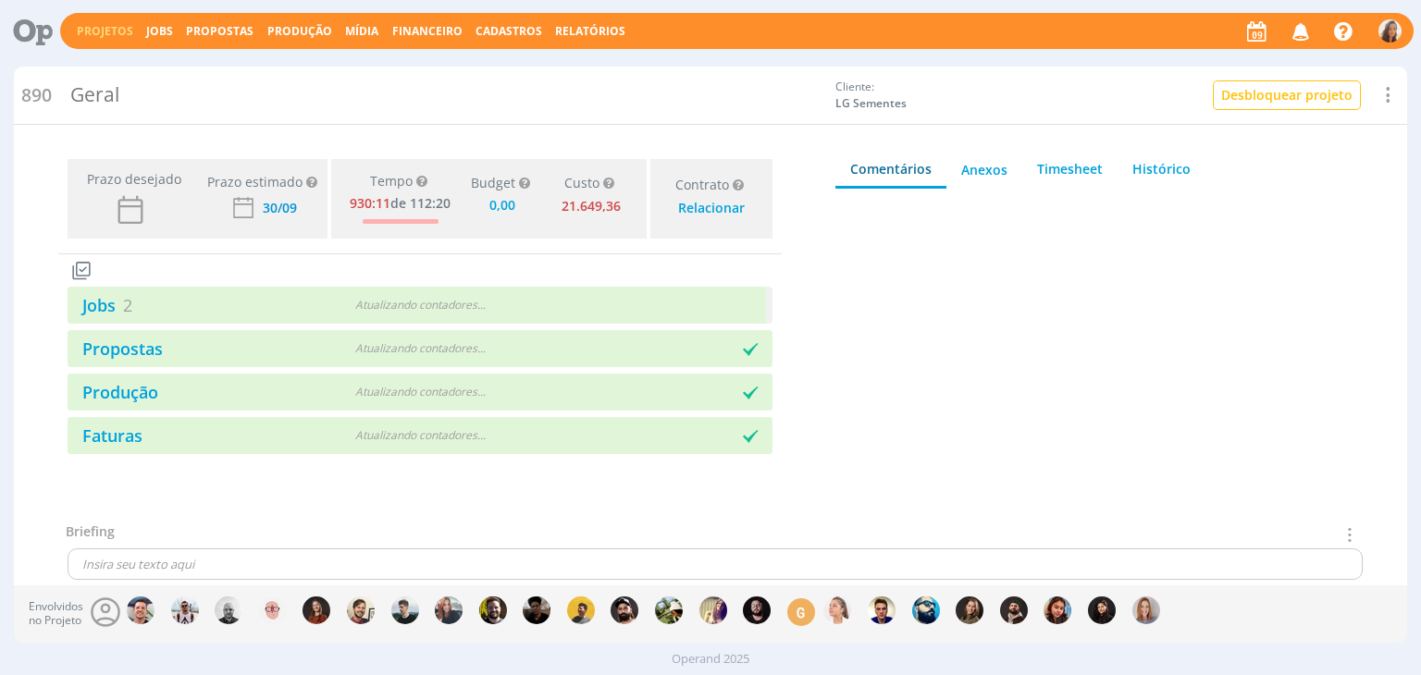
type input "0,00"
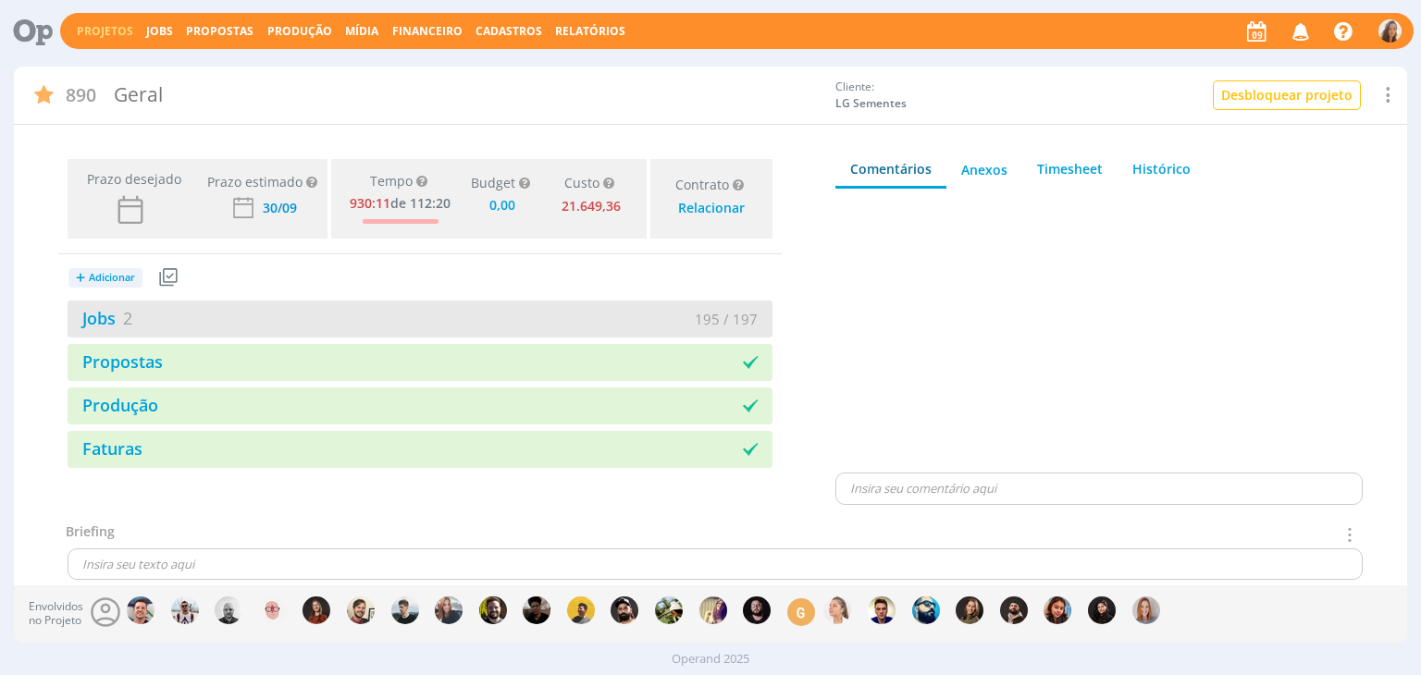
click at [551, 312] on div "195 / 197" at bounding box center [596, 319] width 353 height 21
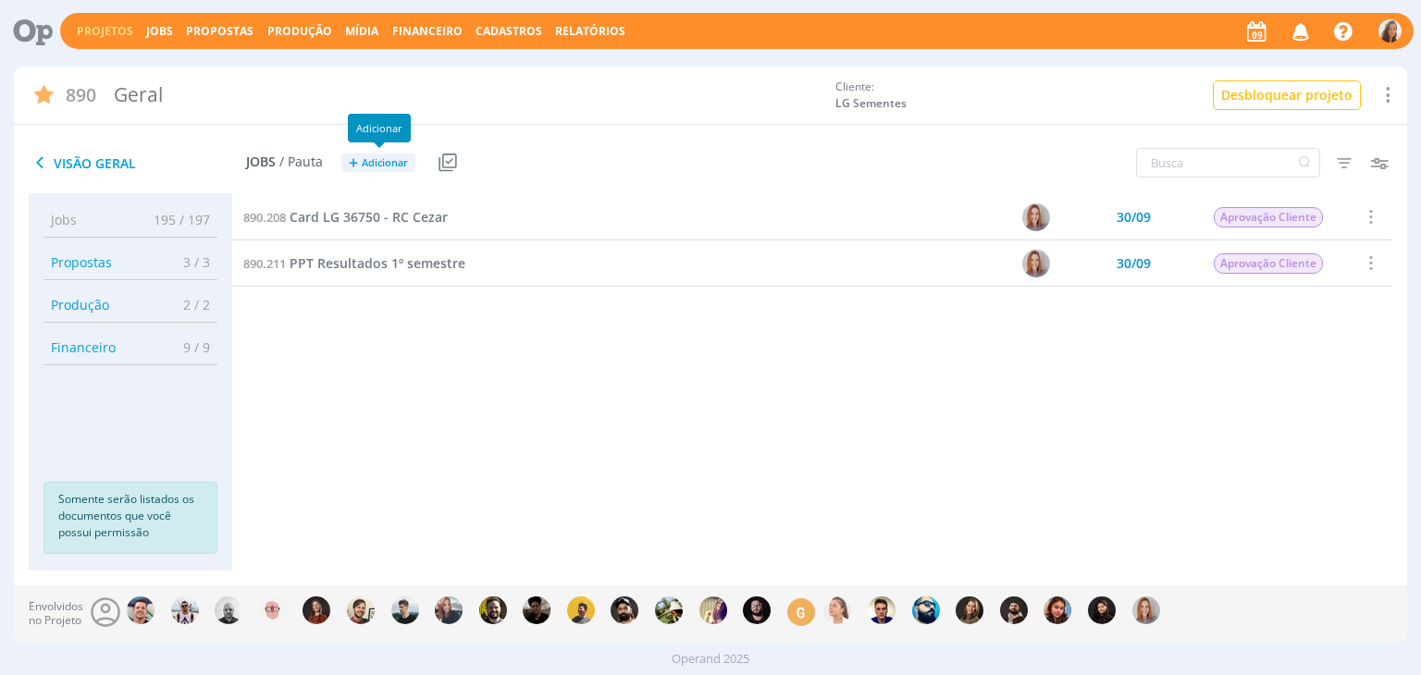
click at [397, 163] on span "Adicionar" at bounding box center [385, 163] width 46 height 12
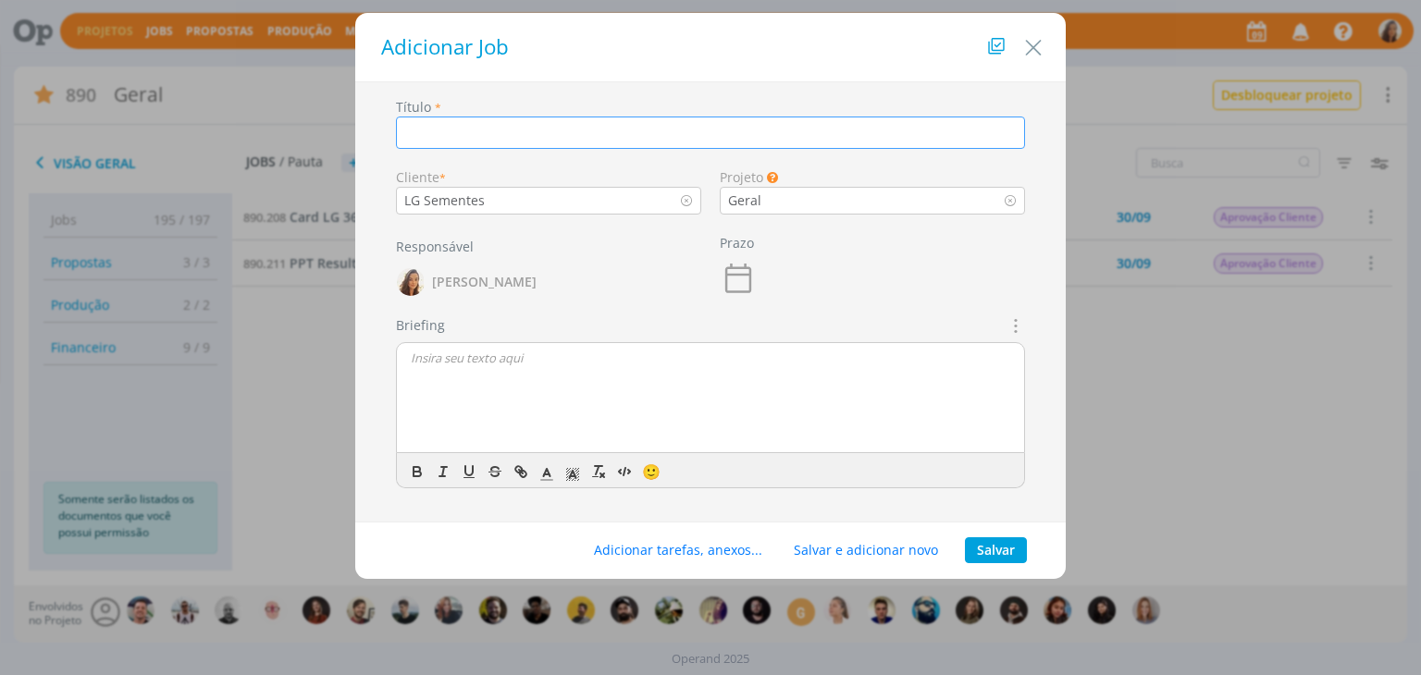
paste input "Legenda vídeo academia Uma cadeira nunca é só uma cadeira. Com criatividade, el…"
type input "Legenda vídeo academia Uma cadeira nunca é só uma cadeira. Com criatividade, el…"
click at [707, 127] on input "Legenda vídeo academia Uma cadeira nunca é só uma cadeira. Com criatividade, el…" at bounding box center [710, 133] width 629 height 32
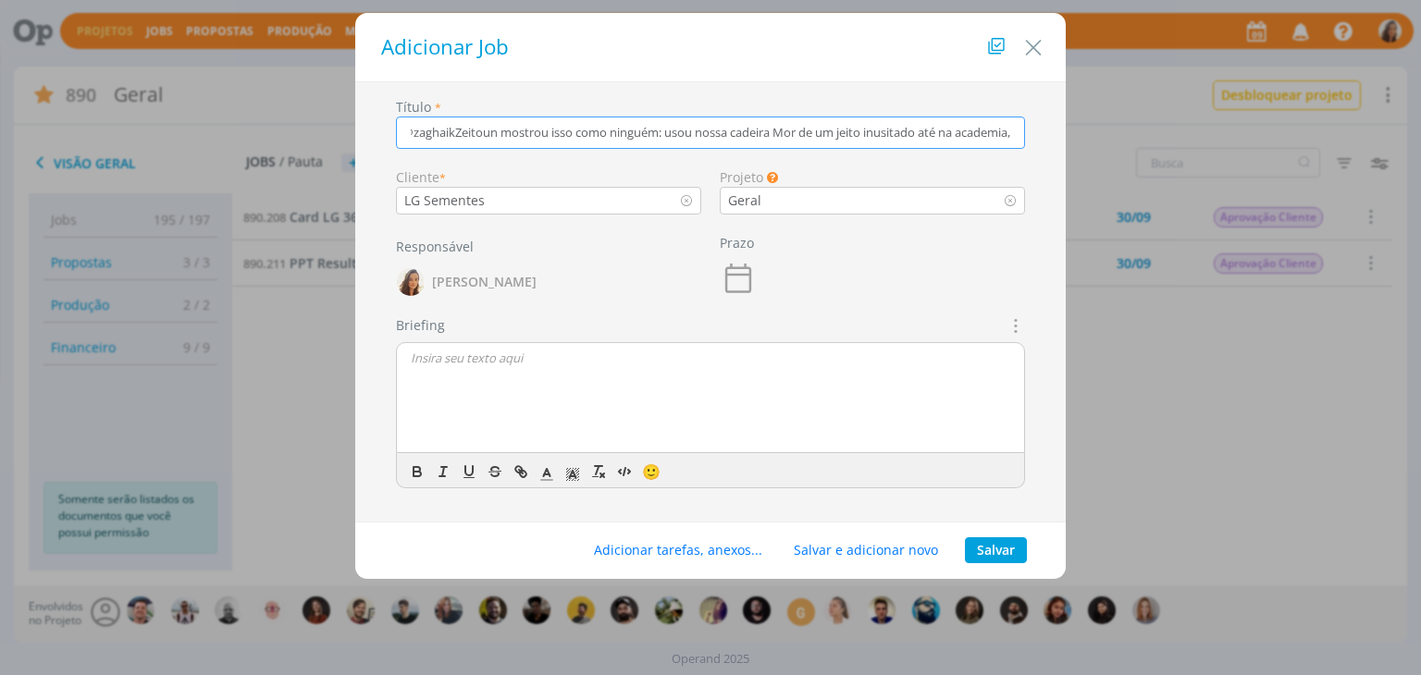
click at [707, 127] on input "Legenda vídeo academia Uma cadeira nunca é só uma cadeira. Com criatividade, el…" at bounding box center [710, 133] width 629 height 32
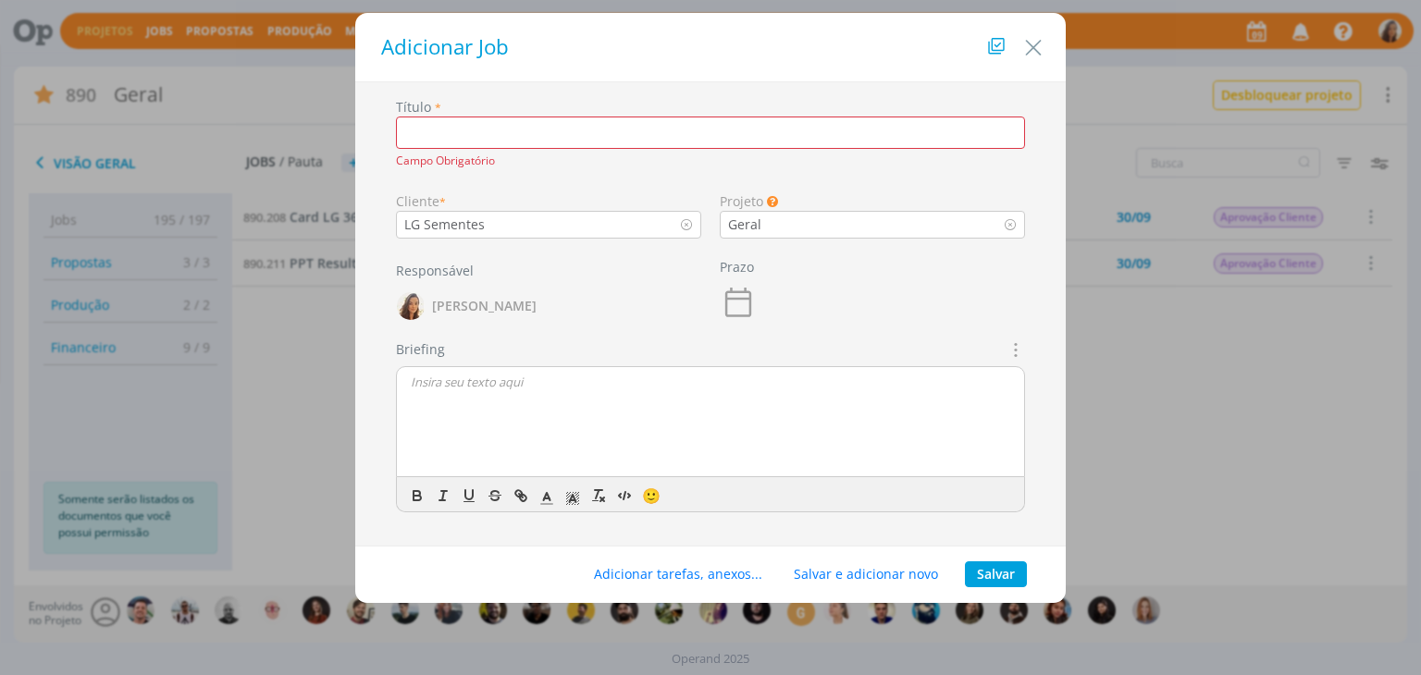
paste input "PPT institucional"
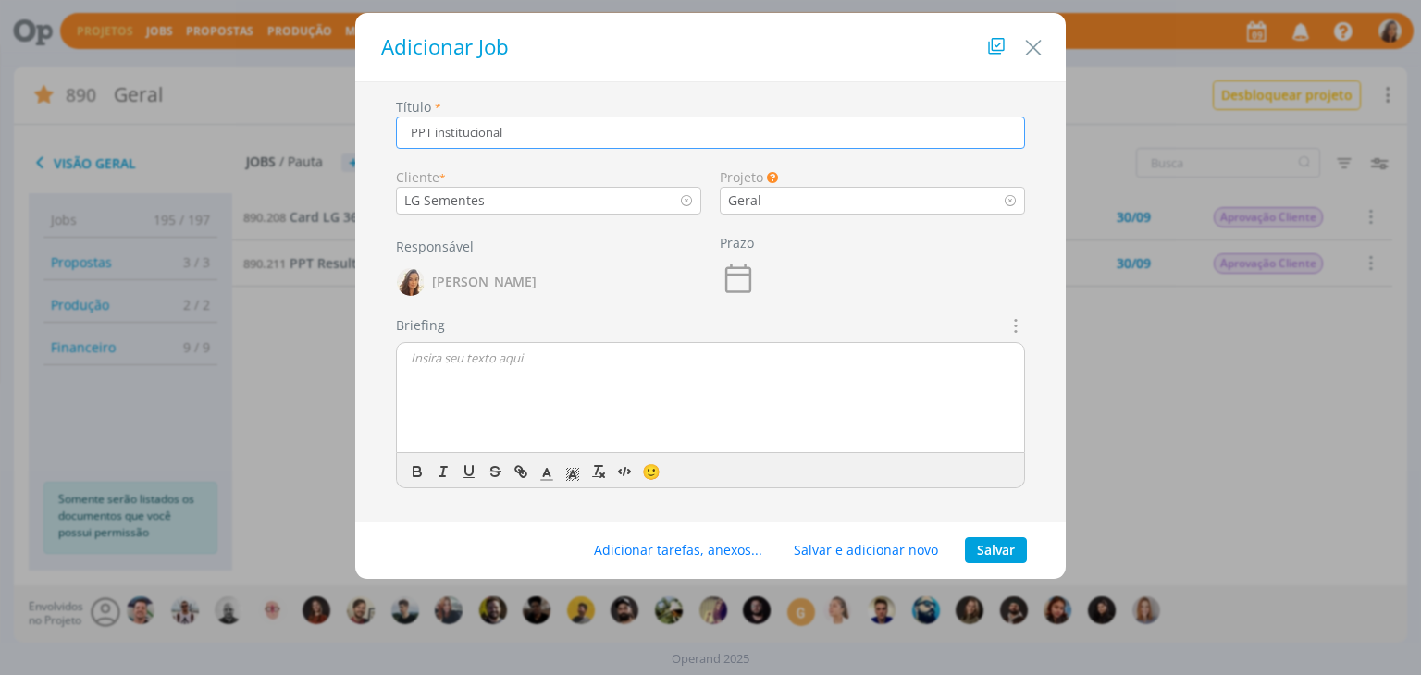
type input "PPT institucional"
click at [996, 552] on button "Salvar" at bounding box center [996, 551] width 62 height 26
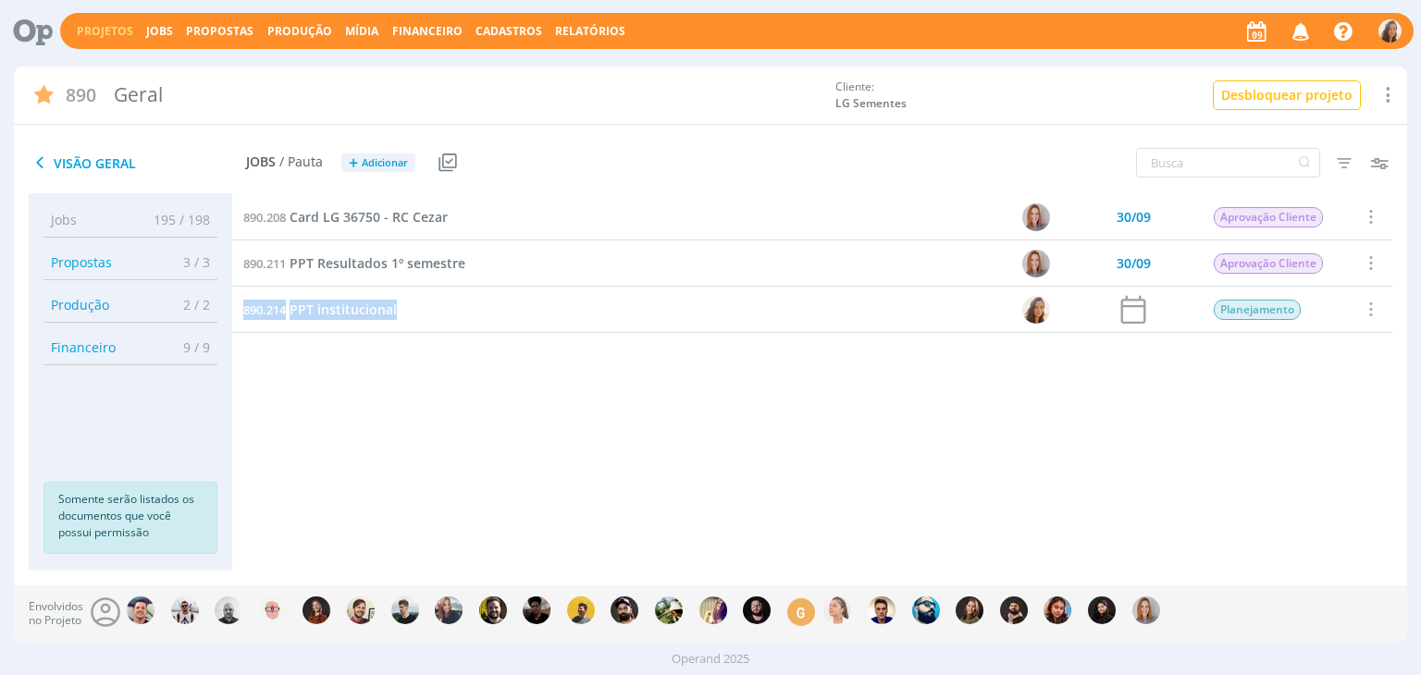
drag, startPoint x: 402, startPoint y: 312, endPoint x: 232, endPoint y: 304, distance: 170.4
click at [232, 304] on div "890.214 PPT institucional" at bounding box center [548, 309] width 633 height 45
copy link "890.214 PPT institucional"
click at [348, 310] on span "PPT institucional" at bounding box center [343, 310] width 107 height 18
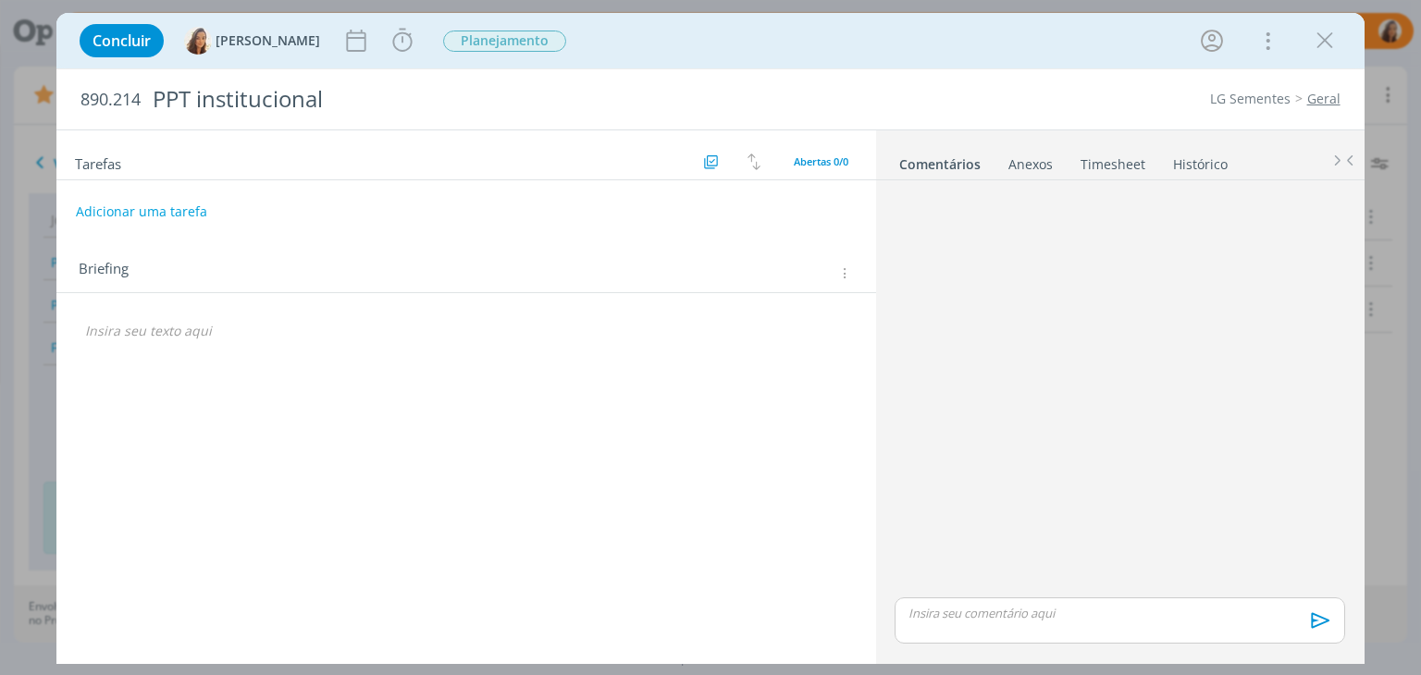
click at [843, 262] on div "Briefing Briefings Predefinidos Versões do Briefing Ver Briefing do Projeto" at bounding box center [468, 274] width 779 height 24
click at [844, 276] on icon "dialog" at bounding box center [843, 274] width 14 height 16
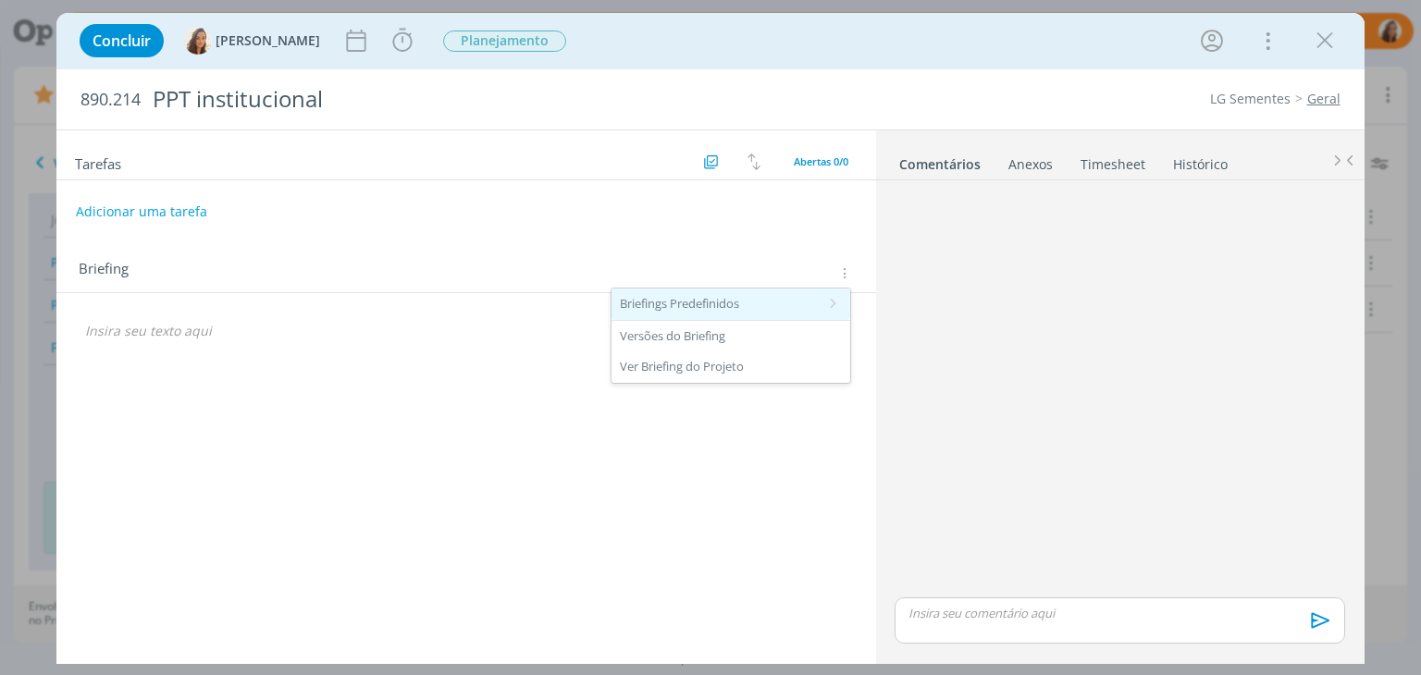
click at [810, 314] on div "Briefings Predefinidos" at bounding box center [731, 304] width 239 height 31
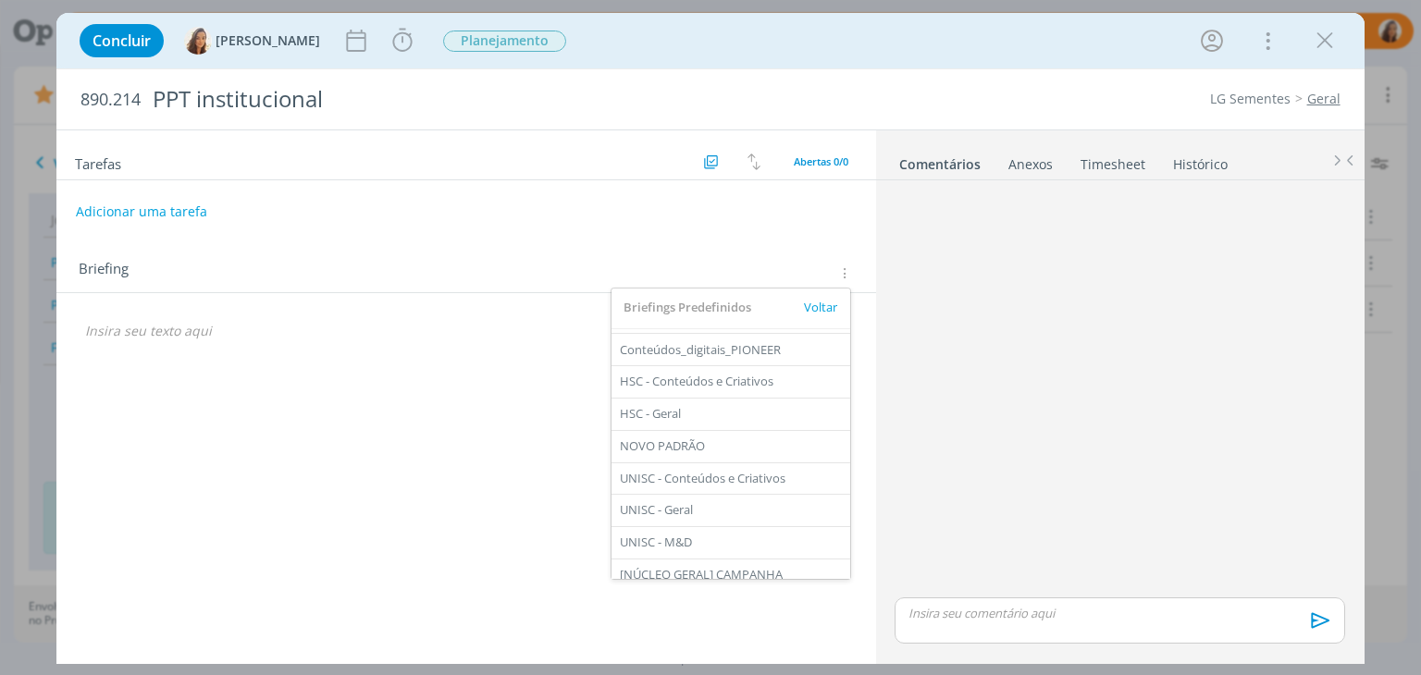
scroll to position [224, 0]
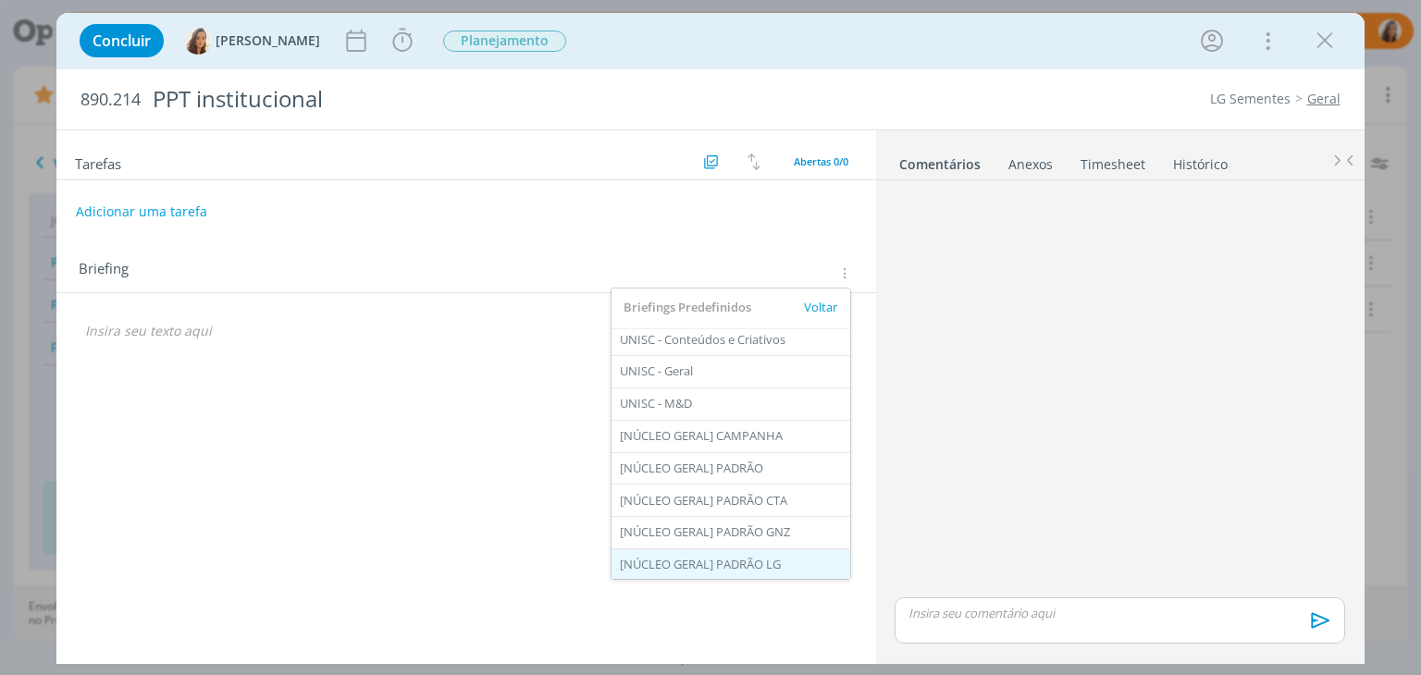
click at [798, 555] on div "[NÚCLEO GERAL] PADRÃO LG" at bounding box center [731, 565] width 239 height 31
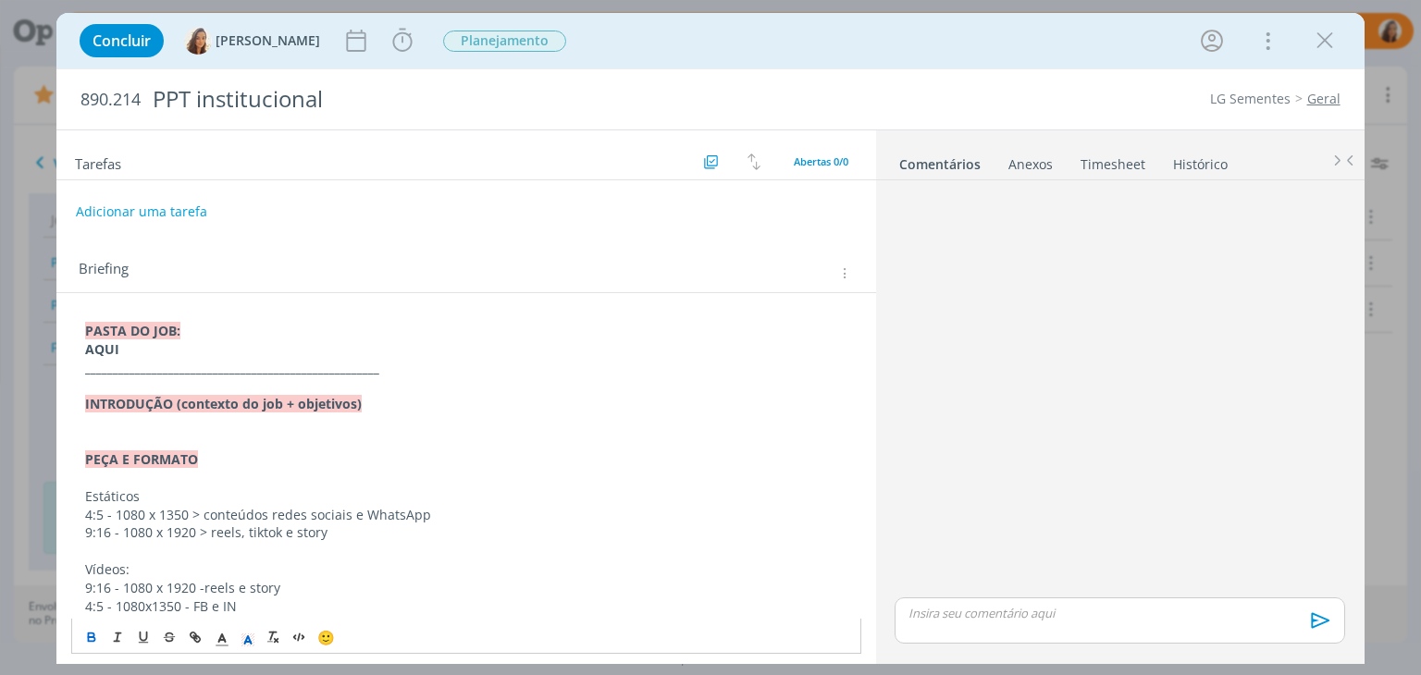
click at [90, 346] on strong "AQUI" at bounding box center [102, 349] width 34 height 18
click at [198, 637] on icon "dialog" at bounding box center [195, 637] width 15 height 15
paste input "[URL][DOMAIN_NAME]"
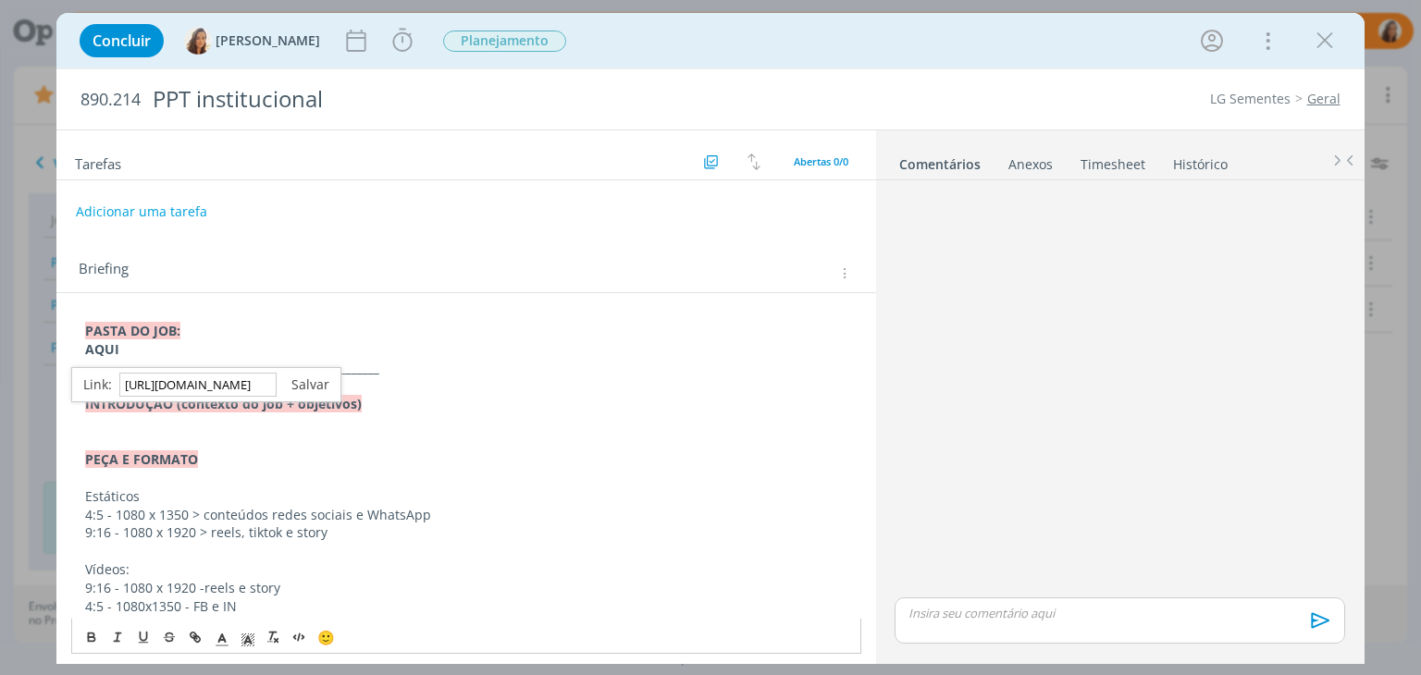
type input "[URL][DOMAIN_NAME]"
click at [309, 390] on link "dialog" at bounding box center [303, 385] width 53 height 18
click at [396, 373] on p "_____________________________________________________" at bounding box center [465, 368] width 761 height 19
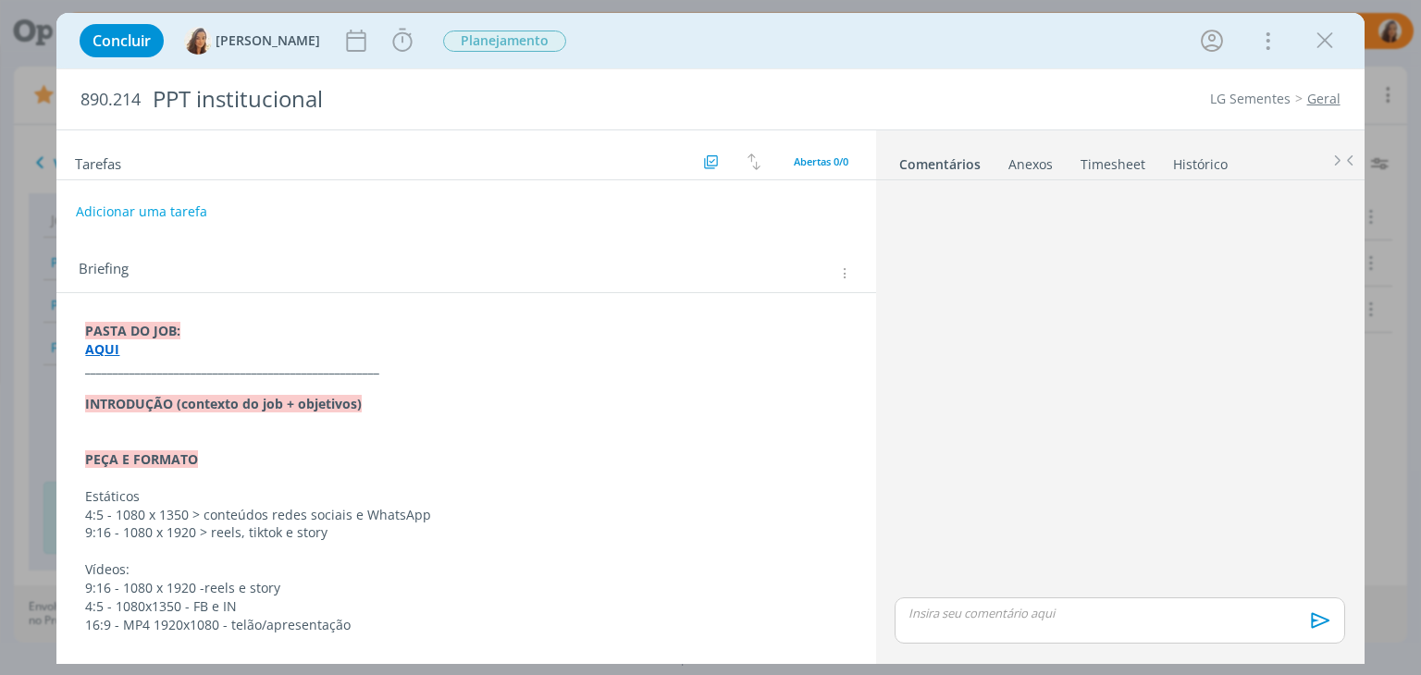
click at [899, 31] on div "Concluir [PERSON_NAME] Iniciar Apontar Data * [DATE] Horas * 00:00 Tarefa Selec…" at bounding box center [710, 41] width 1280 height 44
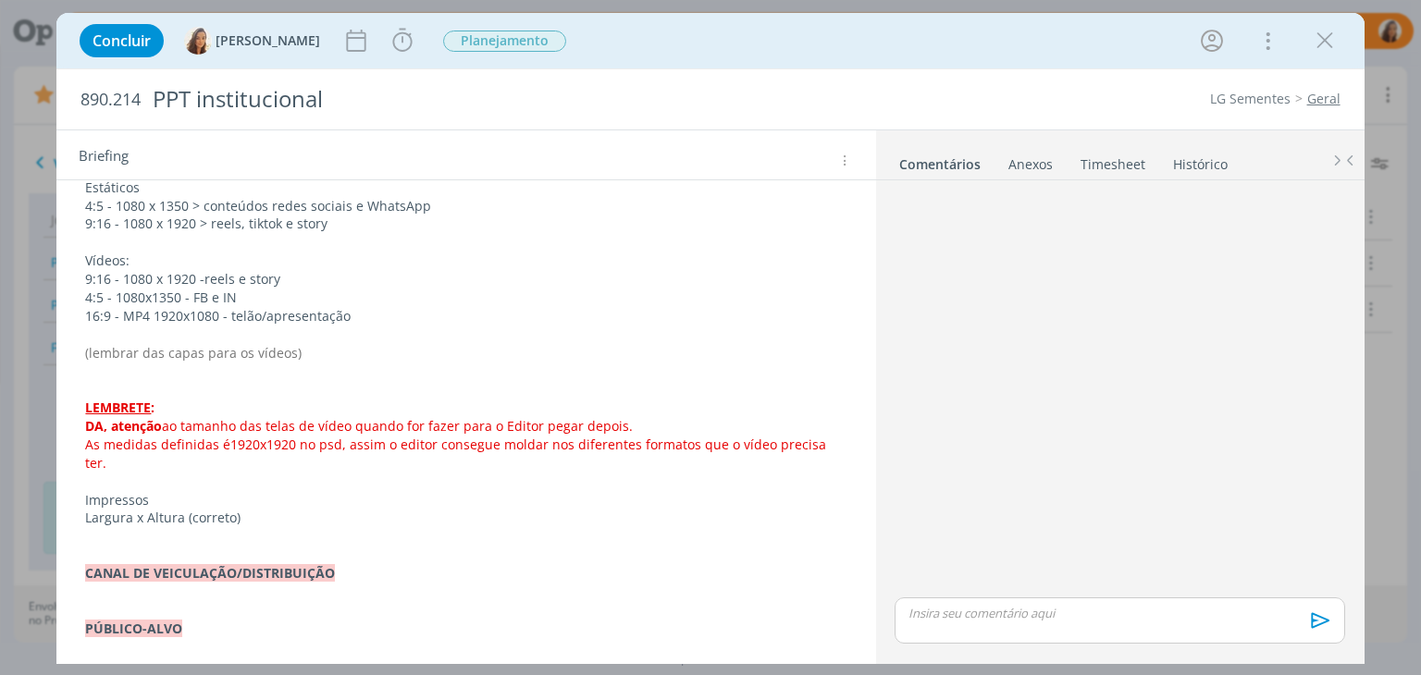
scroll to position [278, 0]
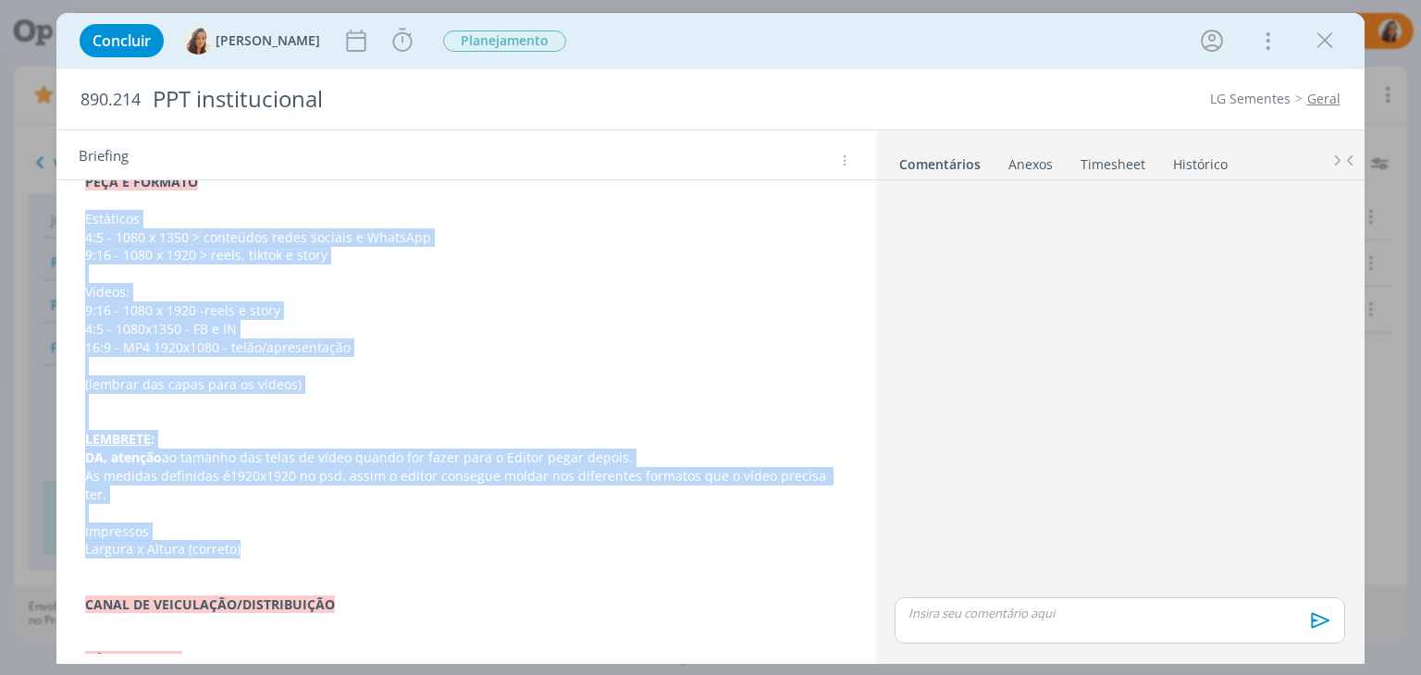
drag, startPoint x: 257, startPoint y: 534, endPoint x: 81, endPoint y: 225, distance: 355.5
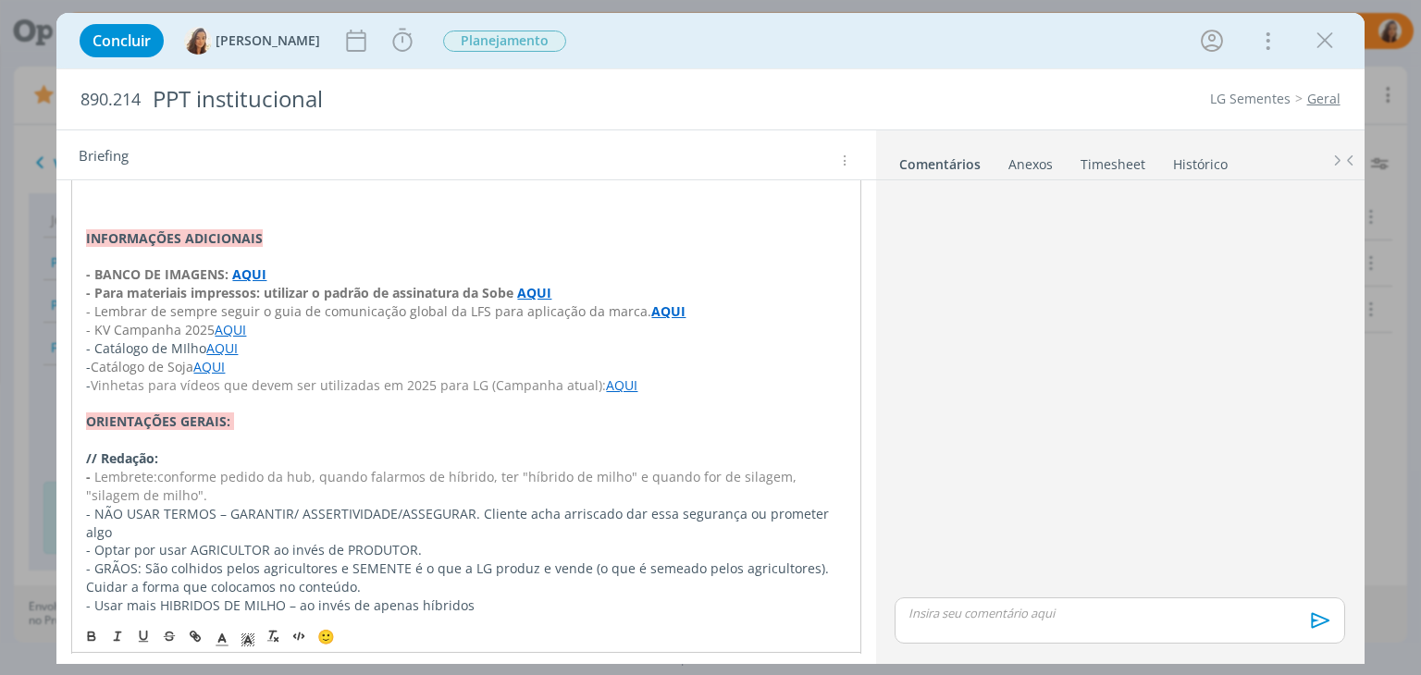
scroll to position [652, 0]
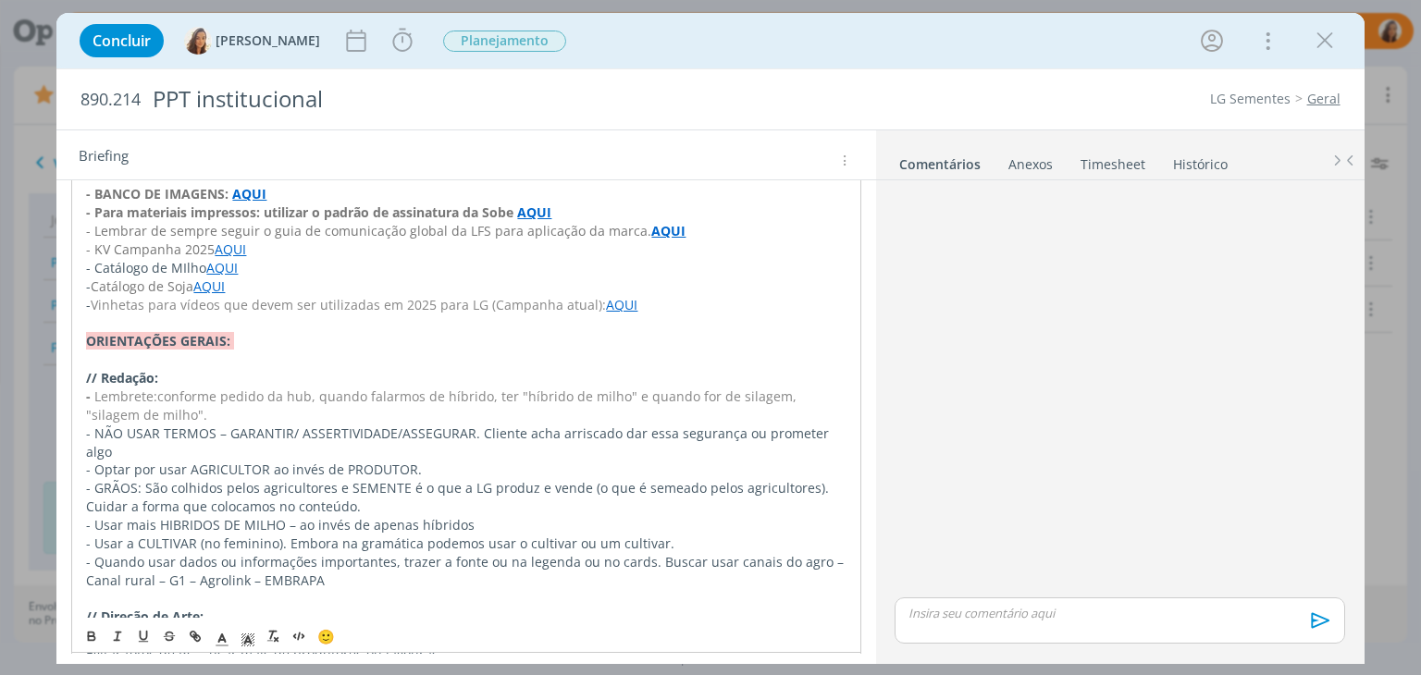
drag, startPoint x: 259, startPoint y: 601, endPoint x: 67, endPoint y: 343, distance: 322.0
click at [67, 343] on div "PASTA DO JOB: AQUI _____________________________________________________ INTROD…" at bounding box center [465, 296] width 819 height 1311
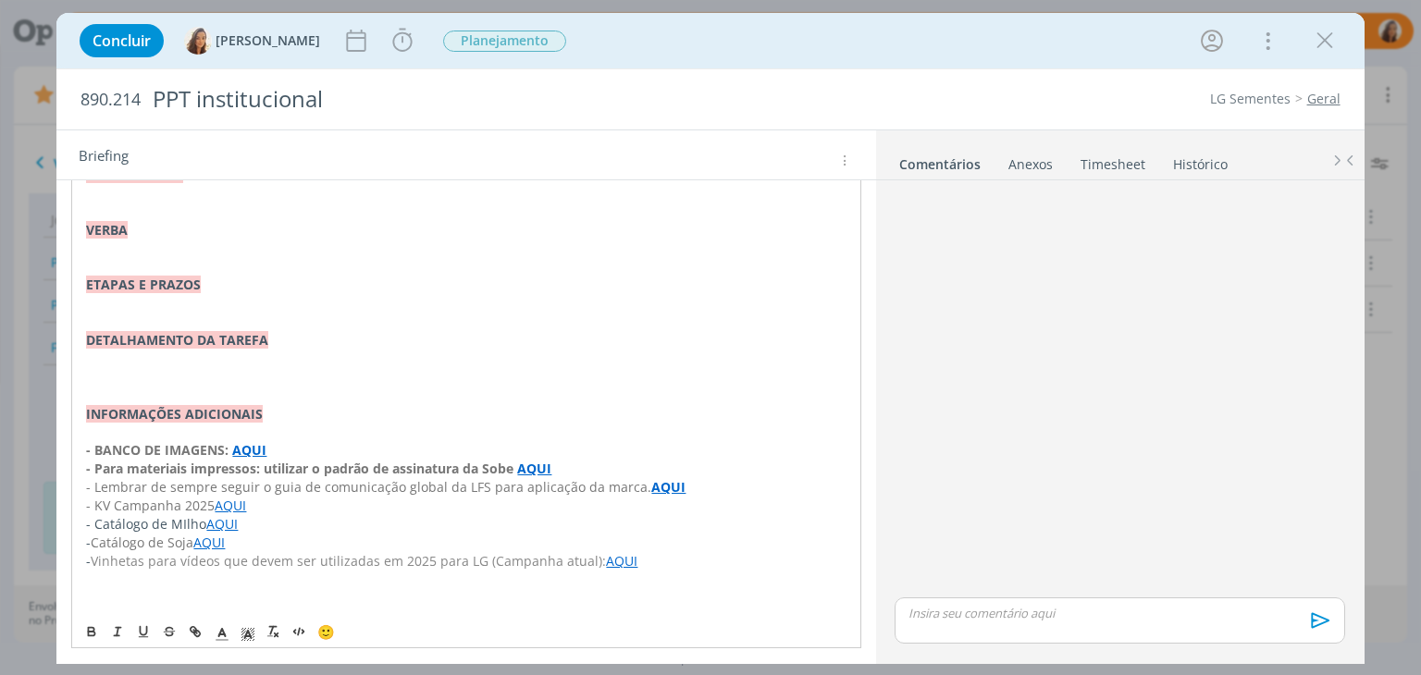
click at [513, 559] on span "Vinhetas para vídeos que devem ser utilizadas em 2025 para LG (Campanha atual):" at bounding box center [348, 561] width 515 height 18
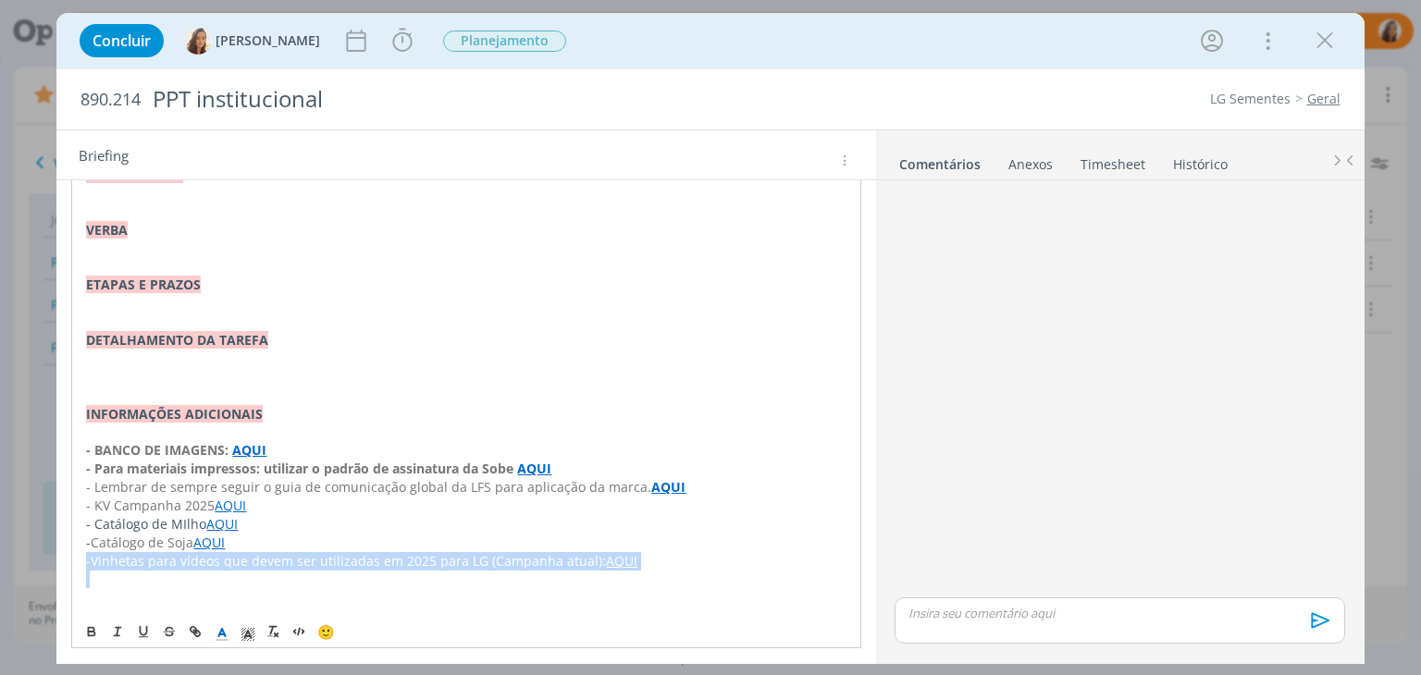
click at [513, 559] on span "Vinhetas para vídeos que devem ser utilizadas em 2025 para LG (Campanha atual):" at bounding box center [348, 561] width 515 height 18
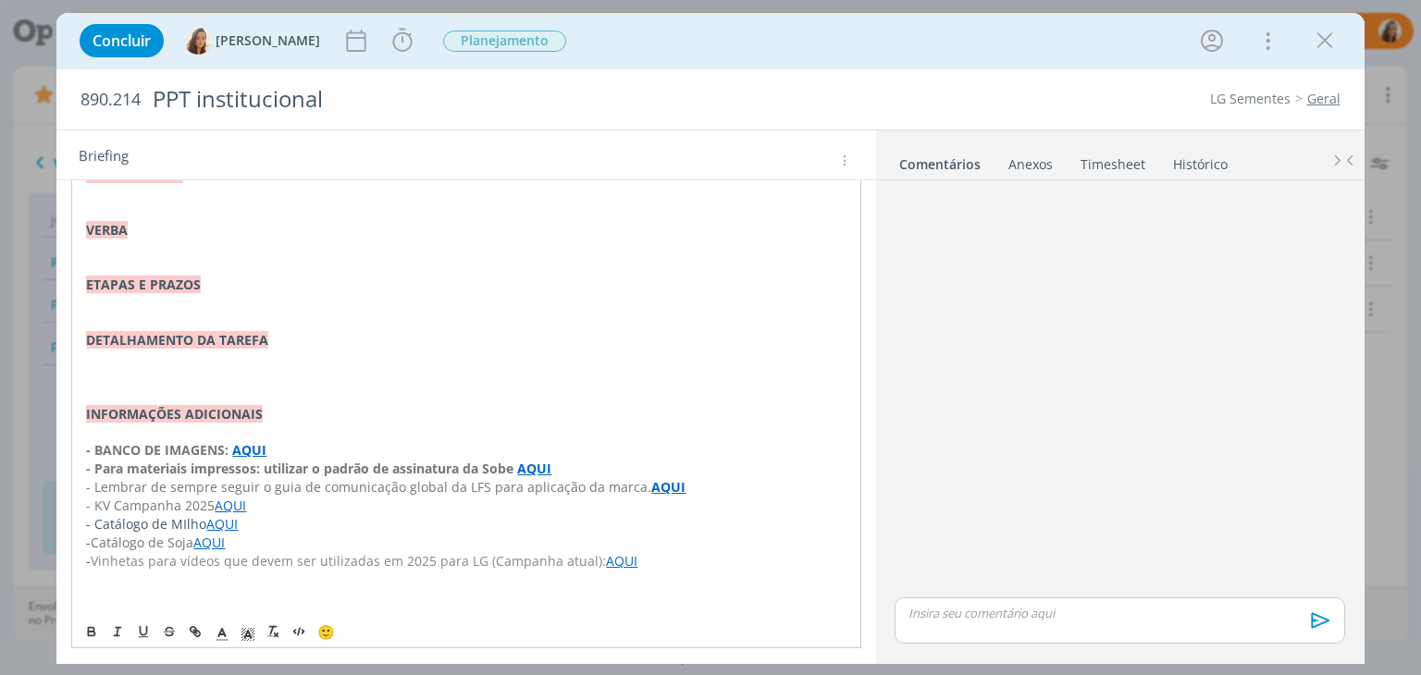
scroll to position [377, 0]
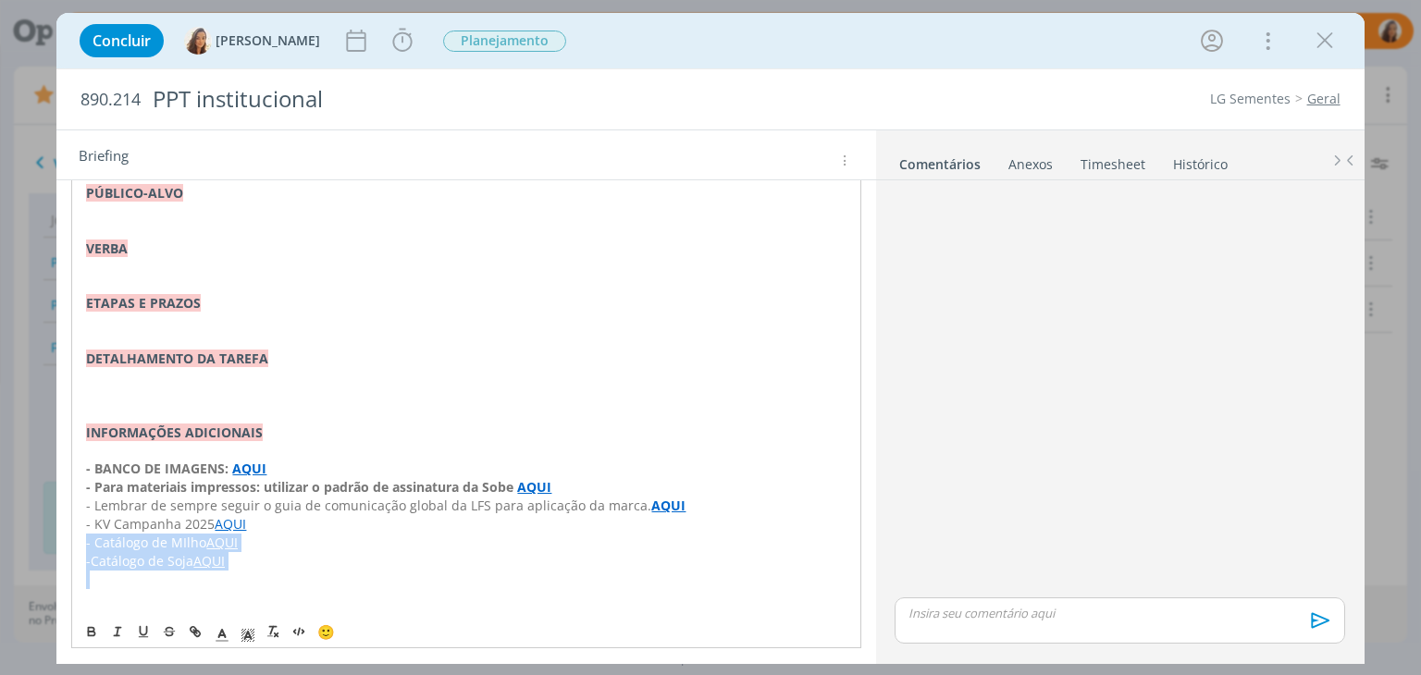
drag, startPoint x: 281, startPoint y: 575, endPoint x: 63, endPoint y: 532, distance: 222.5
click at [63, 532] on div "PASTA DO JOB: AQUI _____________________________________________________ INTROD…" at bounding box center [465, 286] width 819 height 741
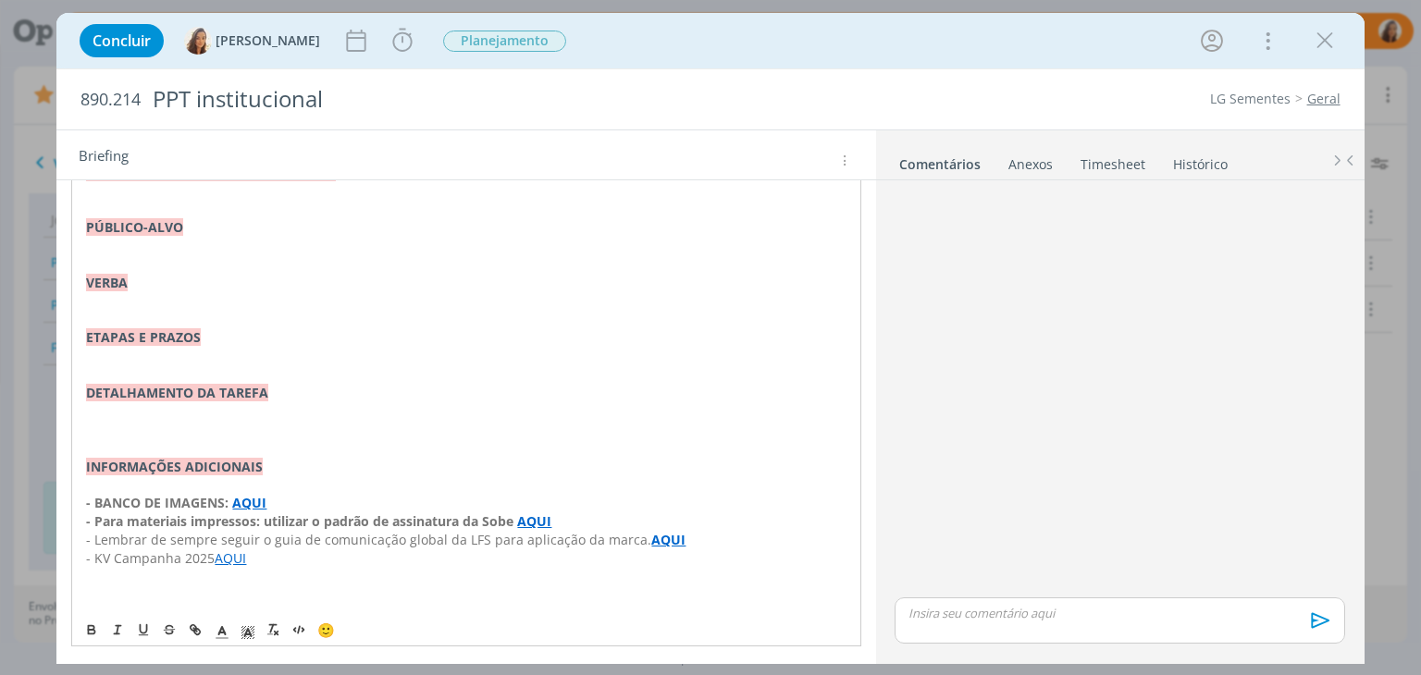
scroll to position [341, 0]
click at [389, 552] on p "﻿ - KV Campanha 2025 AQUI" at bounding box center [466, 560] width 760 height 19
click at [348, 582] on p "dialog" at bounding box center [466, 579] width 760 height 19
click at [168, 588] on p "dialog" at bounding box center [466, 597] width 760 height 19
click at [126, 596] on p "dialog" at bounding box center [466, 597] width 760 height 19
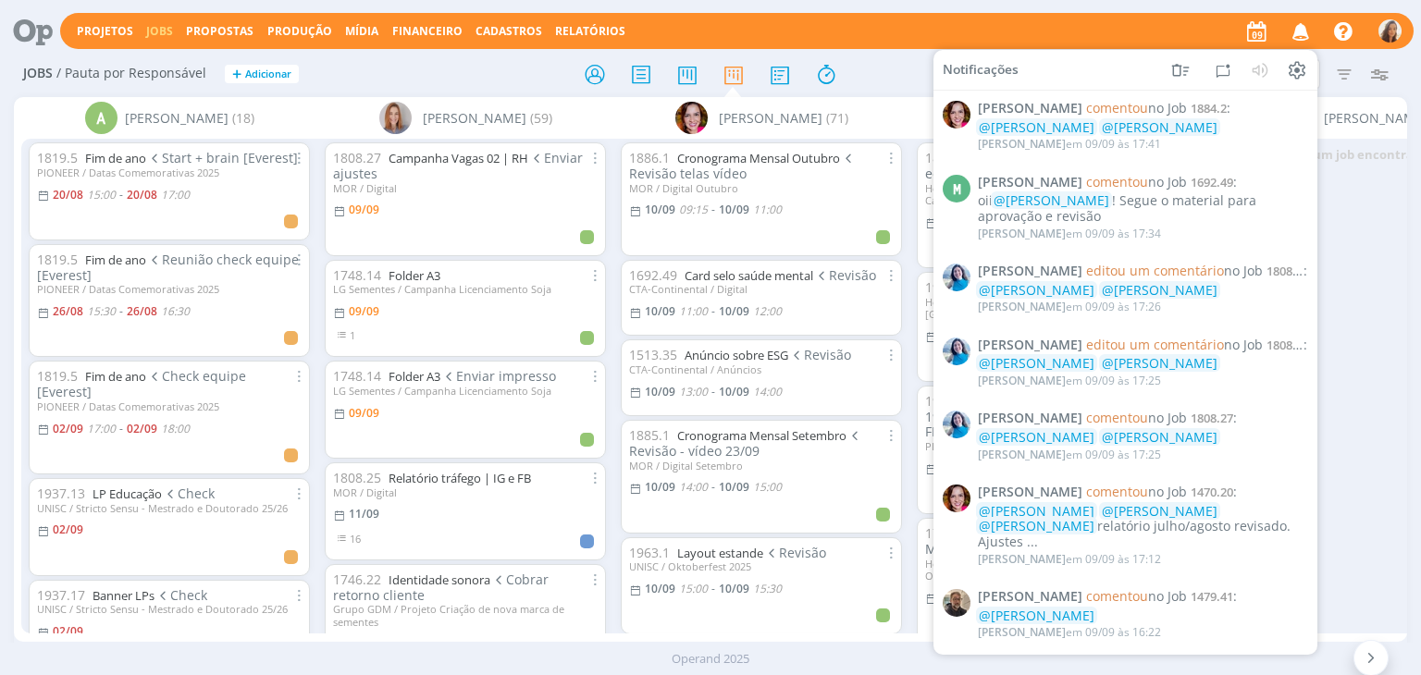
click at [1305, 29] on icon "button" at bounding box center [1301, 30] width 32 height 31
